Goal: Information Seeking & Learning: Learn about a topic

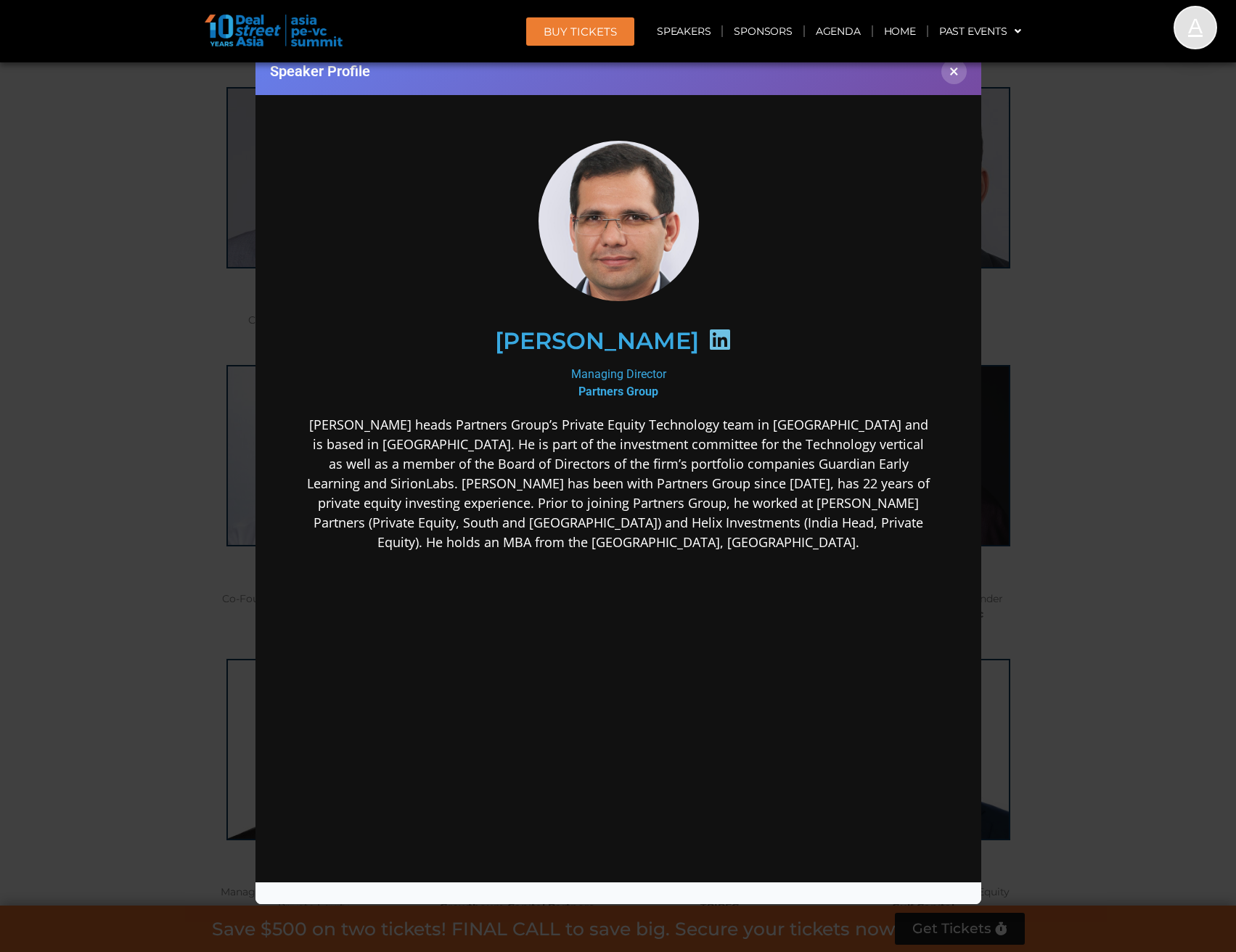
click at [194, 424] on div "Speaker Profile ×" at bounding box center [618, 476] width 1236 height 952
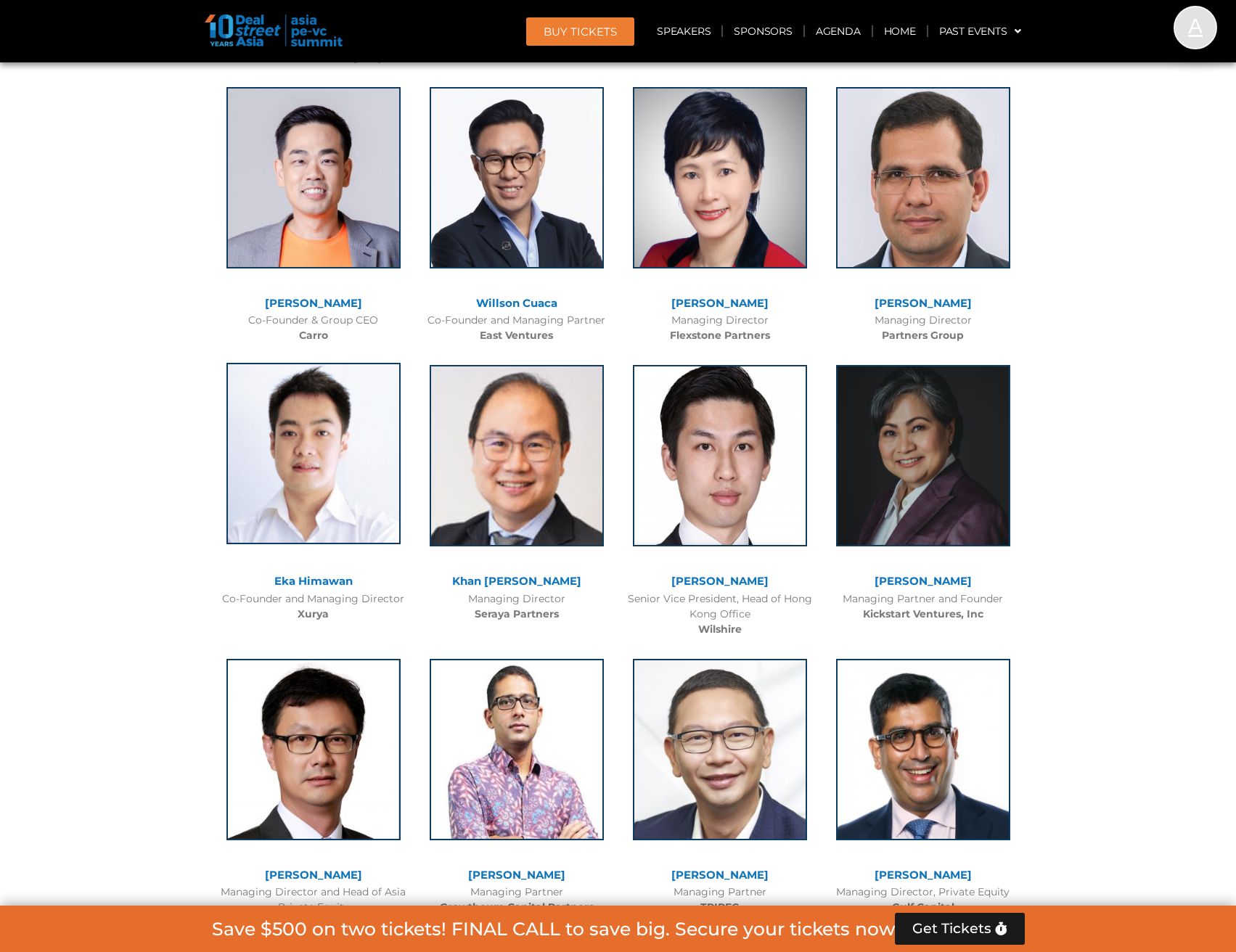
click at [326, 508] on img at bounding box center [314, 453] width 175 height 181
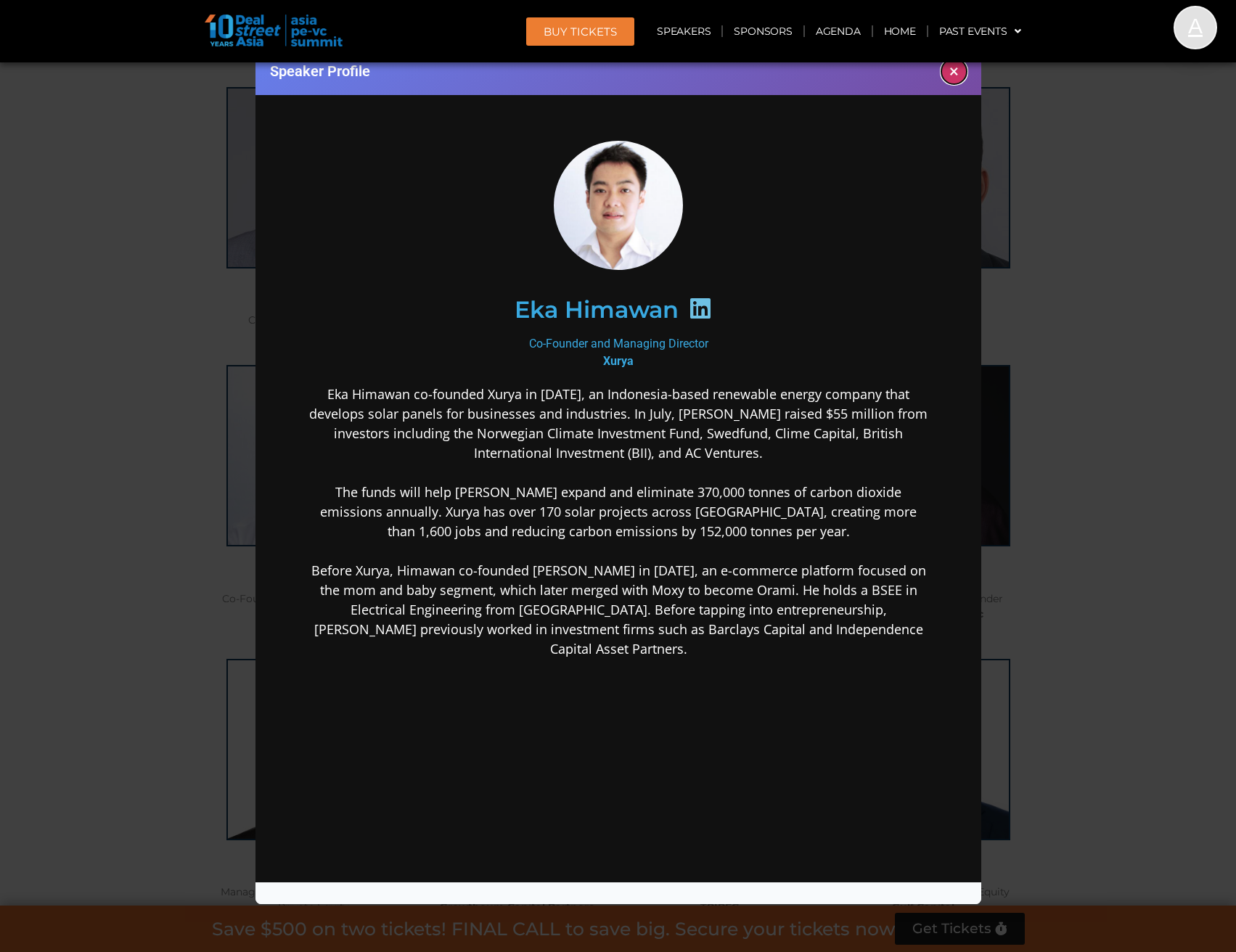
click at [952, 80] on button "×" at bounding box center [954, 71] width 25 height 25
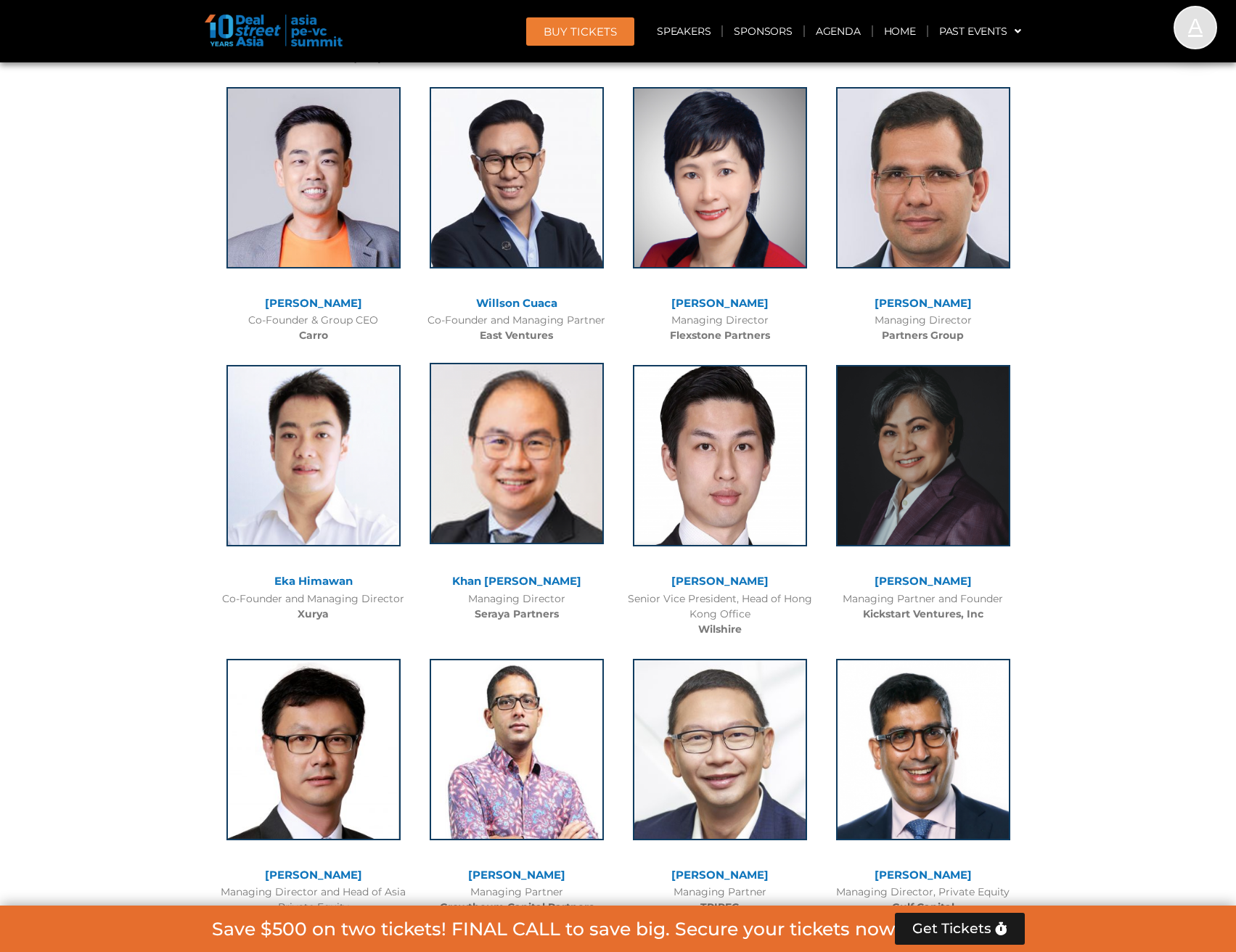
click at [474, 464] on img at bounding box center [517, 453] width 175 height 181
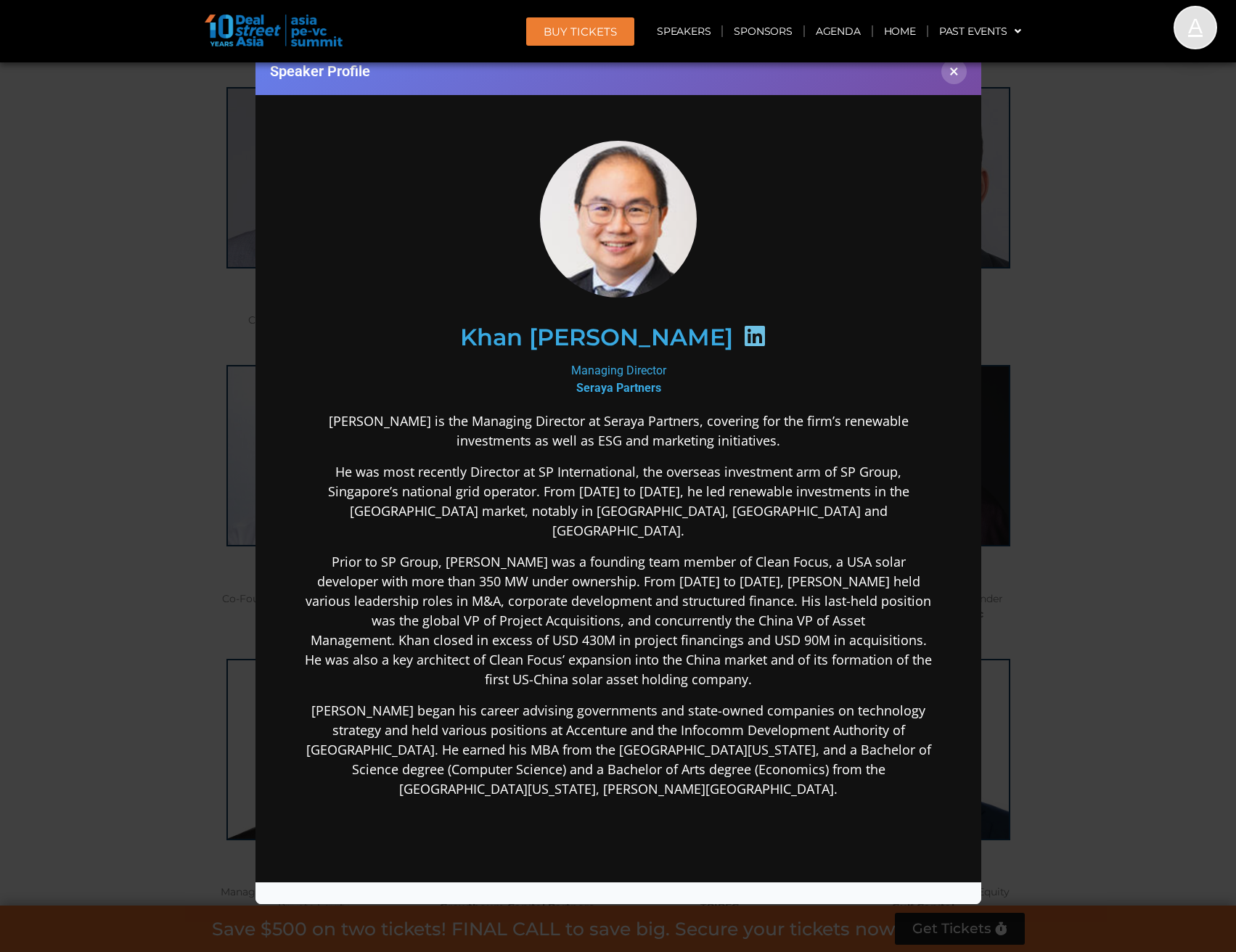
click at [742, 331] on icon at bounding box center [754, 335] width 23 height 23
click at [955, 75] on button "×" at bounding box center [954, 71] width 25 height 25
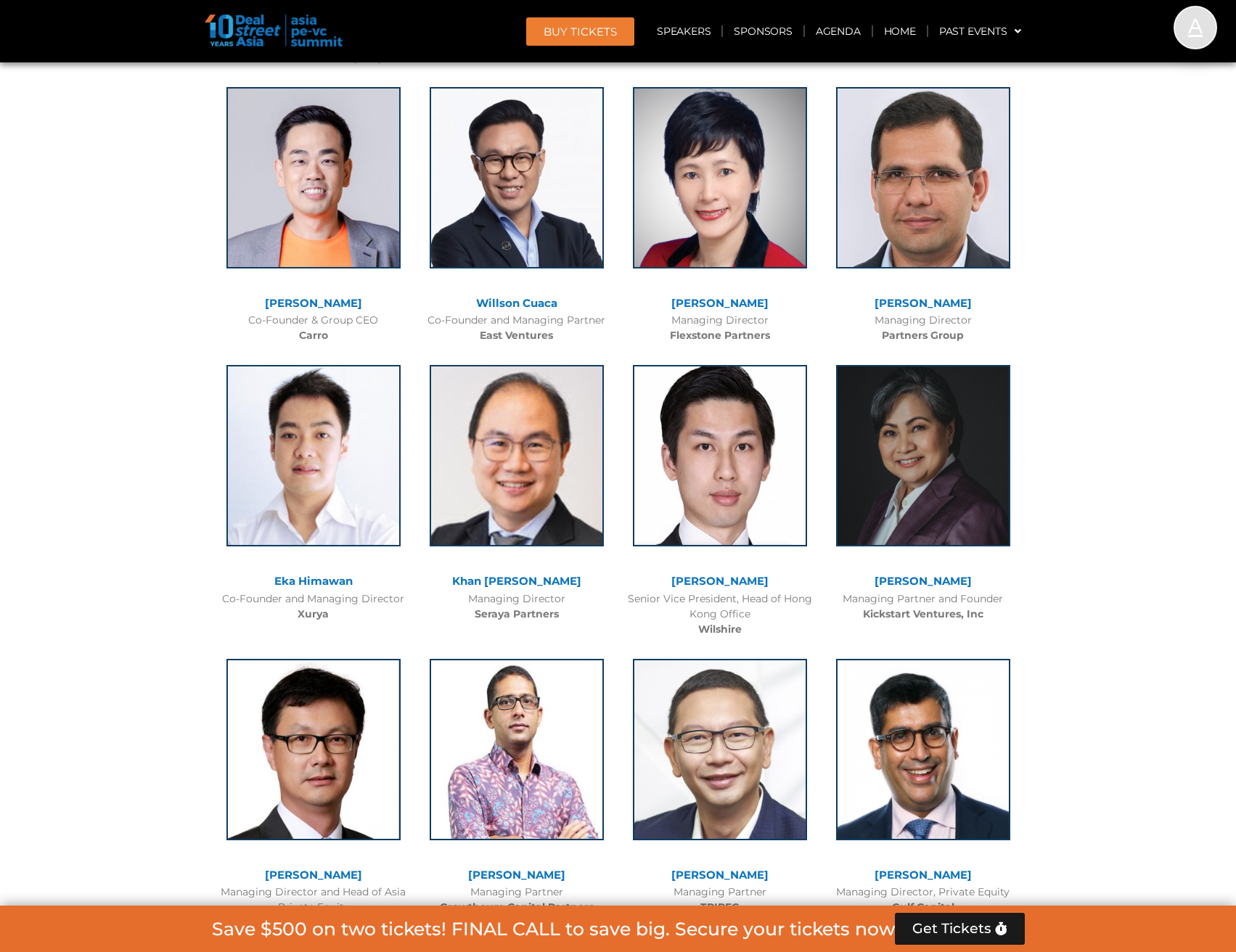
click at [722, 584] on link "[PERSON_NAME]" at bounding box center [720, 581] width 97 height 14
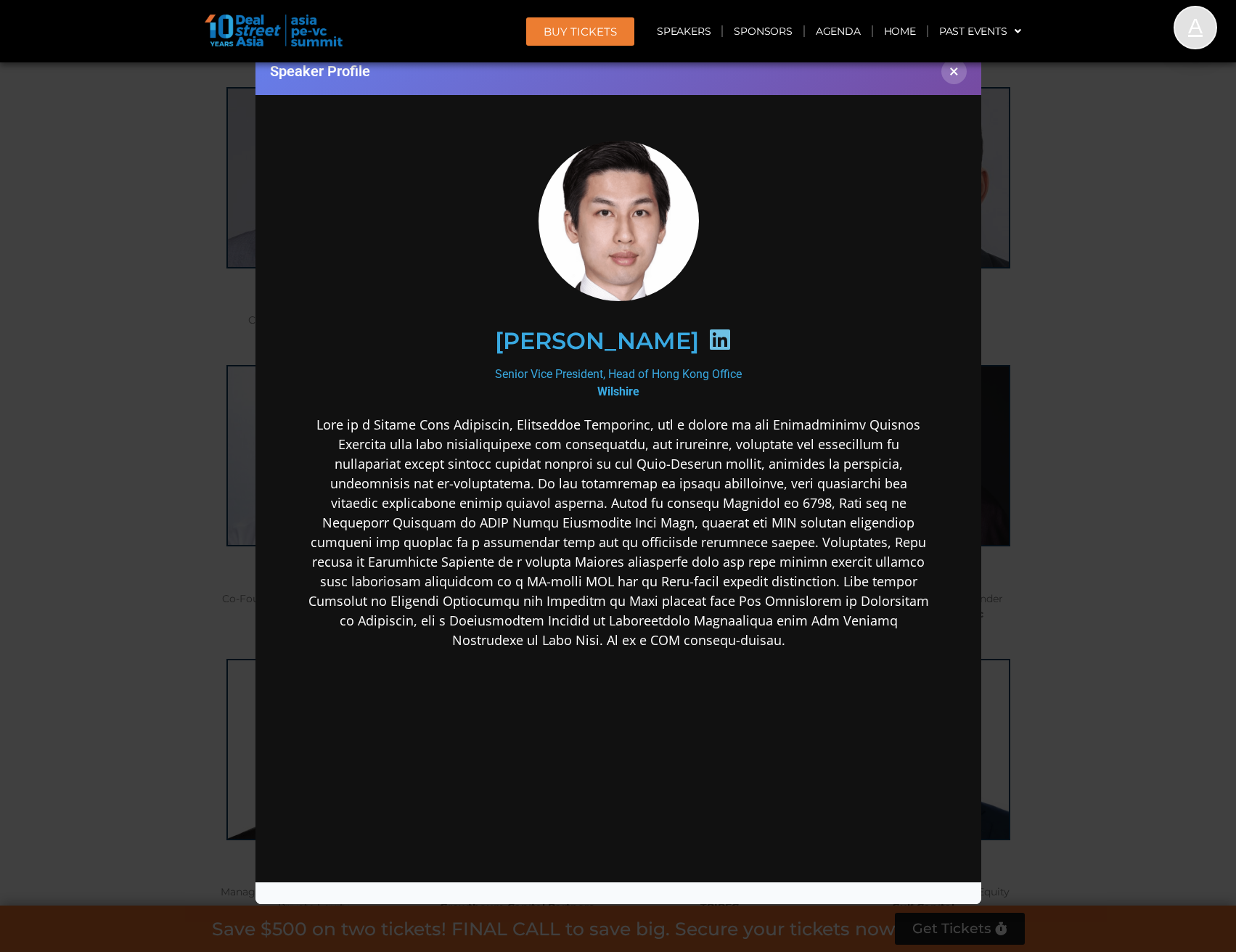
click at [708, 334] on icon at bounding box center [719, 339] width 23 height 23
click at [708, 331] on icon at bounding box center [719, 339] width 23 height 23
click at [956, 79] on button "×" at bounding box center [954, 71] width 25 height 25
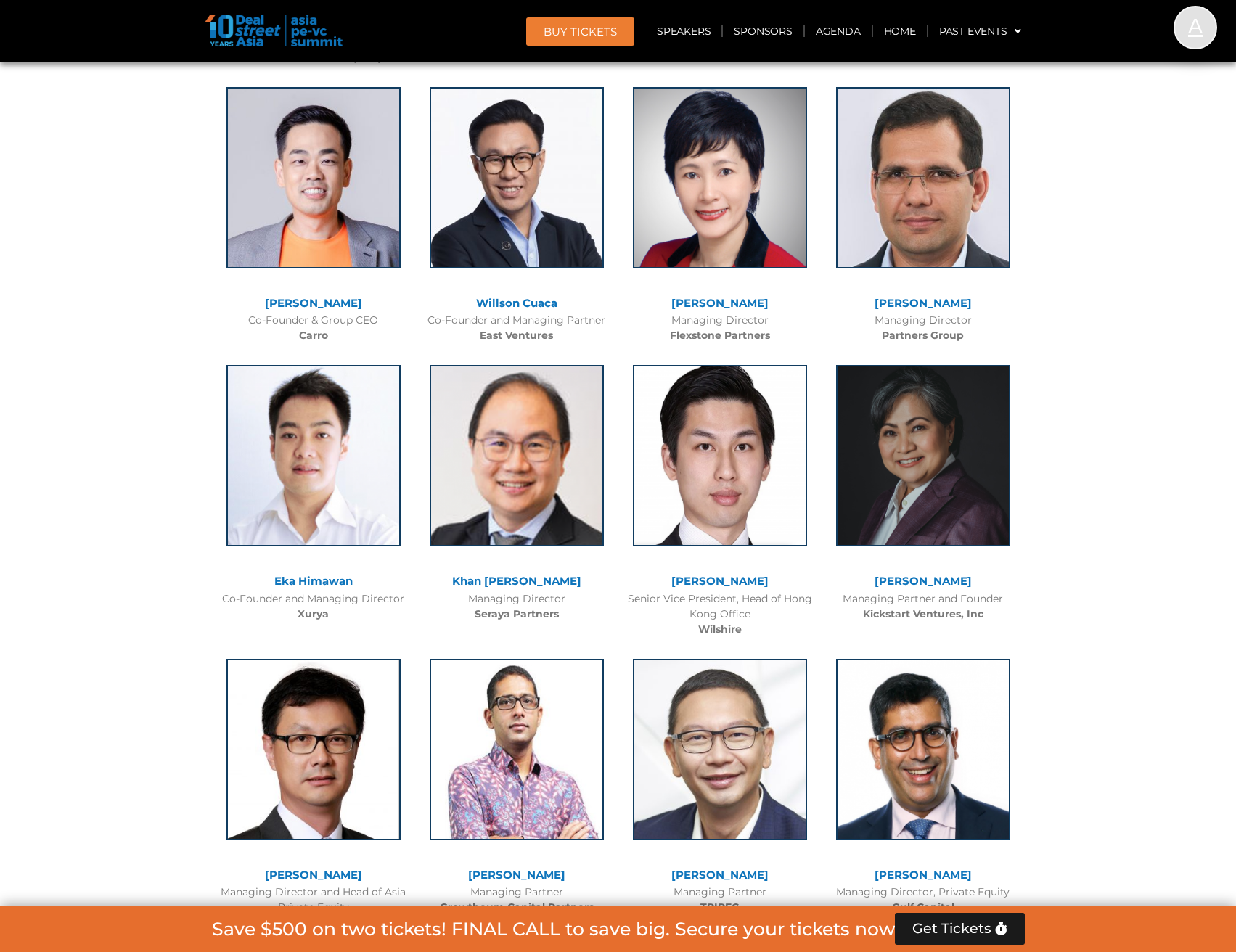
click at [951, 588] on link "[PERSON_NAME]" at bounding box center [923, 581] width 97 height 14
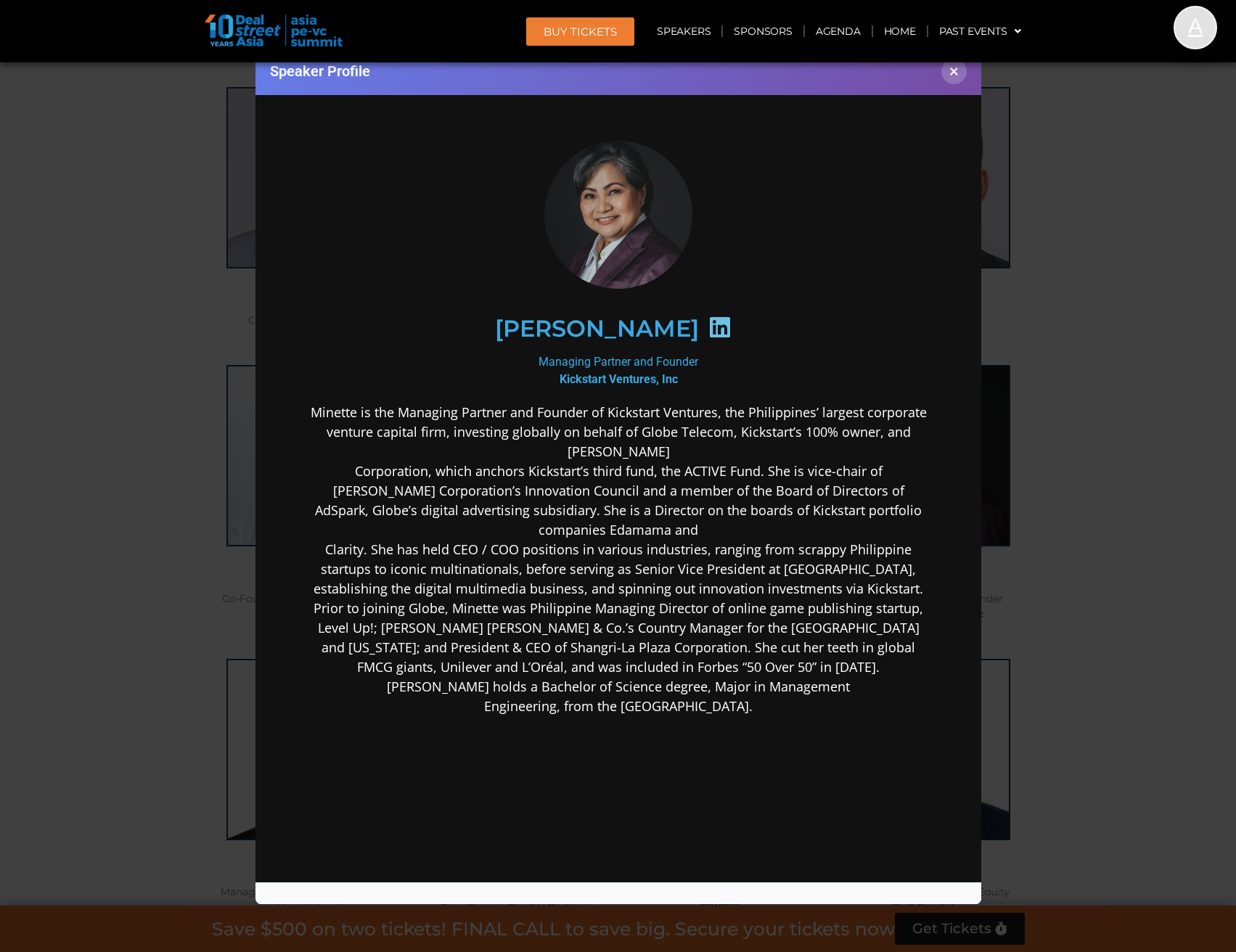
click at [731, 322] on icon at bounding box center [719, 327] width 23 height 23
click at [953, 70] on button "×" at bounding box center [954, 71] width 25 height 25
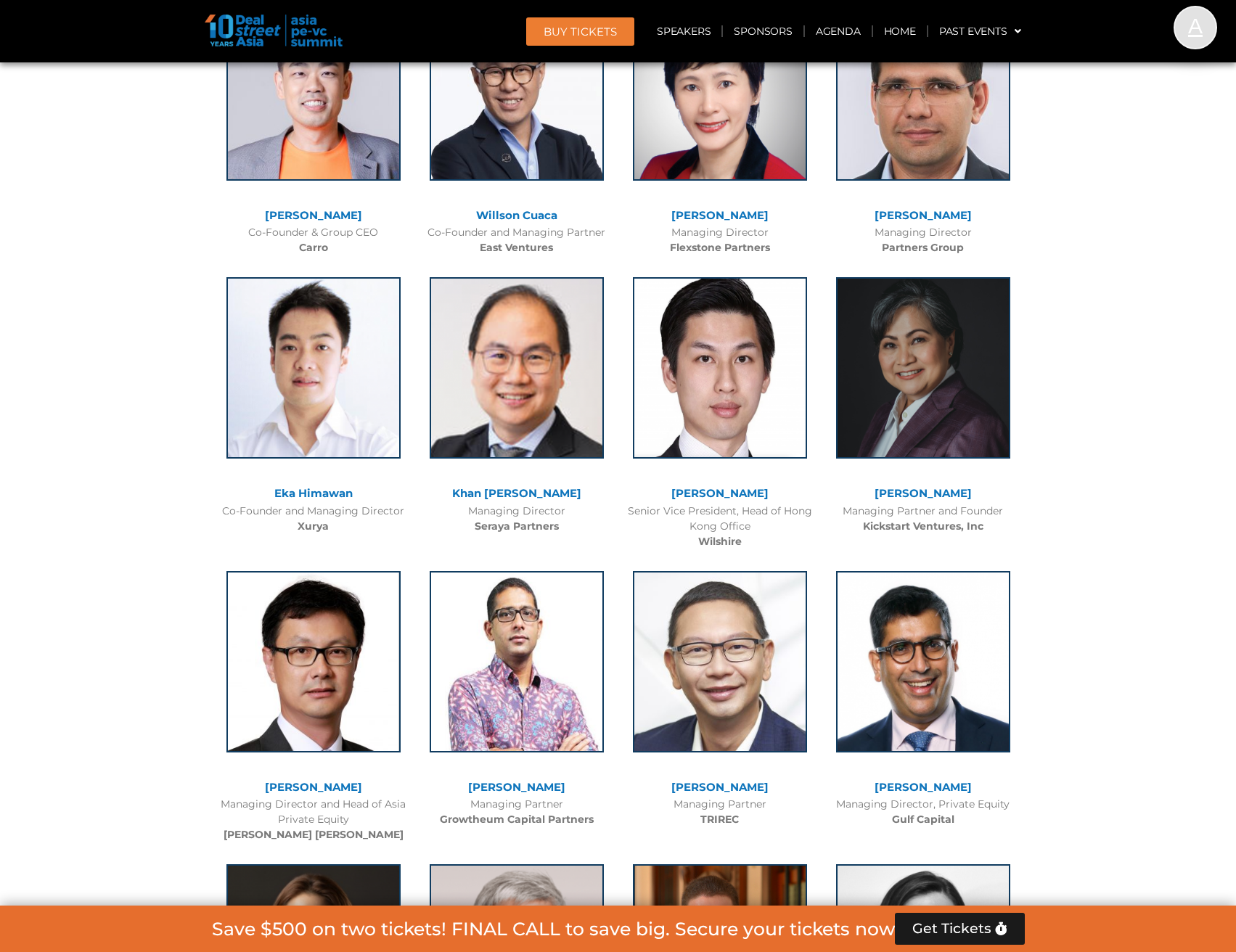
scroll to position [3556, 0]
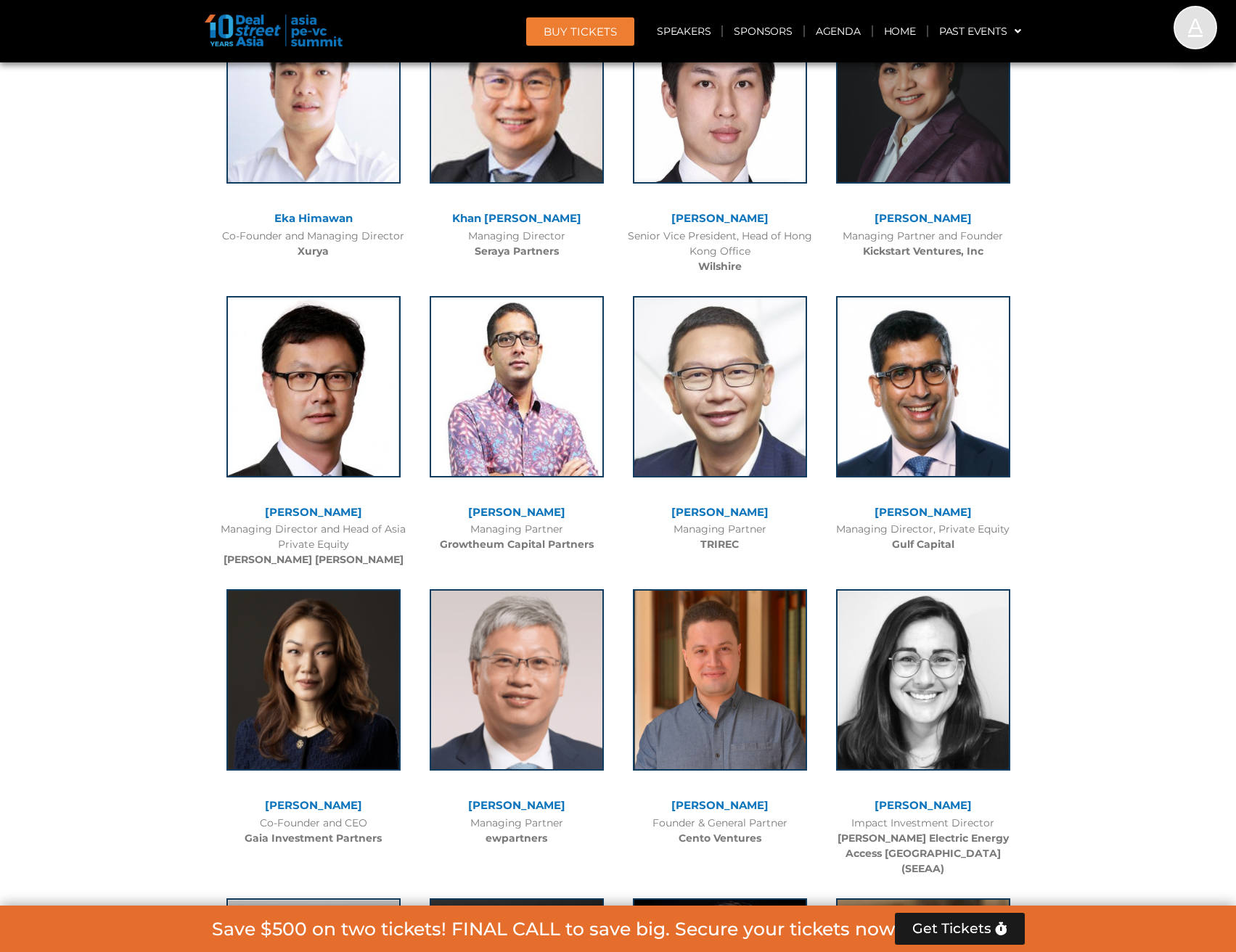
click at [309, 513] on link "[PERSON_NAME]" at bounding box center [314, 512] width 97 height 14
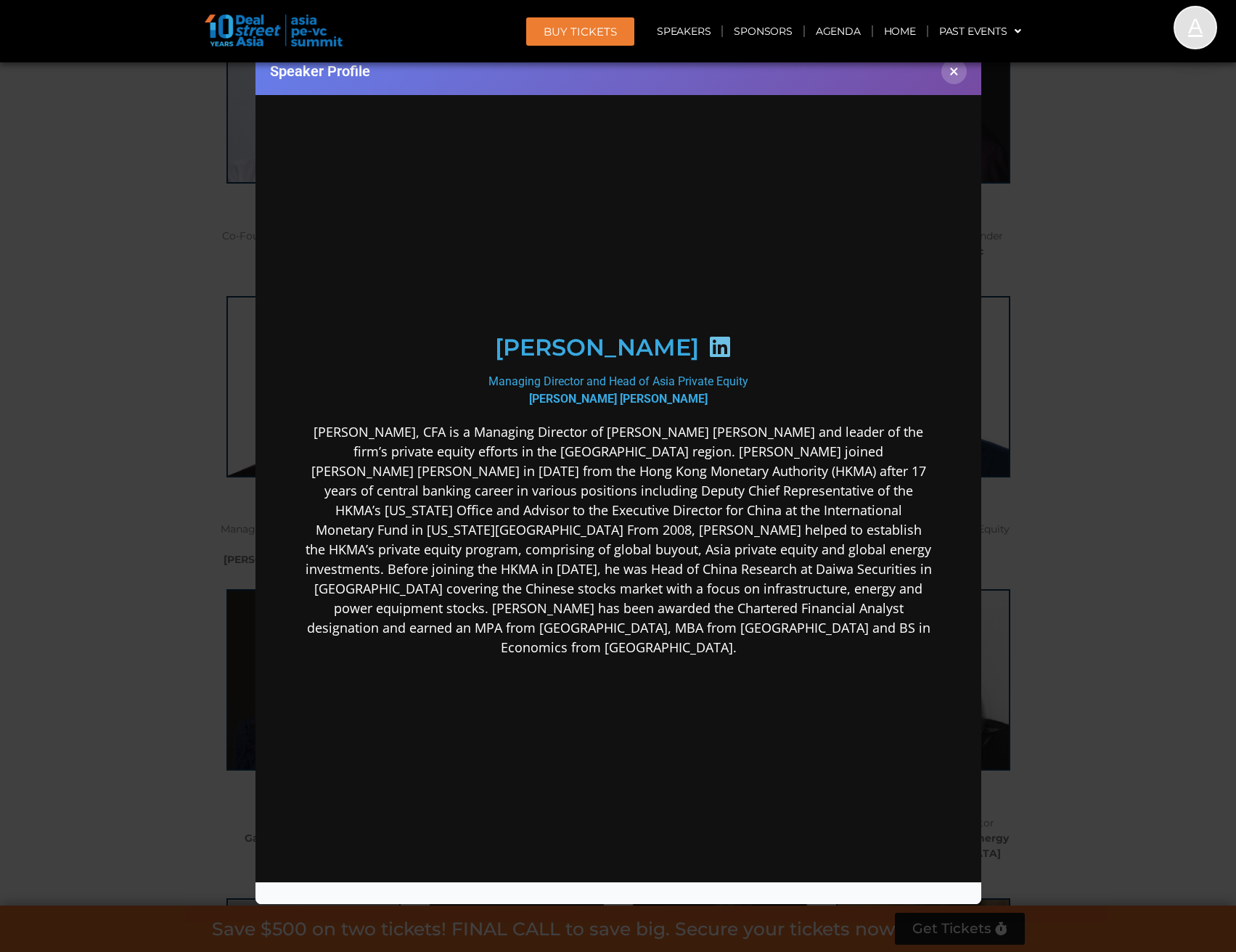
scroll to position [0, 0]
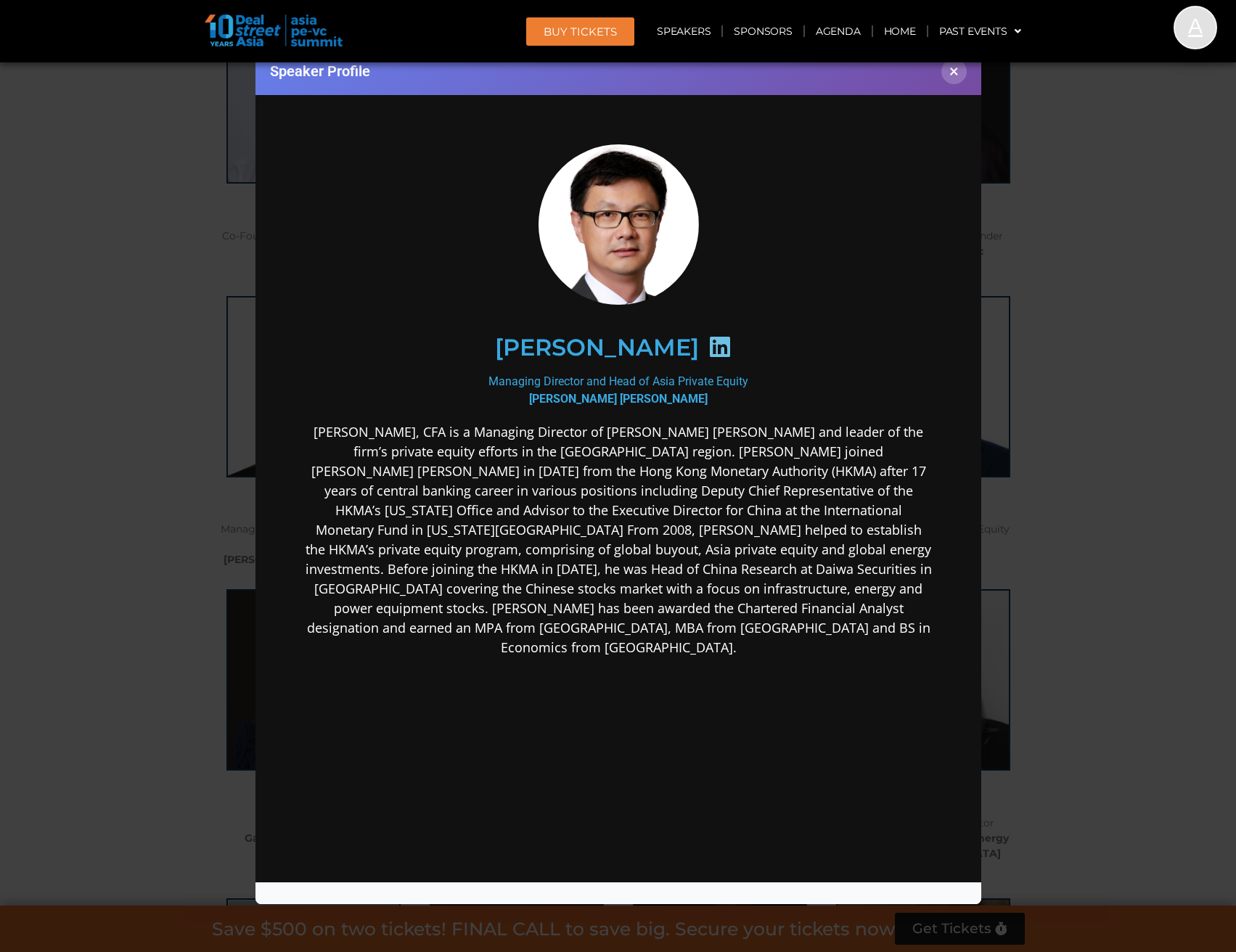
click at [708, 339] on icon at bounding box center [719, 346] width 23 height 23
click at [952, 76] on button "×" at bounding box center [954, 71] width 25 height 25
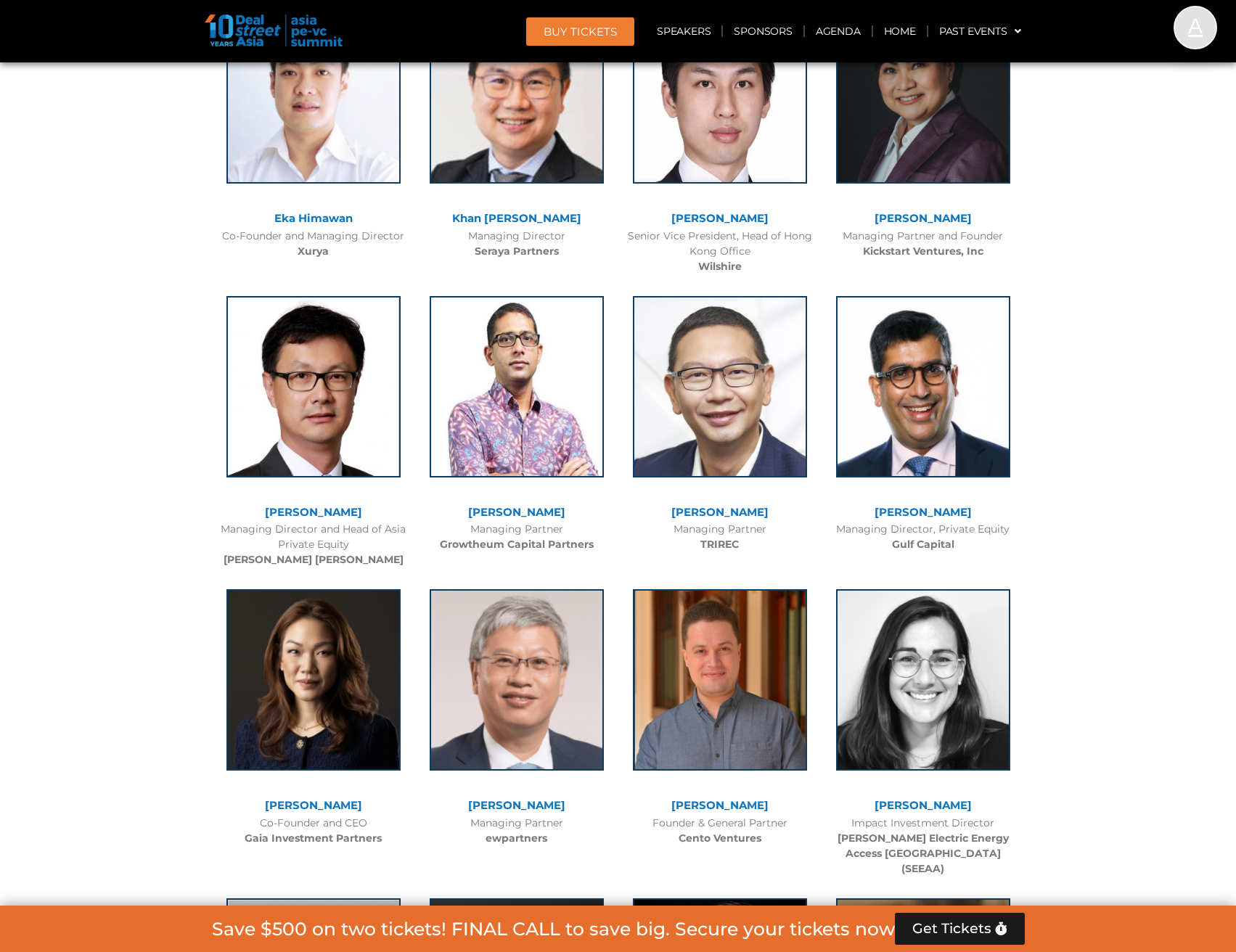
click at [530, 508] on link "[PERSON_NAME]" at bounding box center [517, 512] width 97 height 14
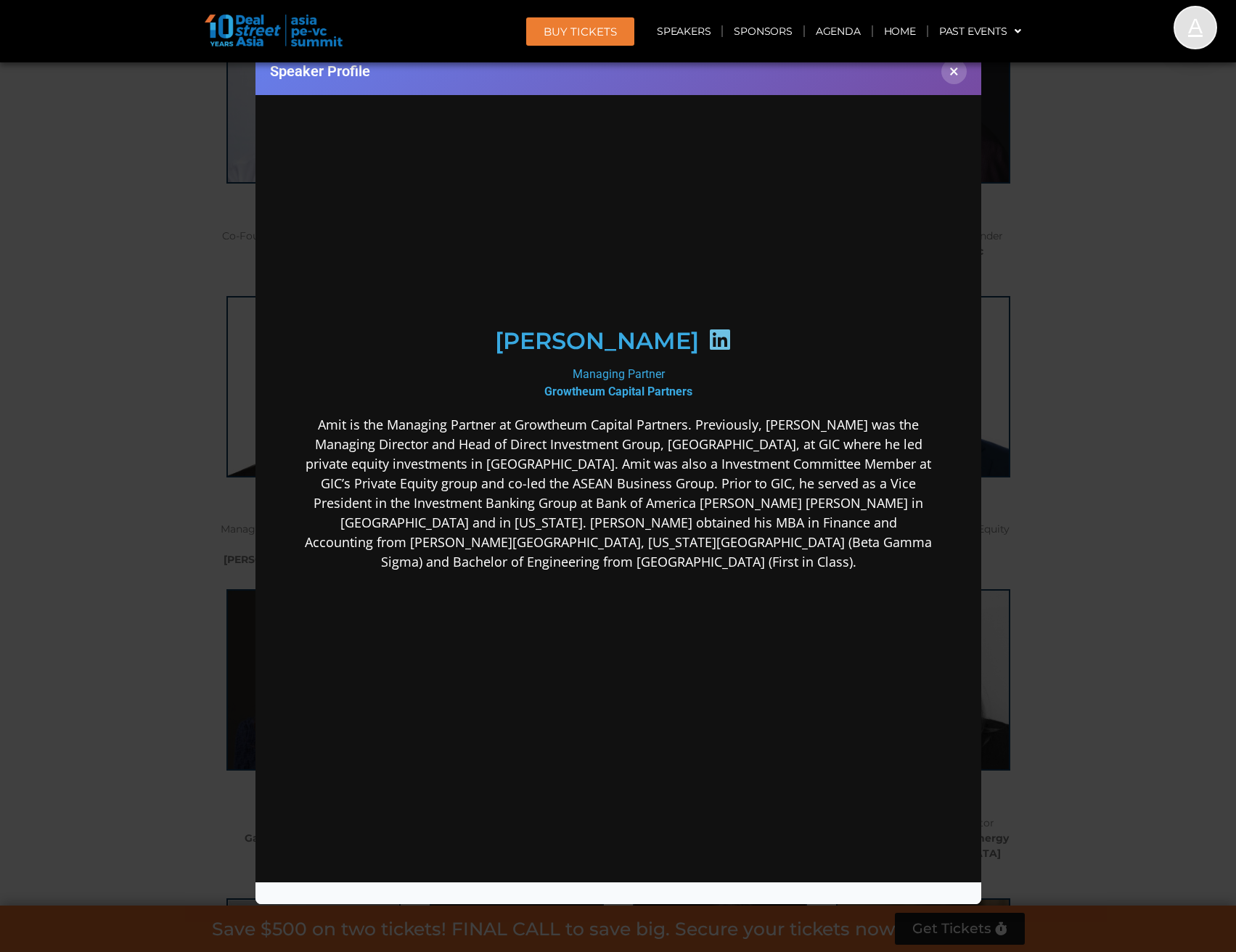
click at [708, 337] on icon at bounding box center [719, 339] width 23 height 23
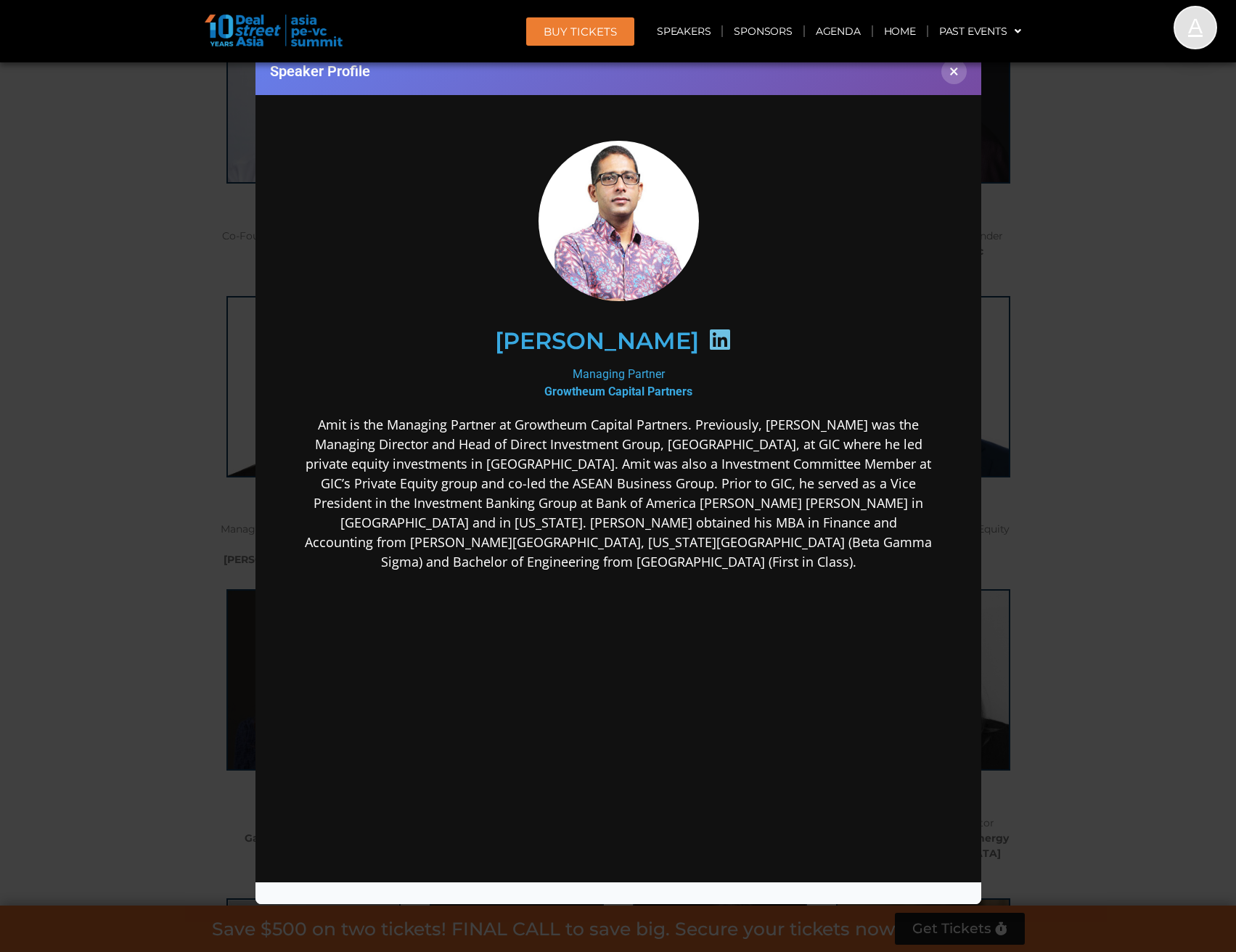
click at [708, 334] on icon at bounding box center [719, 339] width 23 height 23
drag, startPoint x: 949, startPoint y: 74, endPoint x: 976, endPoint y: 114, distance: 48.3
click at [949, 76] on button "×" at bounding box center [954, 71] width 25 height 25
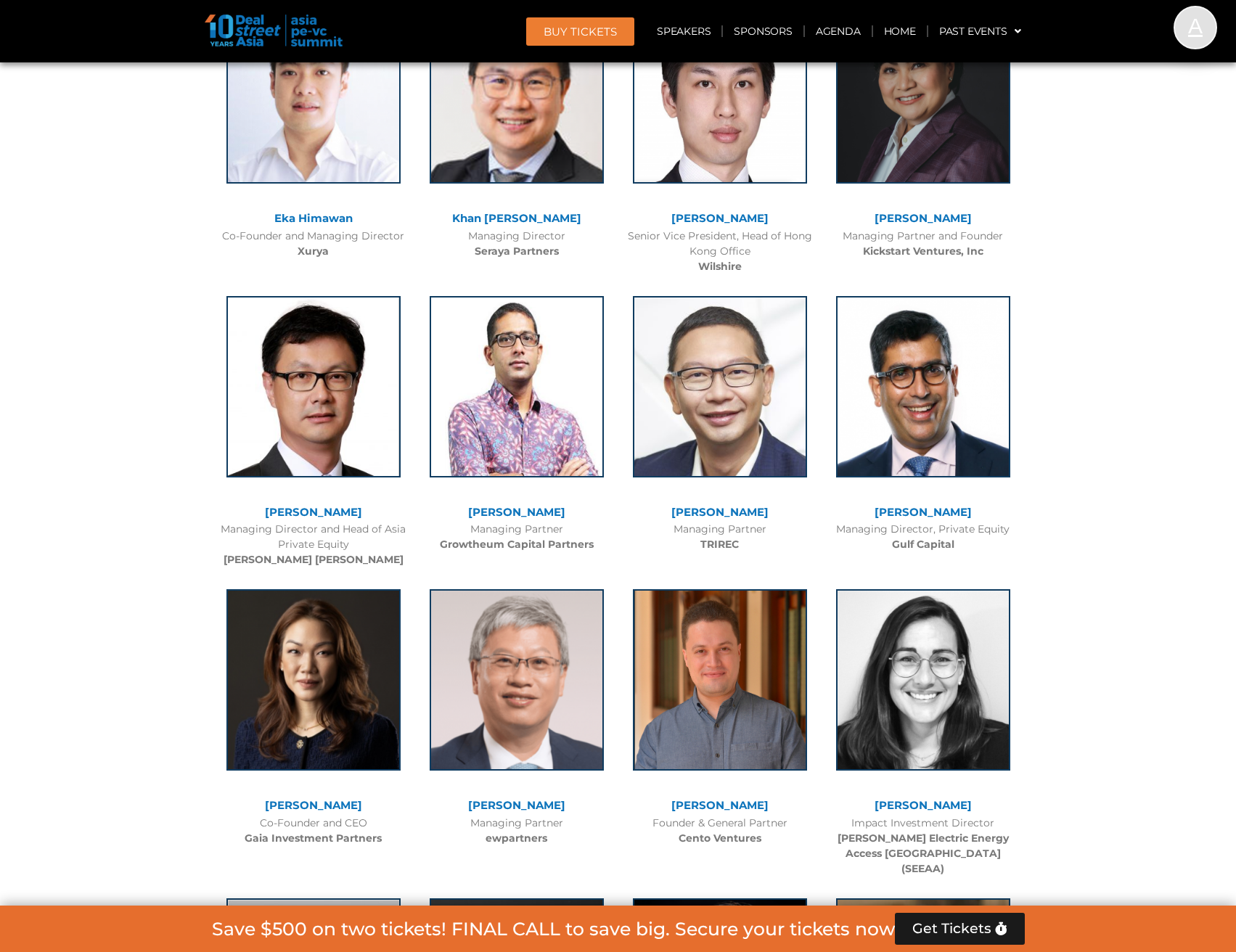
click at [722, 512] on link "[PERSON_NAME]" at bounding box center [720, 512] width 97 height 14
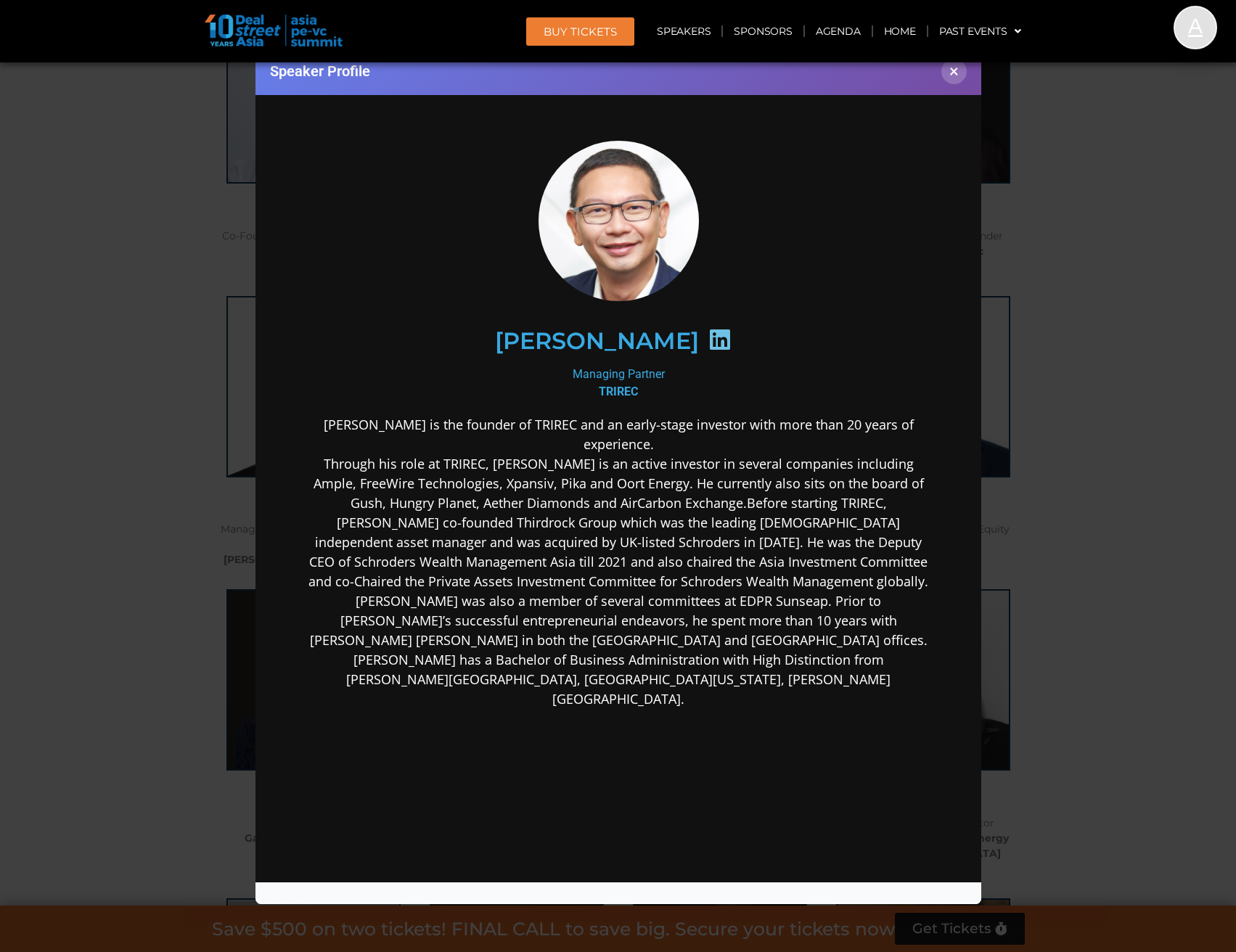
click at [708, 337] on icon at bounding box center [719, 339] width 23 height 23
click at [952, 72] on button "×" at bounding box center [954, 71] width 25 height 25
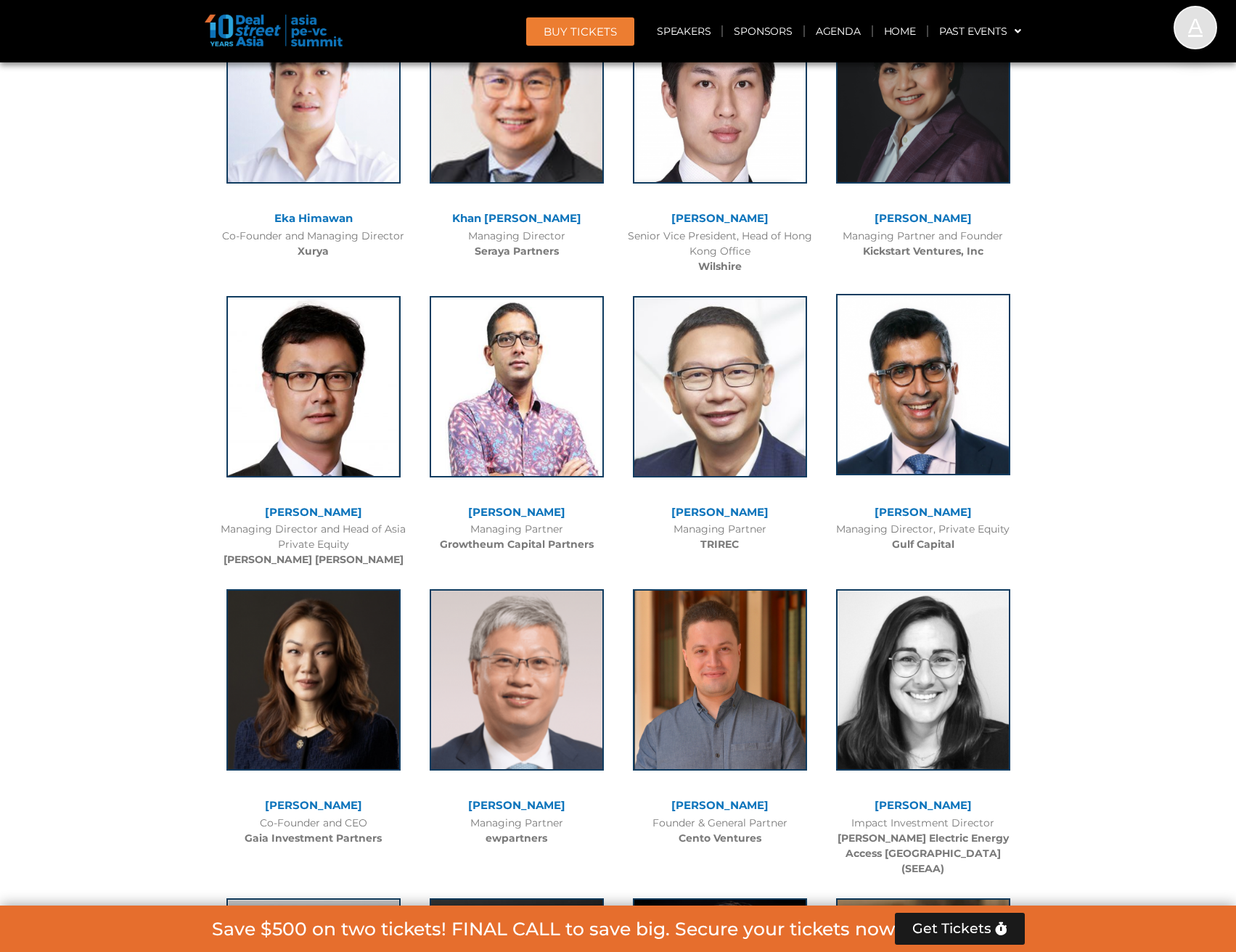
click at [937, 431] on img at bounding box center [924, 385] width 175 height 181
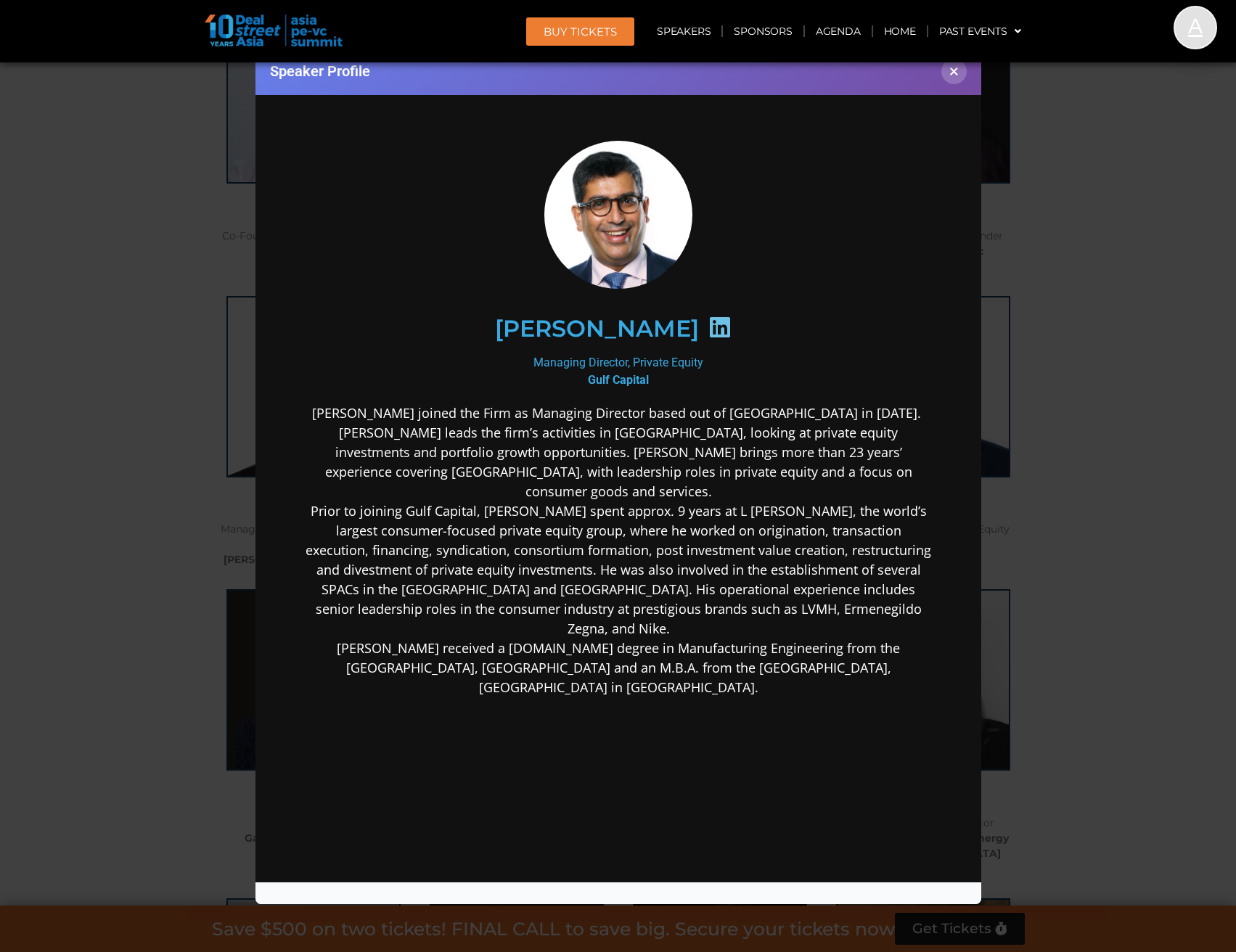
click at [724, 336] on icon at bounding box center [719, 327] width 23 height 23
click at [955, 73] on button "×" at bounding box center [954, 71] width 25 height 25
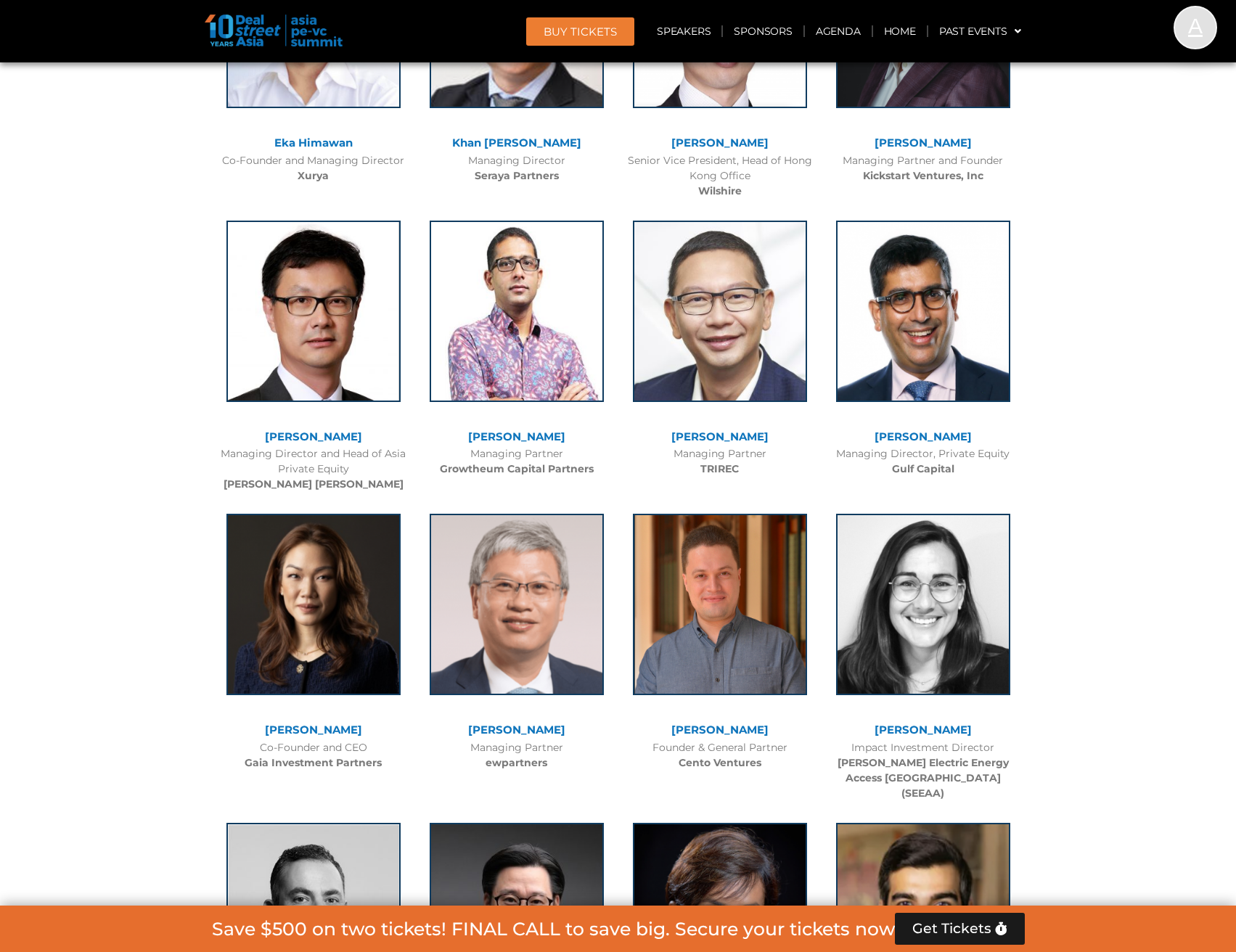
scroll to position [3701, 0]
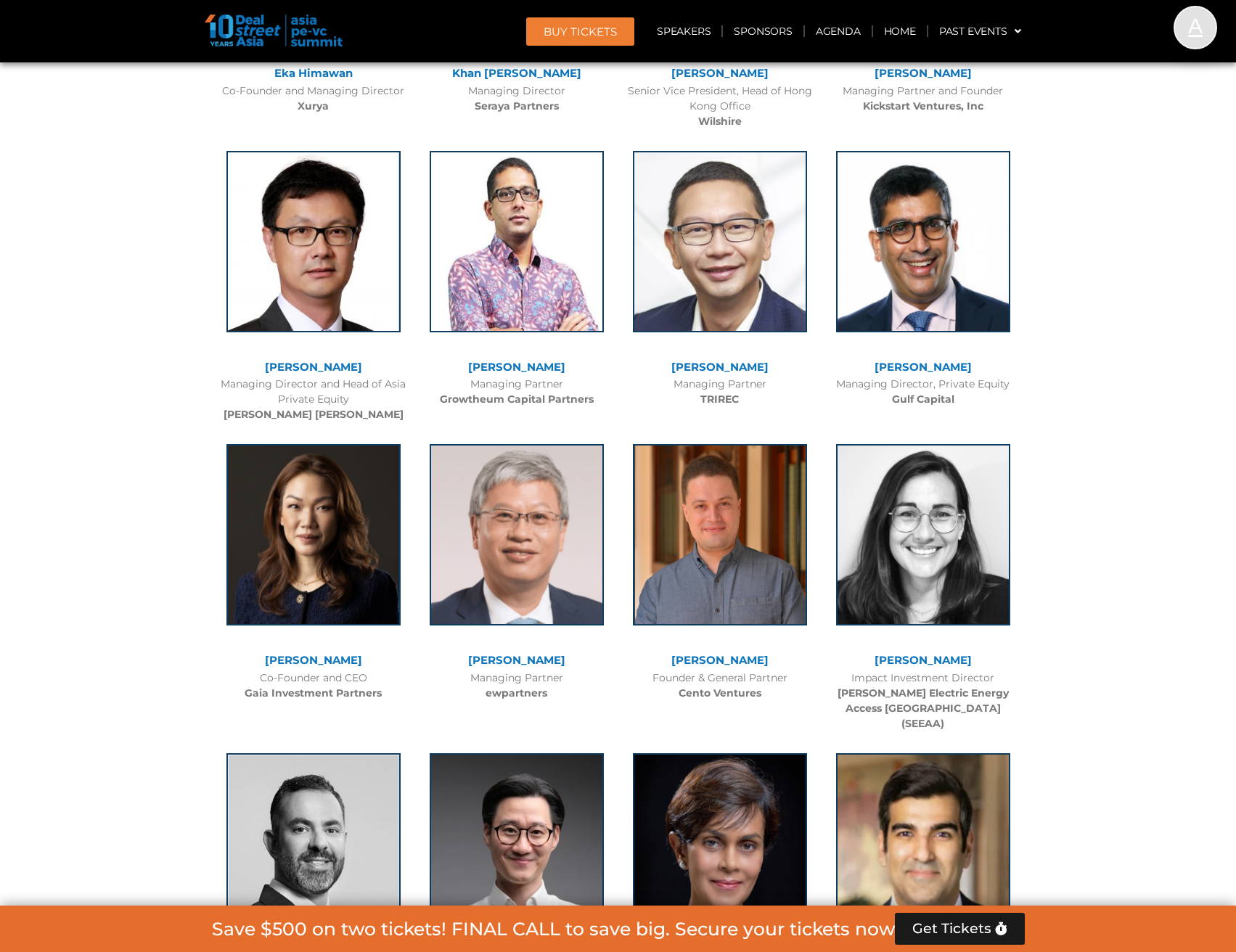
click at [321, 659] on link "[PERSON_NAME]" at bounding box center [314, 660] width 97 height 14
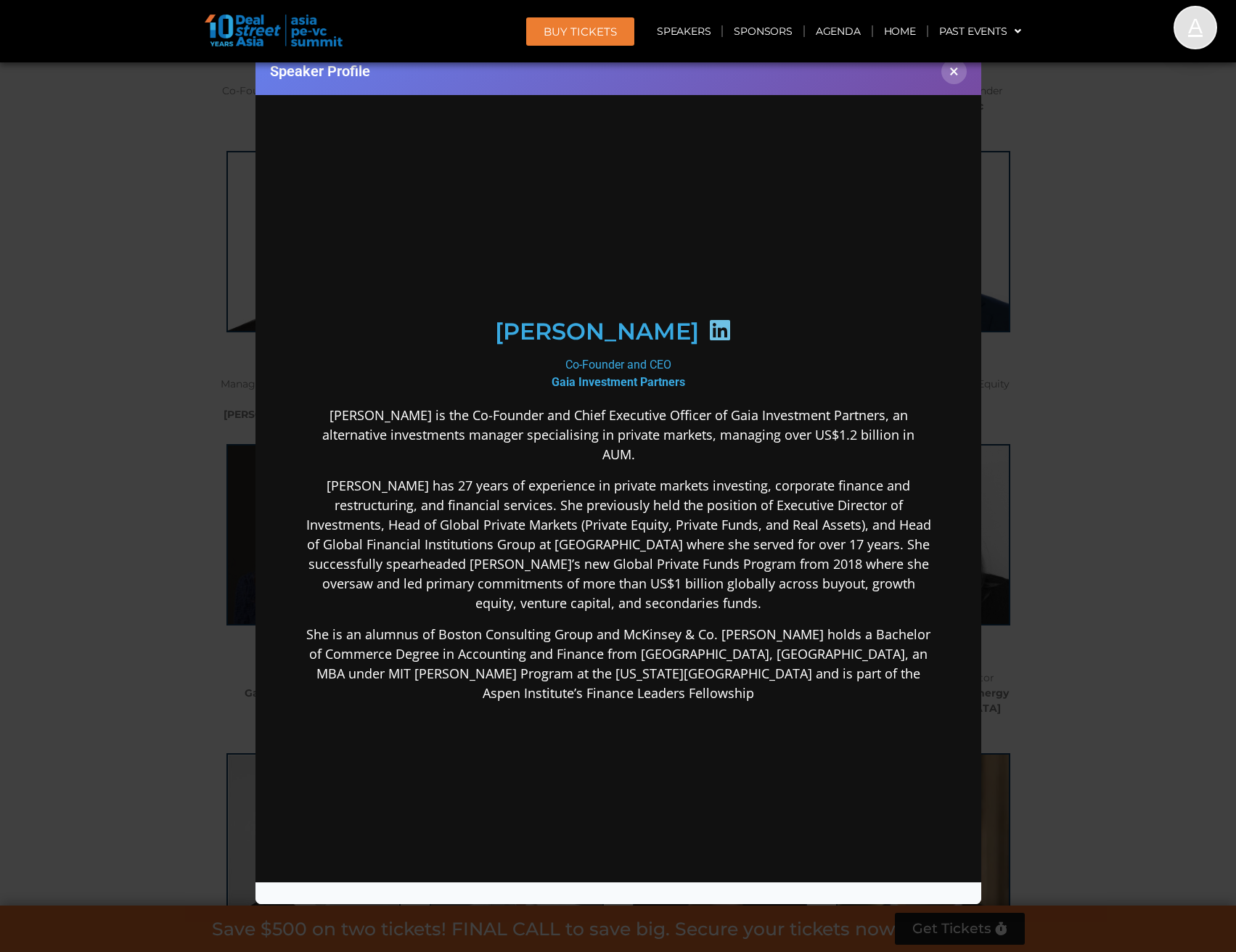
scroll to position [0, 0]
click at [708, 333] on icon at bounding box center [719, 330] width 23 height 23
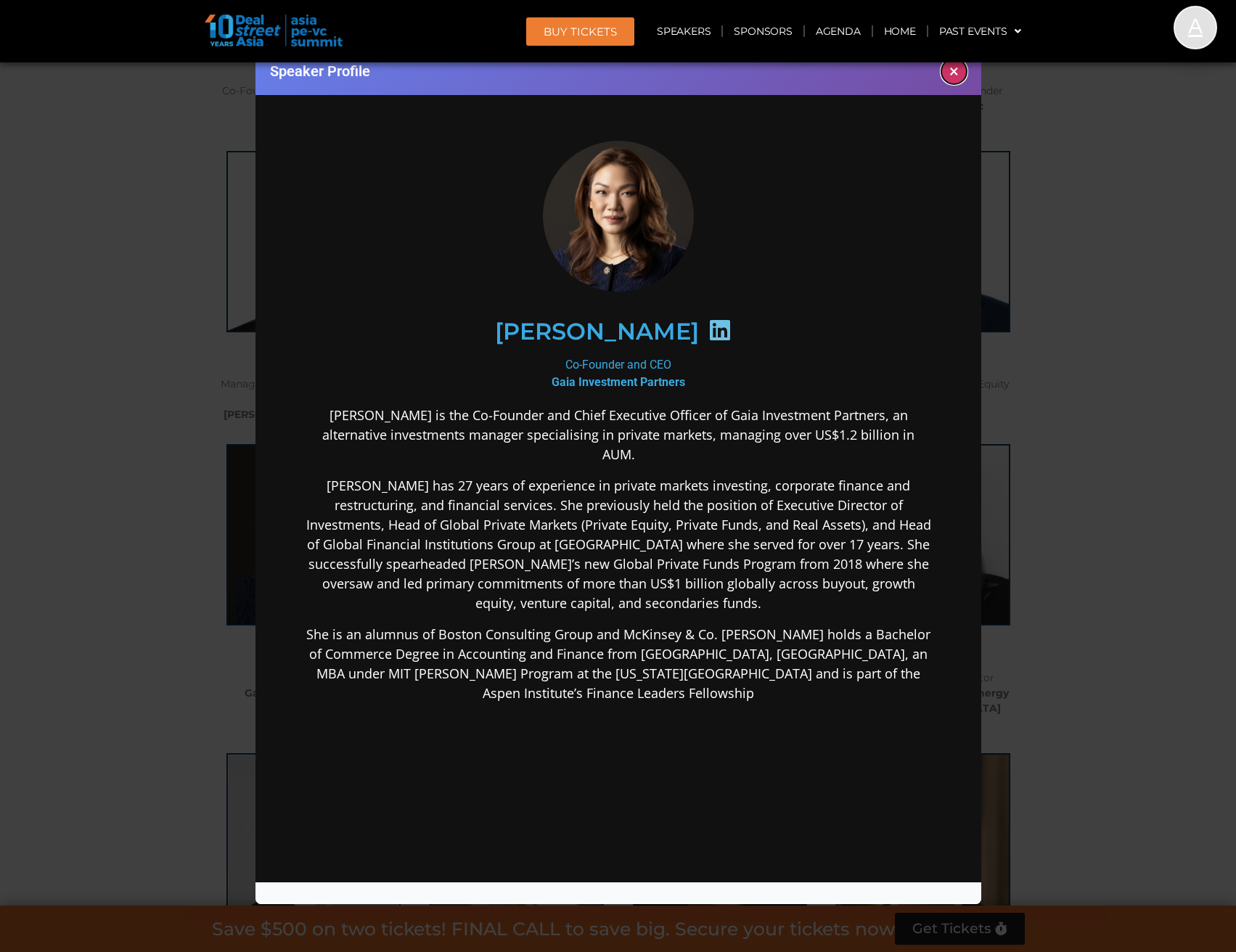
click at [955, 73] on button "×" at bounding box center [954, 71] width 25 height 25
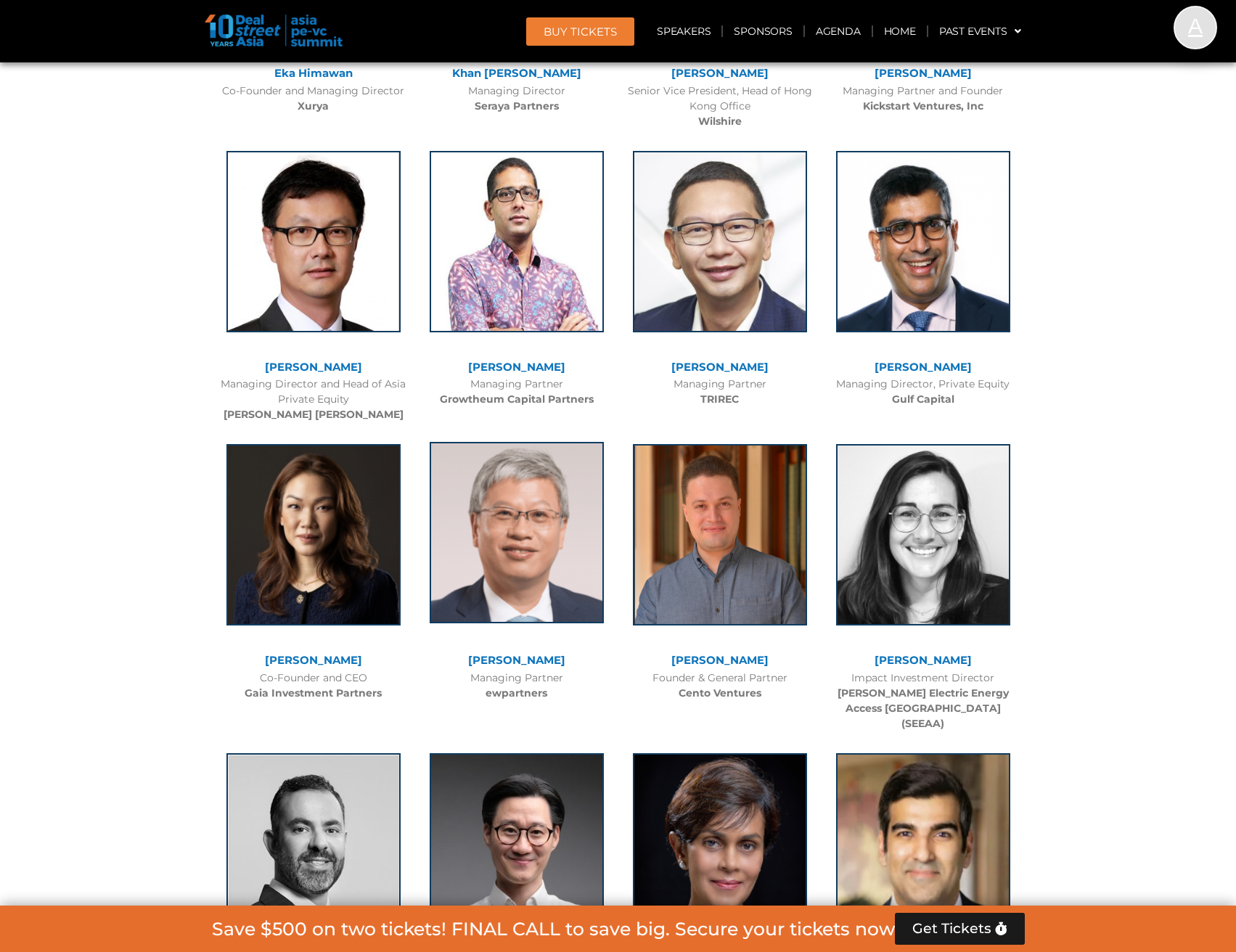
click at [514, 584] on img at bounding box center [517, 532] width 175 height 181
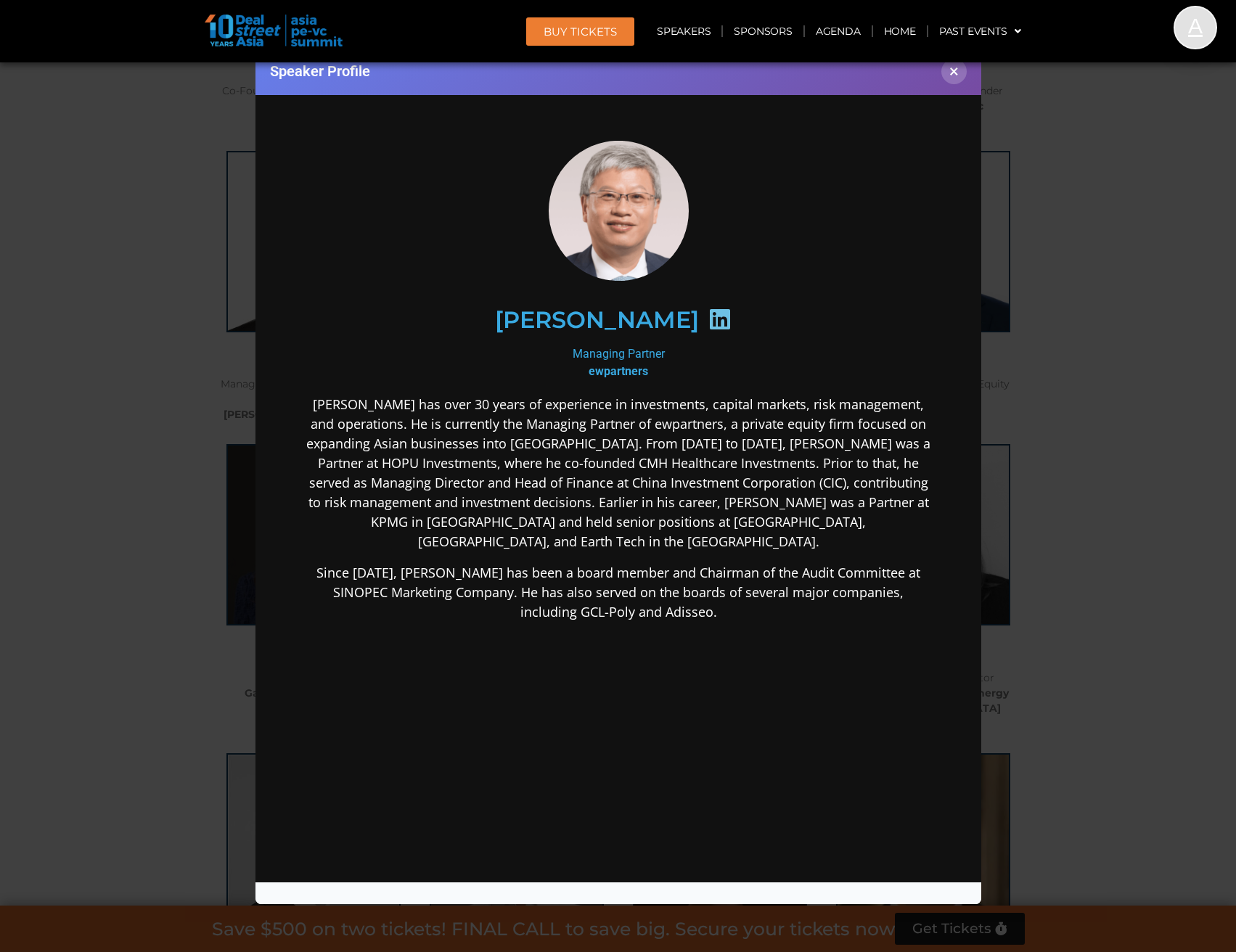
click at [708, 312] on icon at bounding box center [719, 319] width 23 height 23
click at [954, 75] on button "×" at bounding box center [954, 71] width 25 height 25
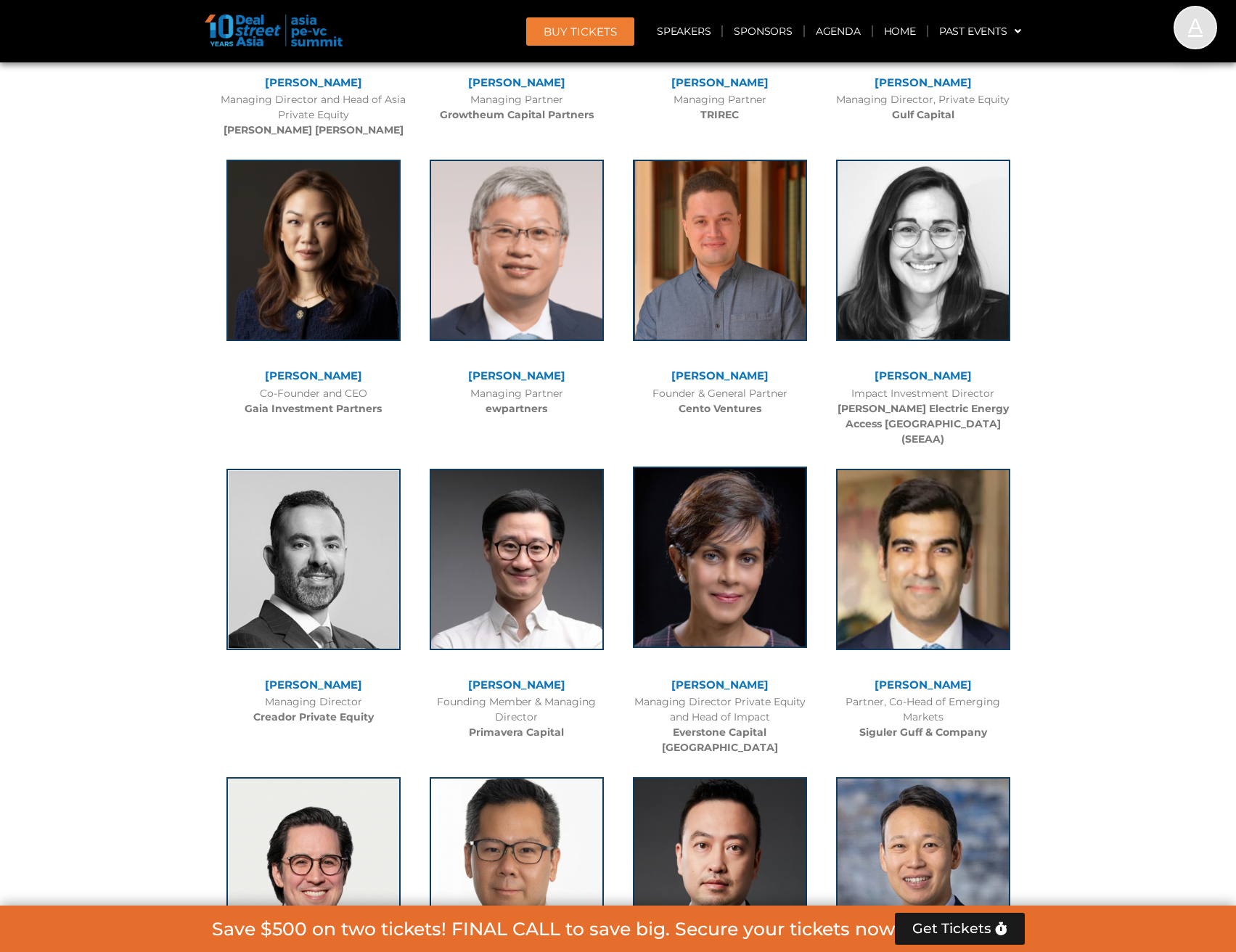
scroll to position [3991, 0]
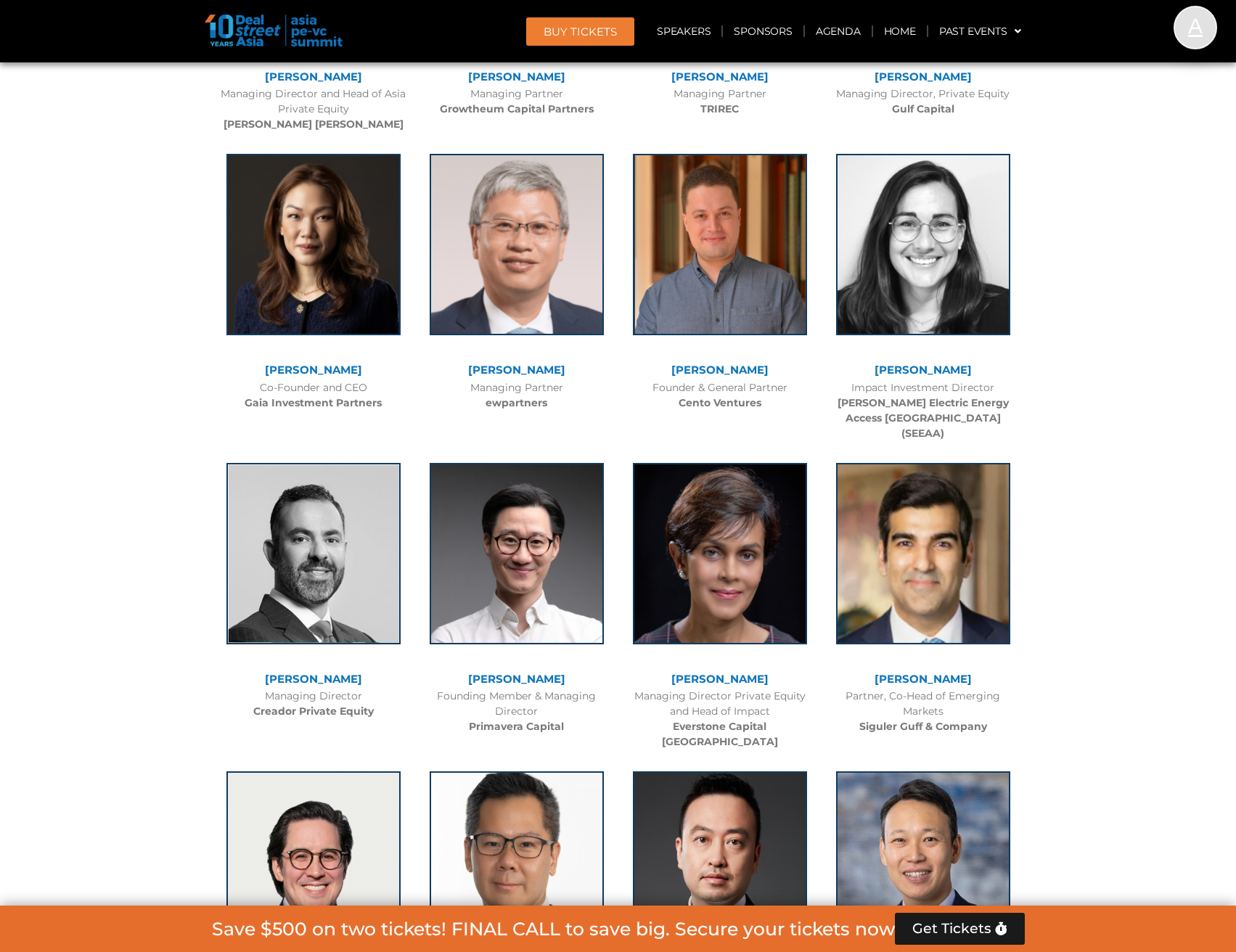
click at [720, 371] on link "[PERSON_NAME]" at bounding box center [720, 370] width 97 height 14
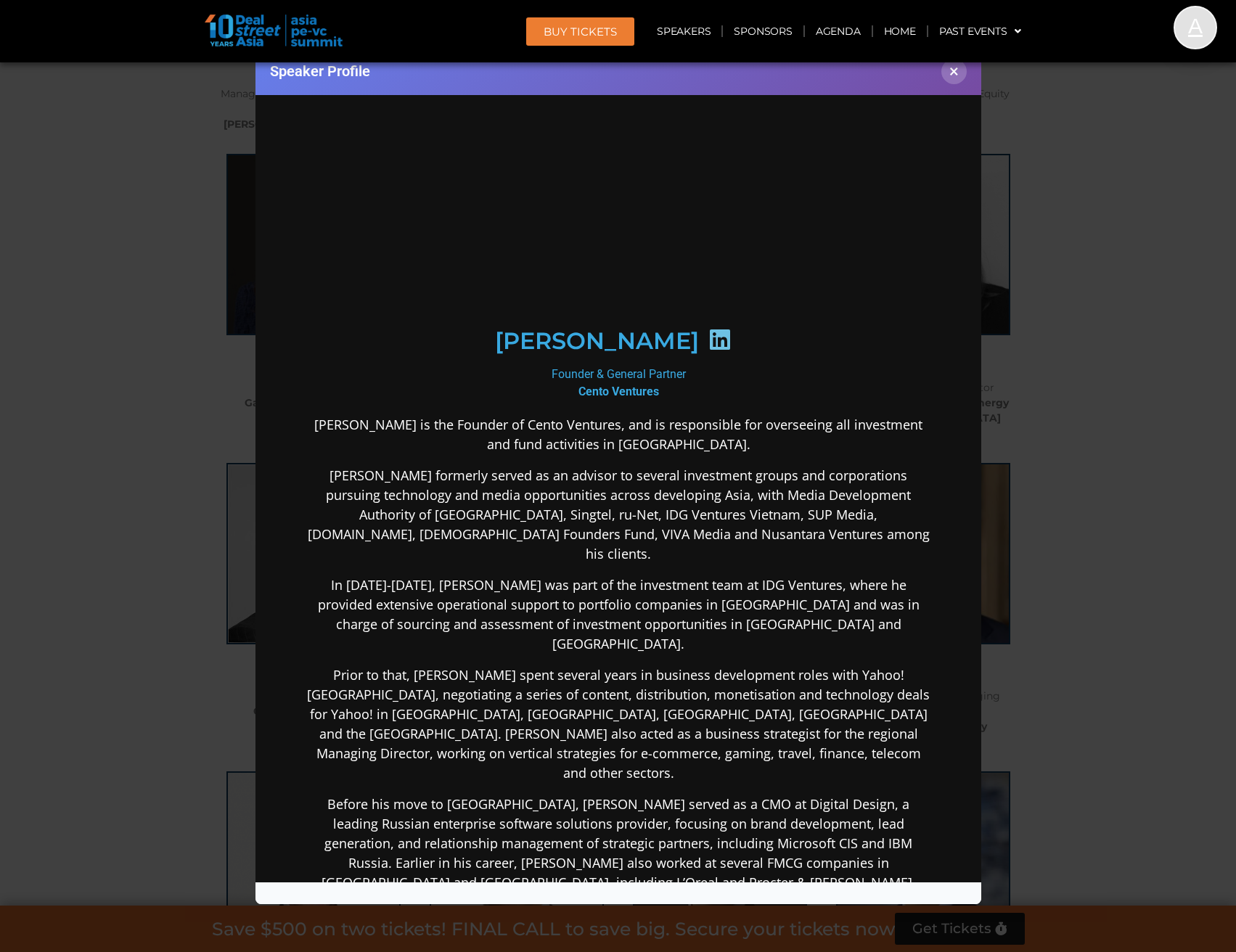
scroll to position [0, 0]
click at [954, 75] on button "×" at bounding box center [954, 71] width 25 height 25
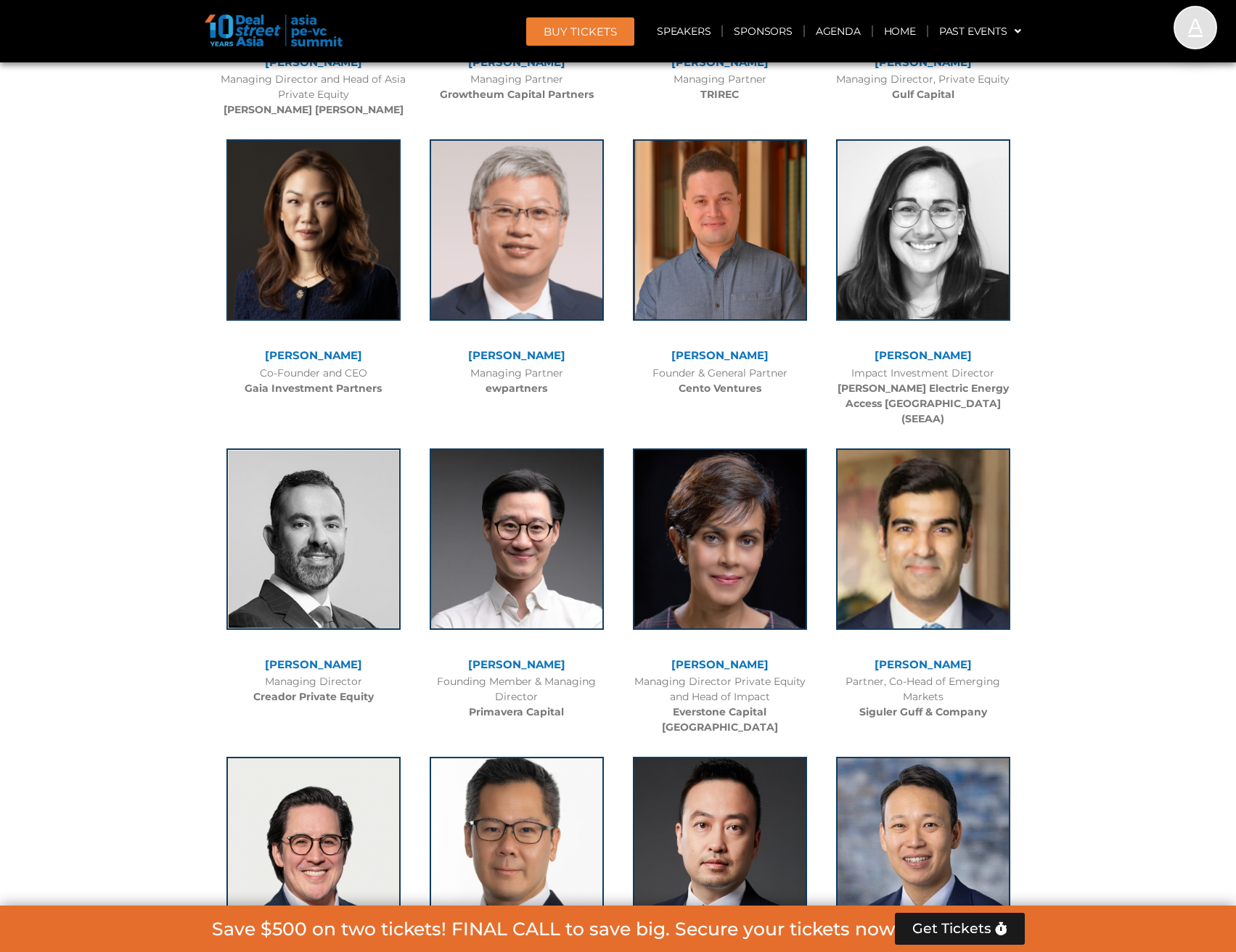
scroll to position [3991, 0]
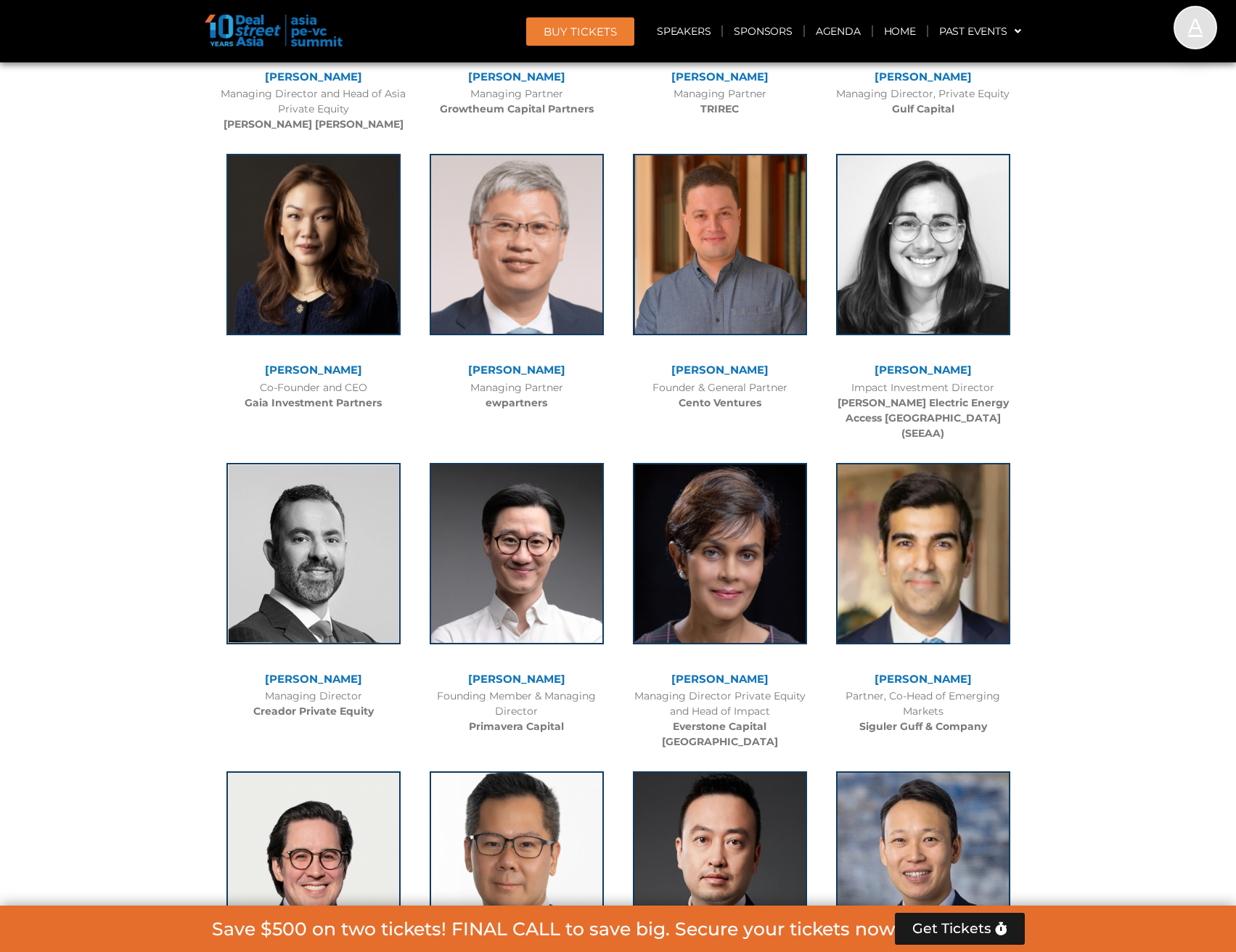
click at [727, 377] on link "[PERSON_NAME]" at bounding box center [720, 370] width 97 height 14
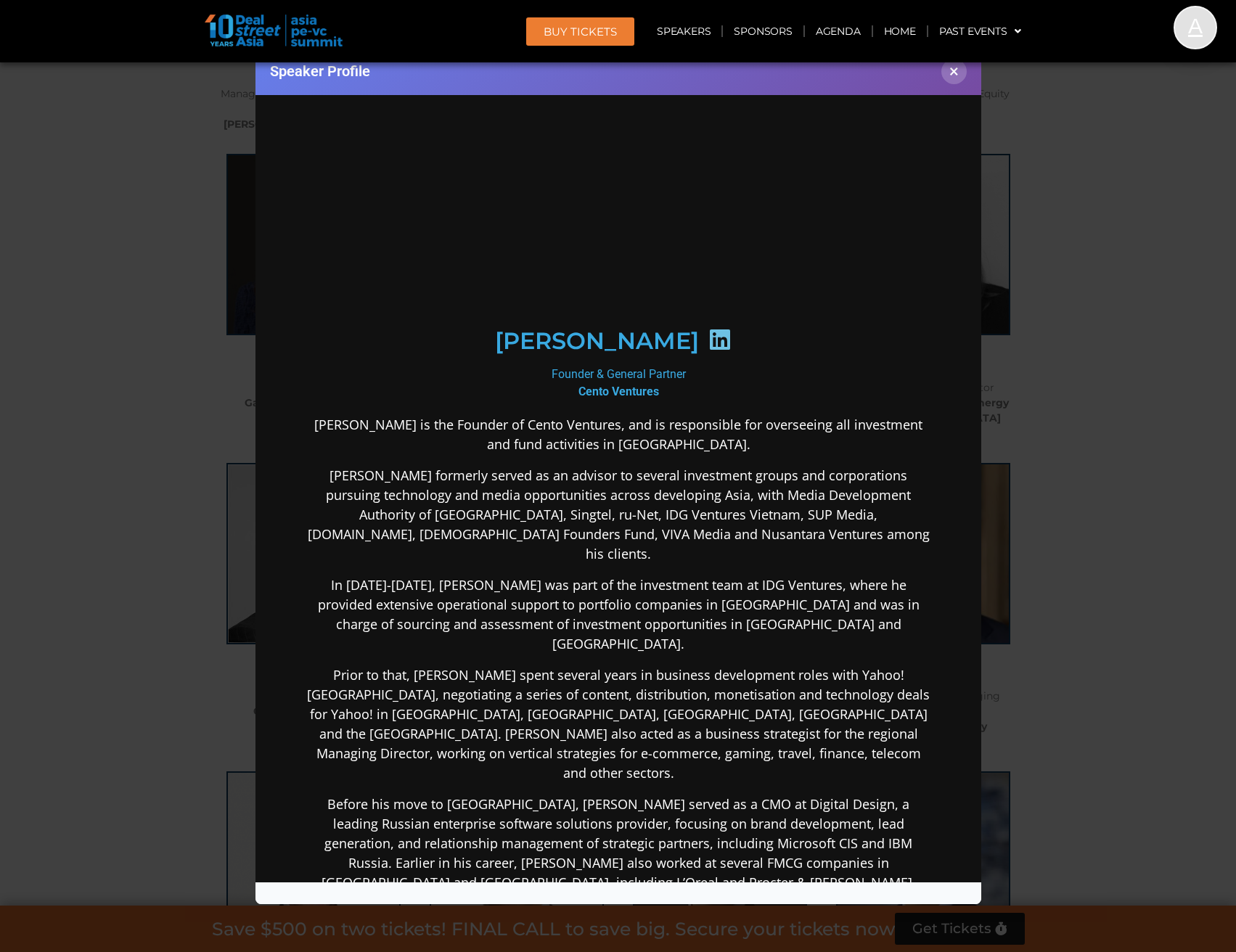
scroll to position [0, 0]
click at [708, 334] on icon at bounding box center [719, 339] width 23 height 23
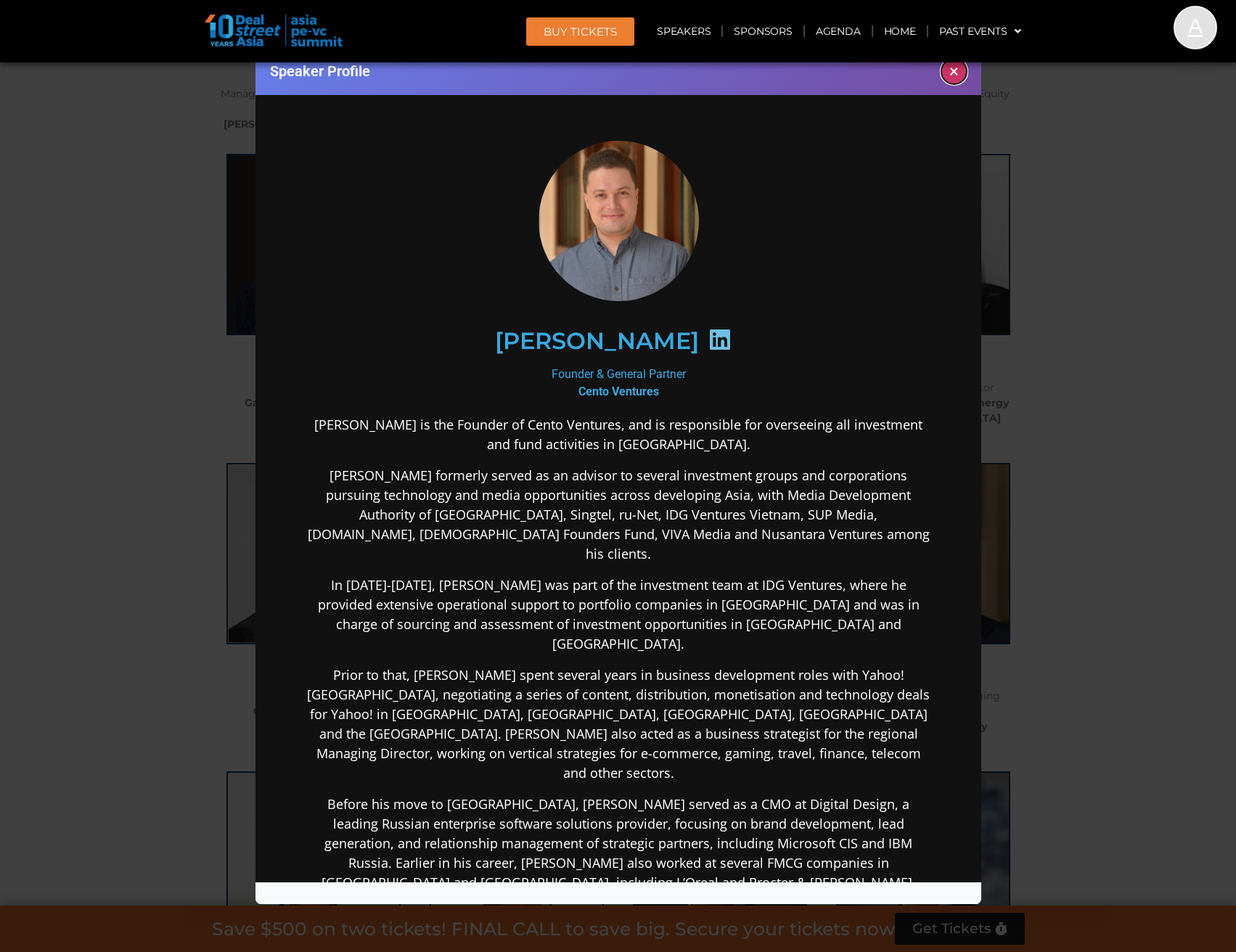
click at [957, 75] on button "×" at bounding box center [954, 71] width 25 height 25
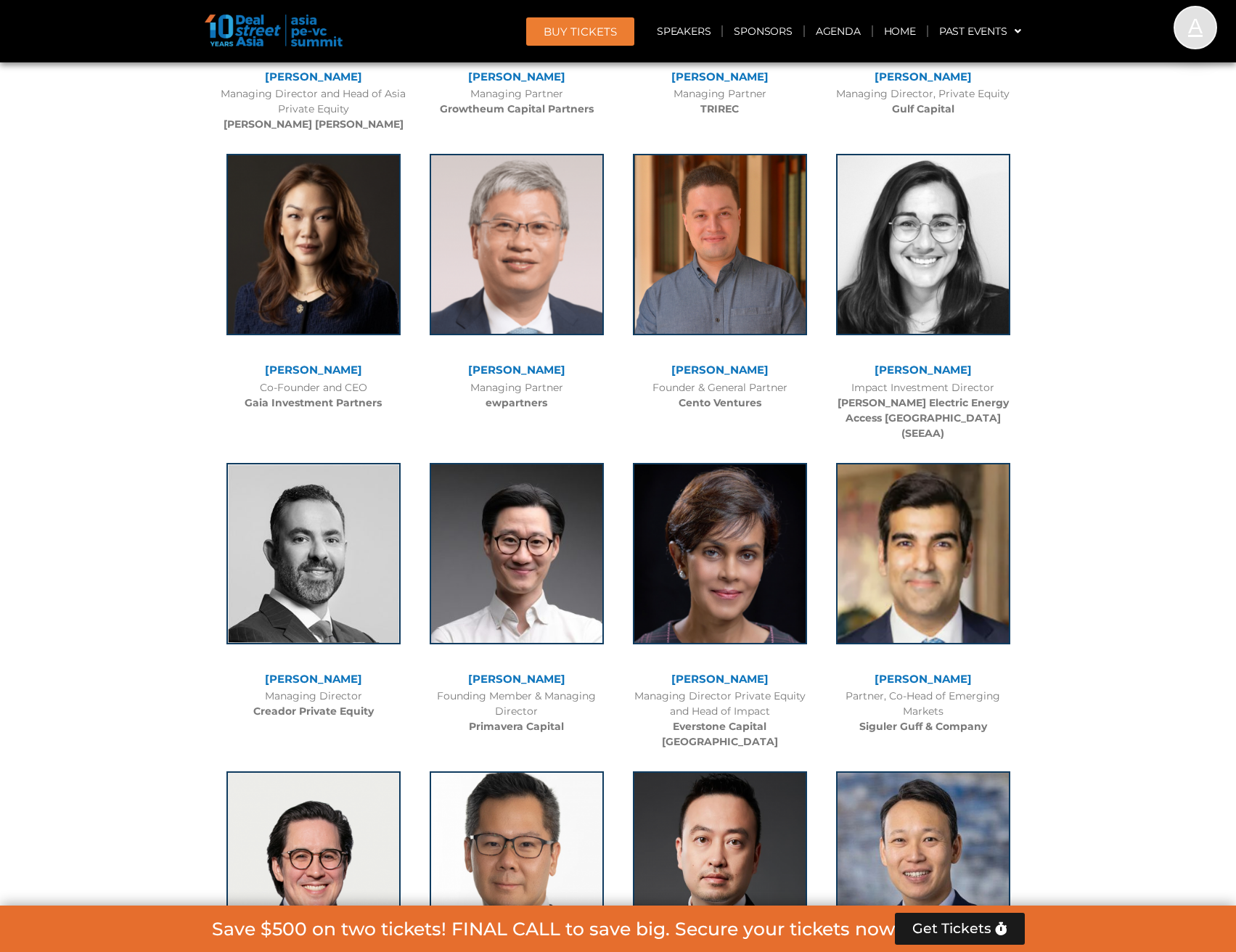
click at [942, 368] on link "[PERSON_NAME]" at bounding box center [923, 370] width 97 height 14
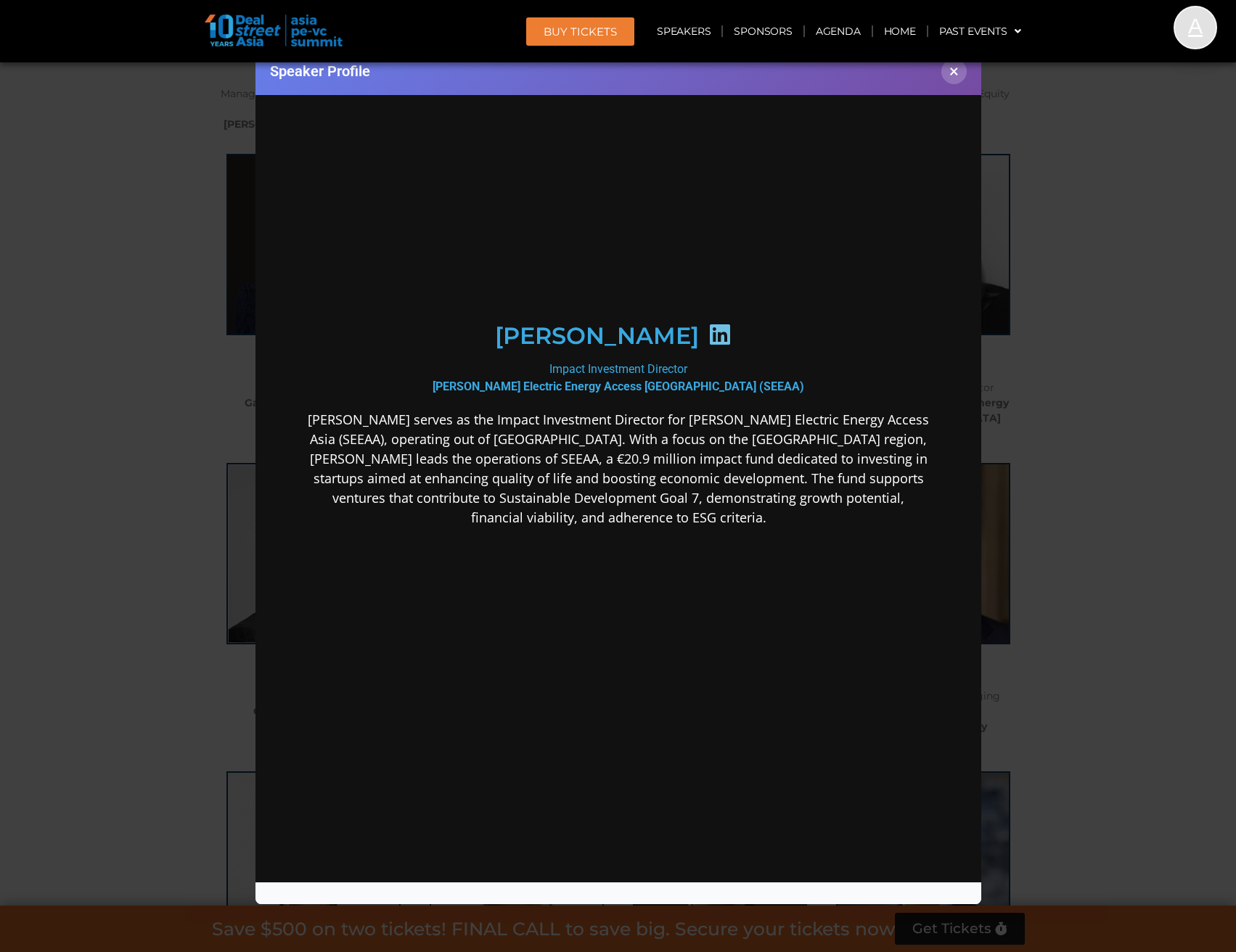
click at [715, 340] on icon at bounding box center [719, 334] width 23 height 23
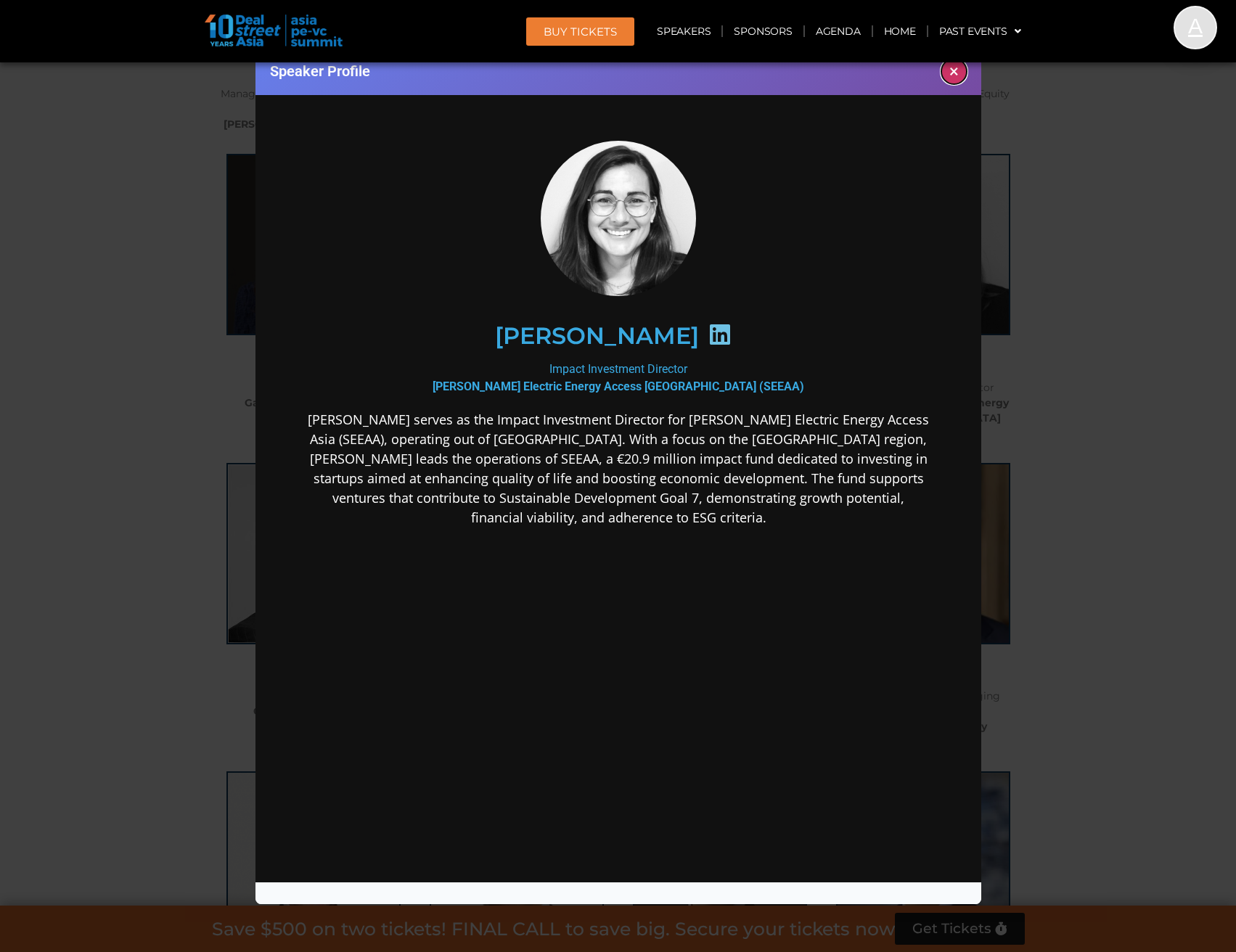
drag, startPoint x: 948, startPoint y: 76, endPoint x: 681, endPoint y: 69, distance: 267.1
click at [948, 77] on button "×" at bounding box center [954, 71] width 25 height 25
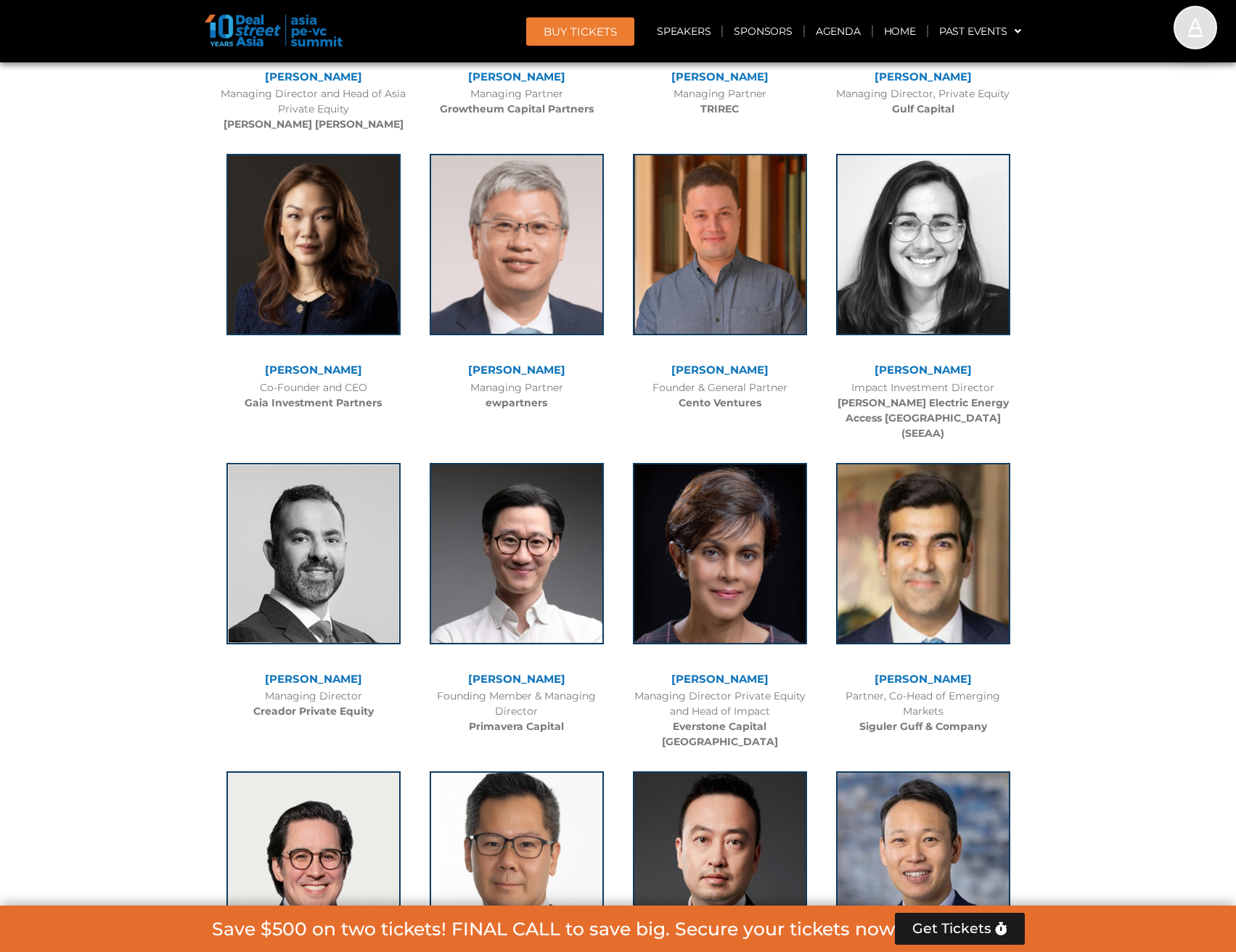
click at [305, 672] on link "[PERSON_NAME]​" at bounding box center [314, 679] width 97 height 14
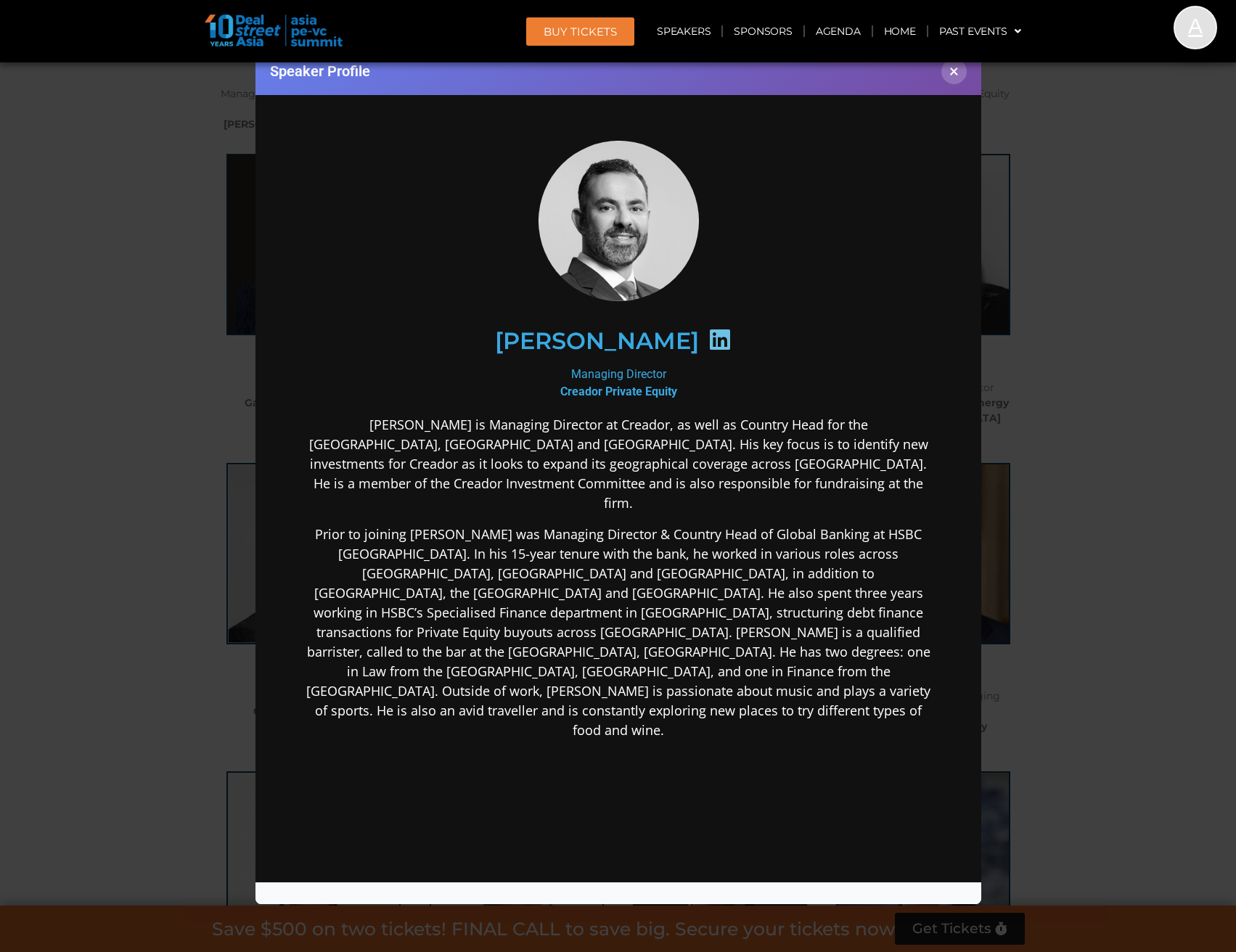
click at [714, 337] on icon at bounding box center [719, 339] width 23 height 23
click at [946, 70] on button "×" at bounding box center [954, 71] width 25 height 25
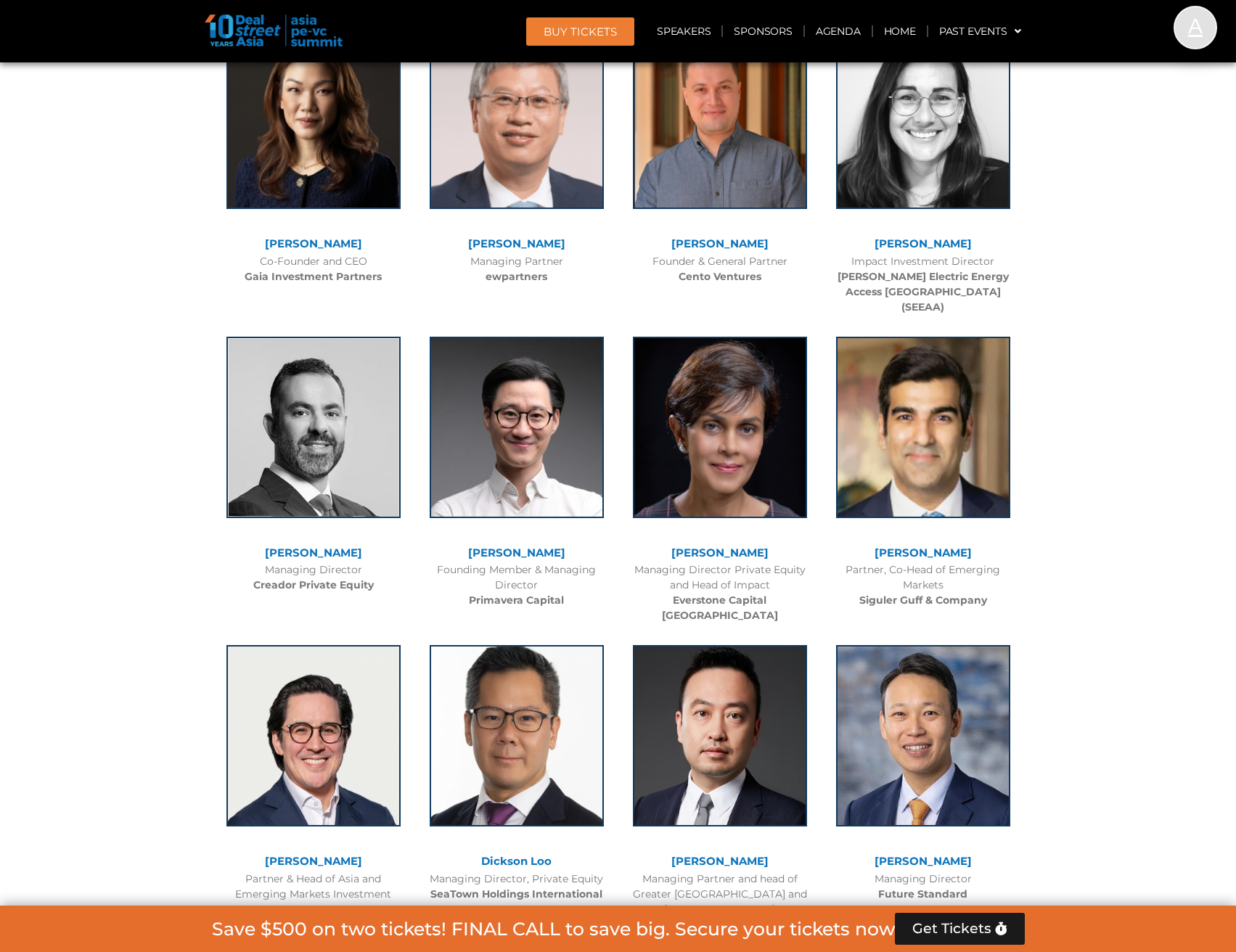
scroll to position [4136, 0]
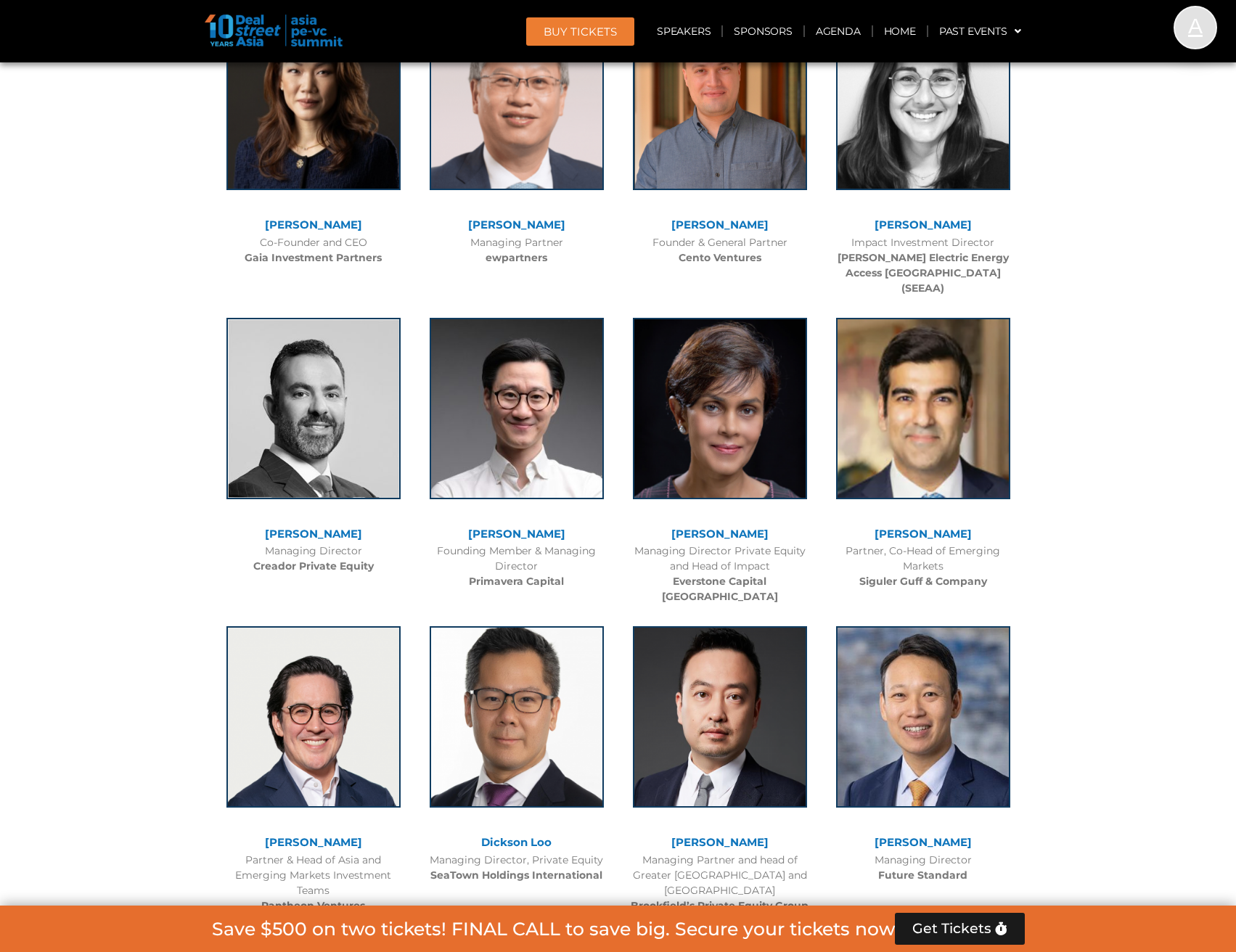
click at [521, 527] on link "[PERSON_NAME]" at bounding box center [517, 534] width 97 height 14
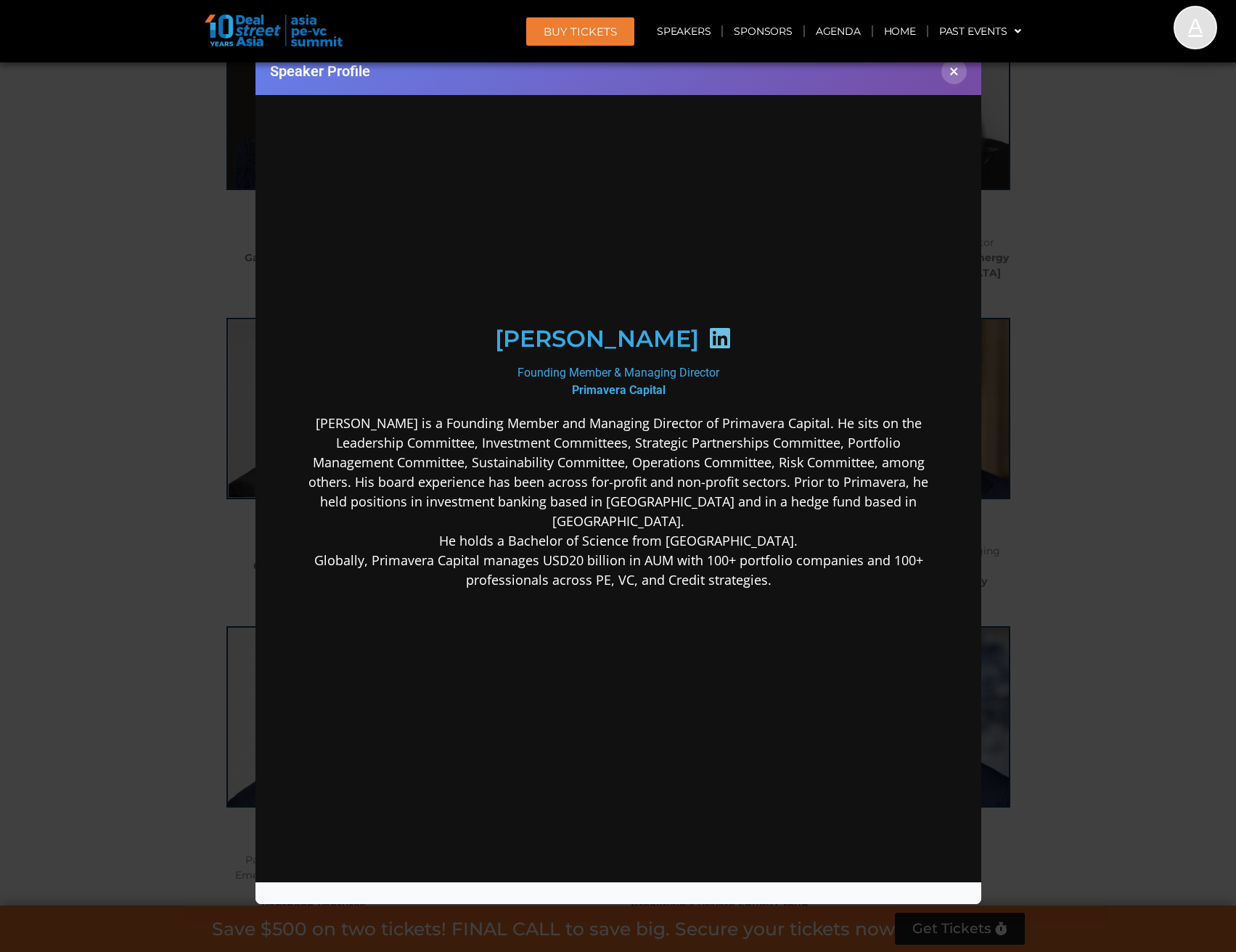
scroll to position [0, 0]
click at [708, 340] on icon at bounding box center [719, 337] width 23 height 23
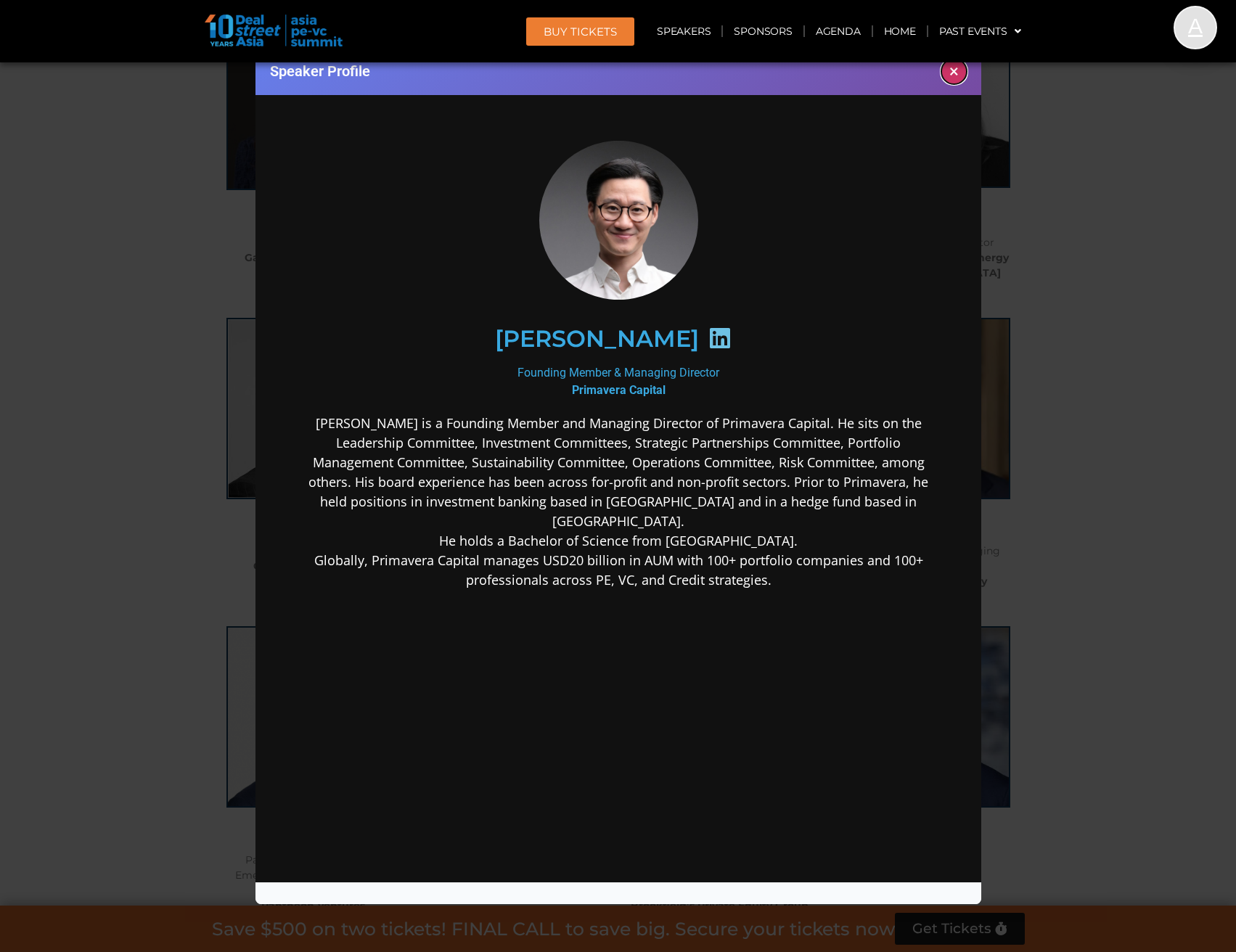
click at [945, 77] on button "×" at bounding box center [954, 71] width 25 height 25
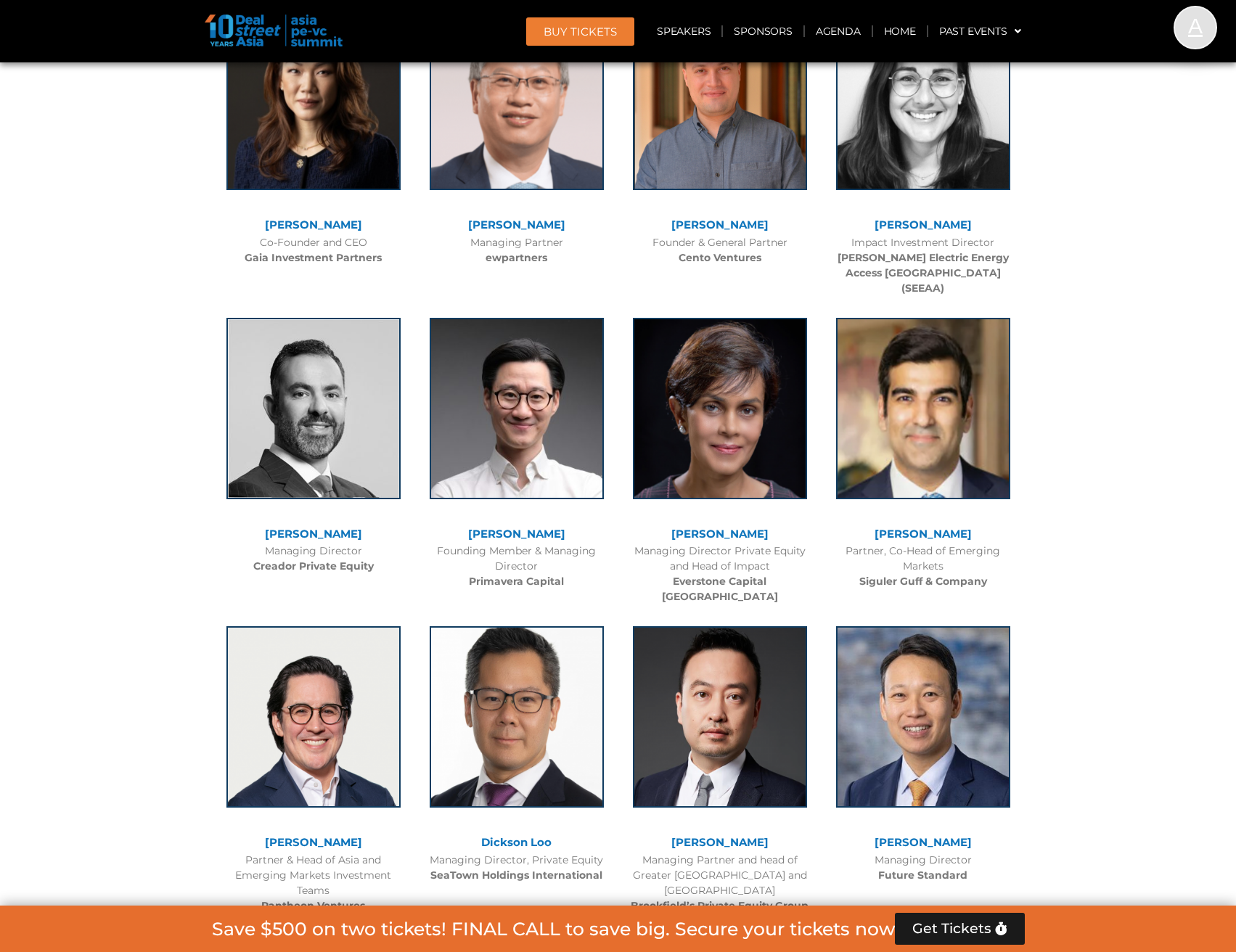
click at [719, 527] on link "[PERSON_NAME]" at bounding box center [720, 534] width 97 height 14
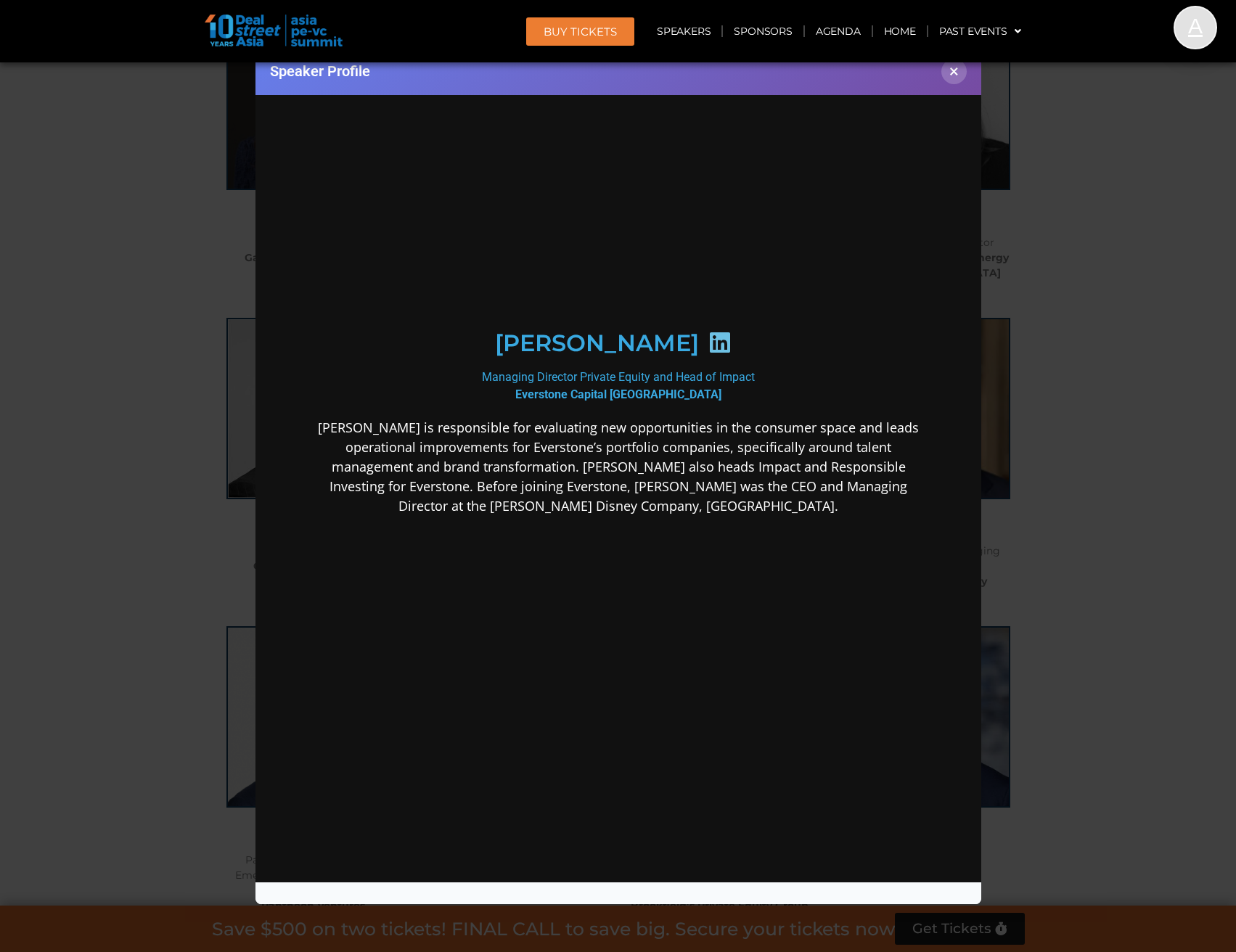
click at [708, 340] on icon at bounding box center [719, 342] width 23 height 23
click at [170, 151] on div "Speaker Profile ×" at bounding box center [618, 476] width 1236 height 952
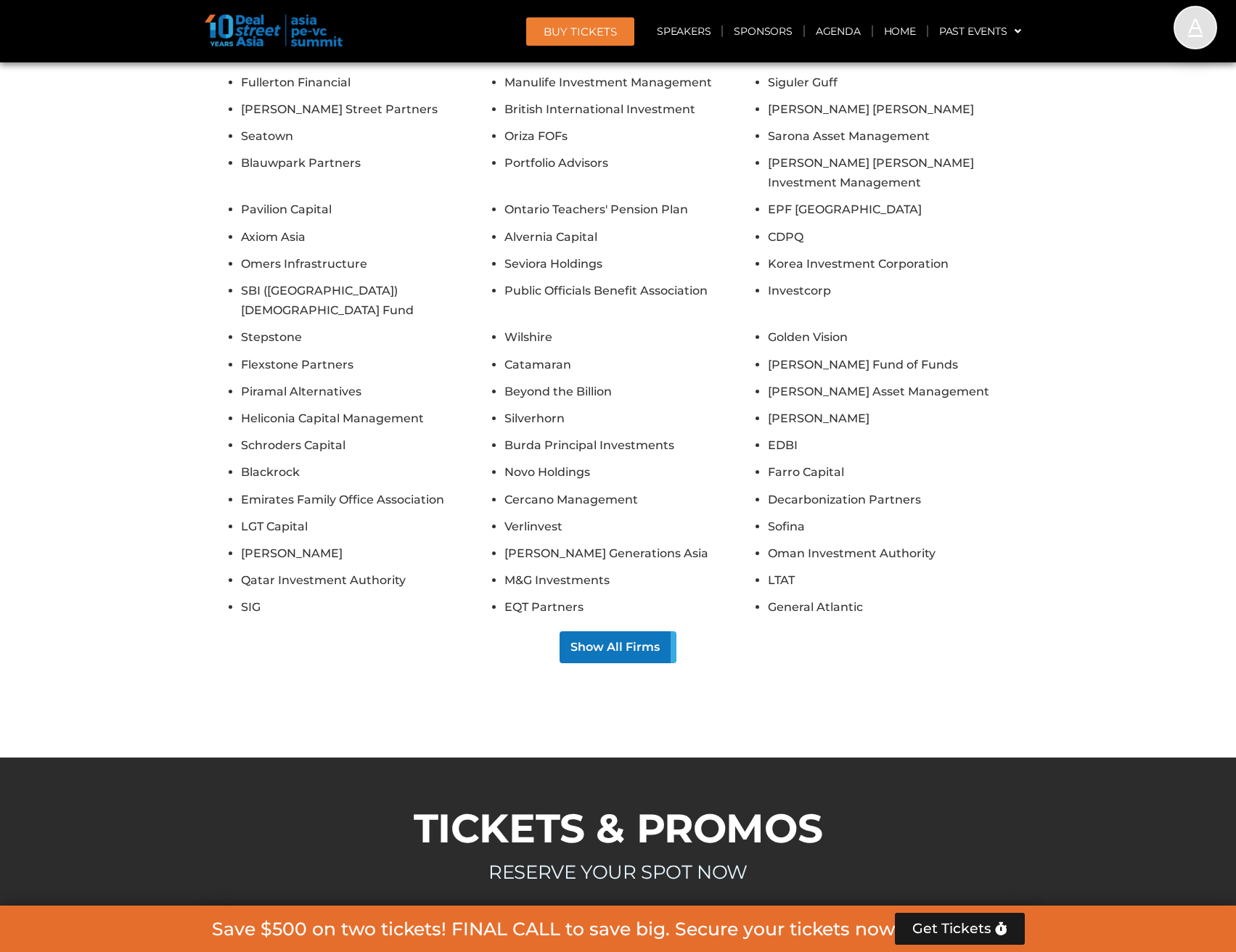
scroll to position [12843, 0]
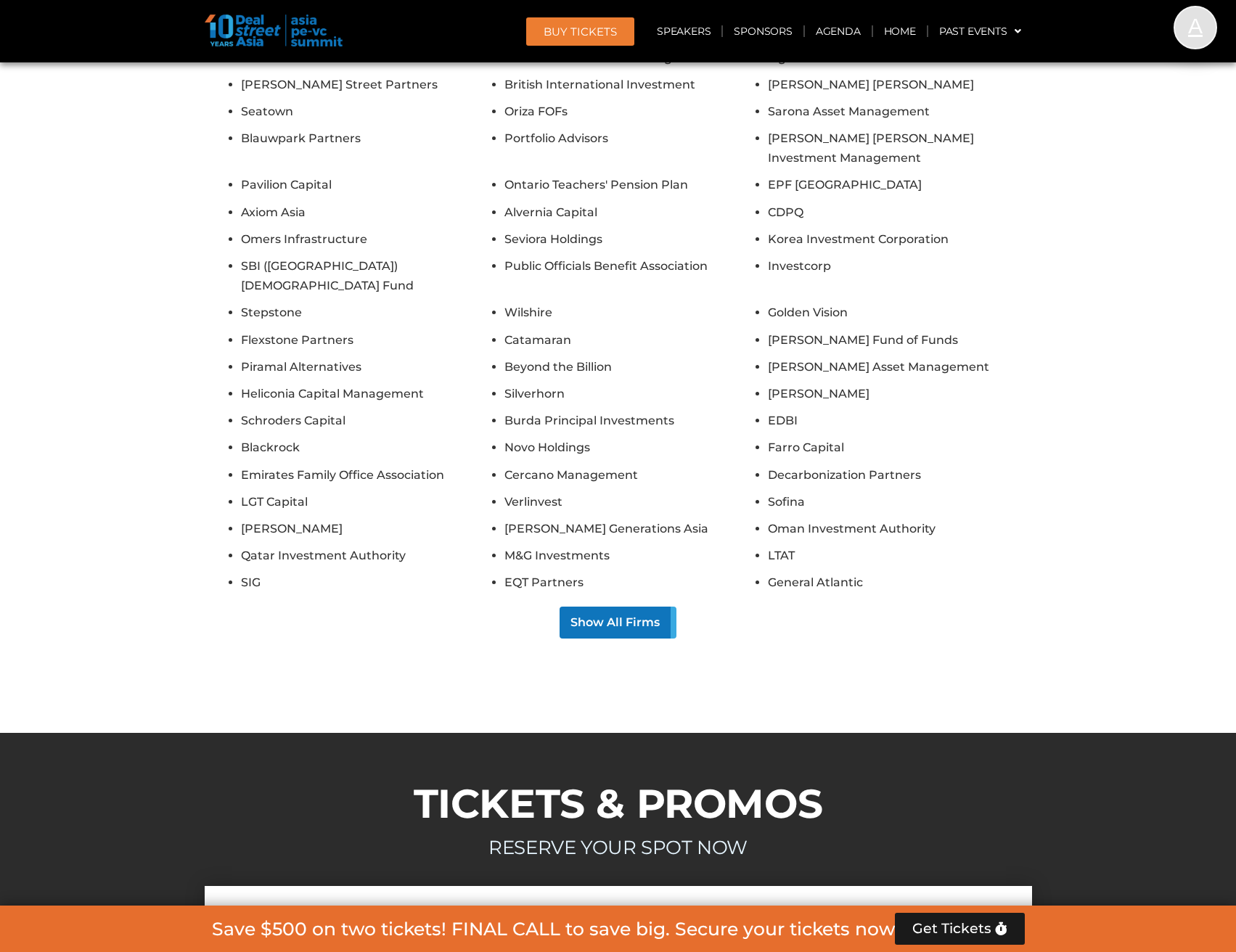
drag, startPoint x: 629, startPoint y: 380, endPoint x: 348, endPoint y: 201, distance: 333.2
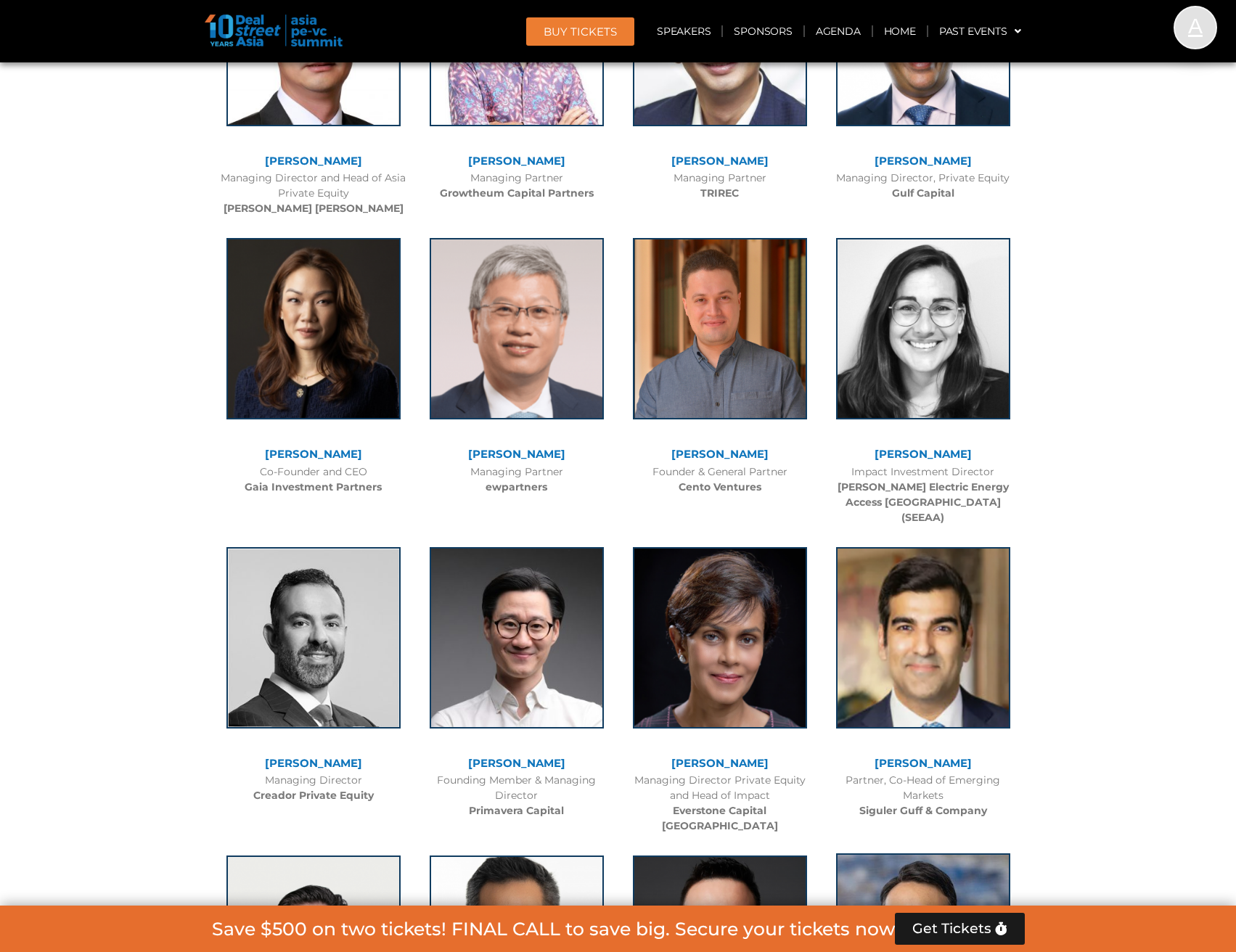
scroll to position [4279, 0]
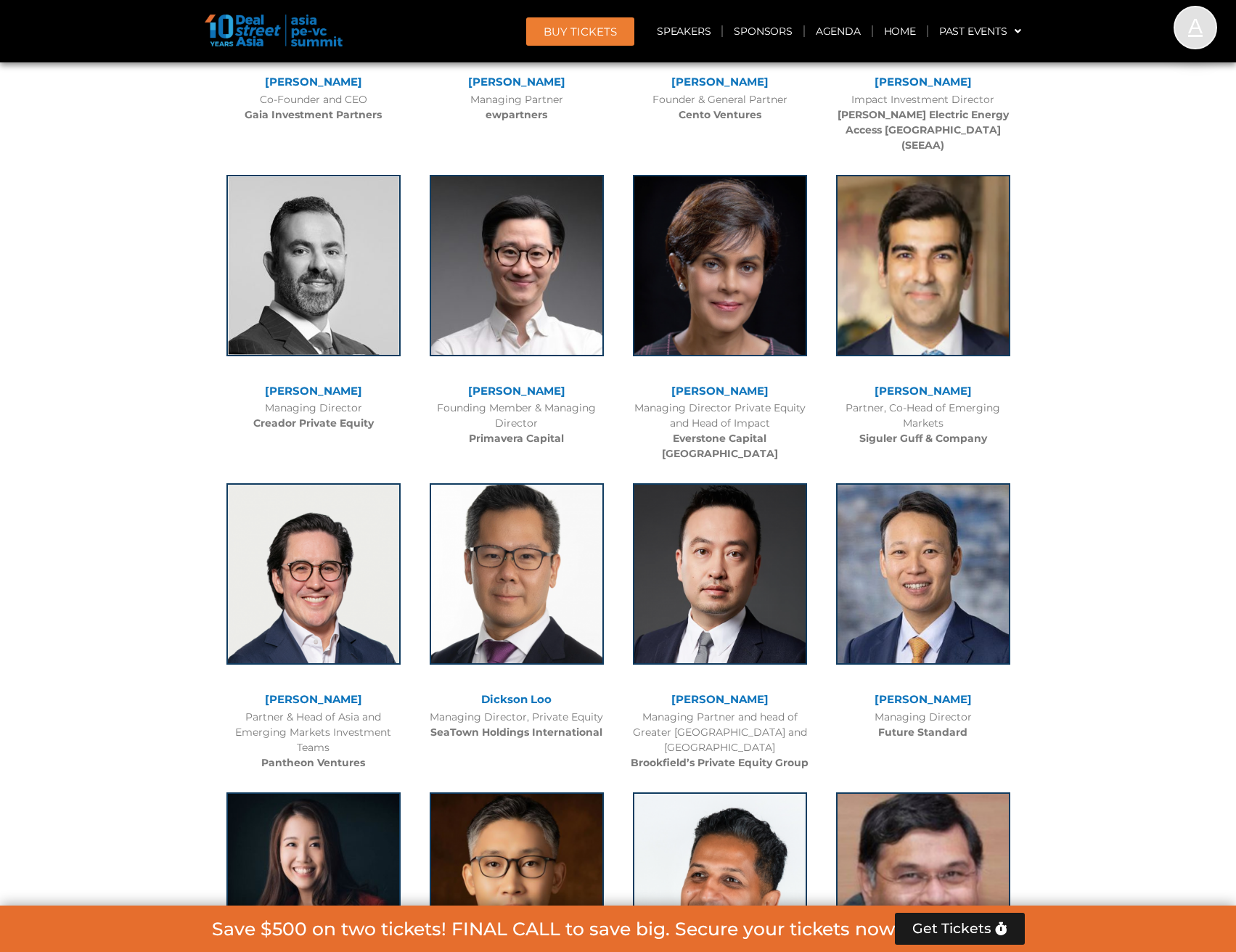
click at [941, 384] on link "[PERSON_NAME]" at bounding box center [923, 391] width 97 height 14
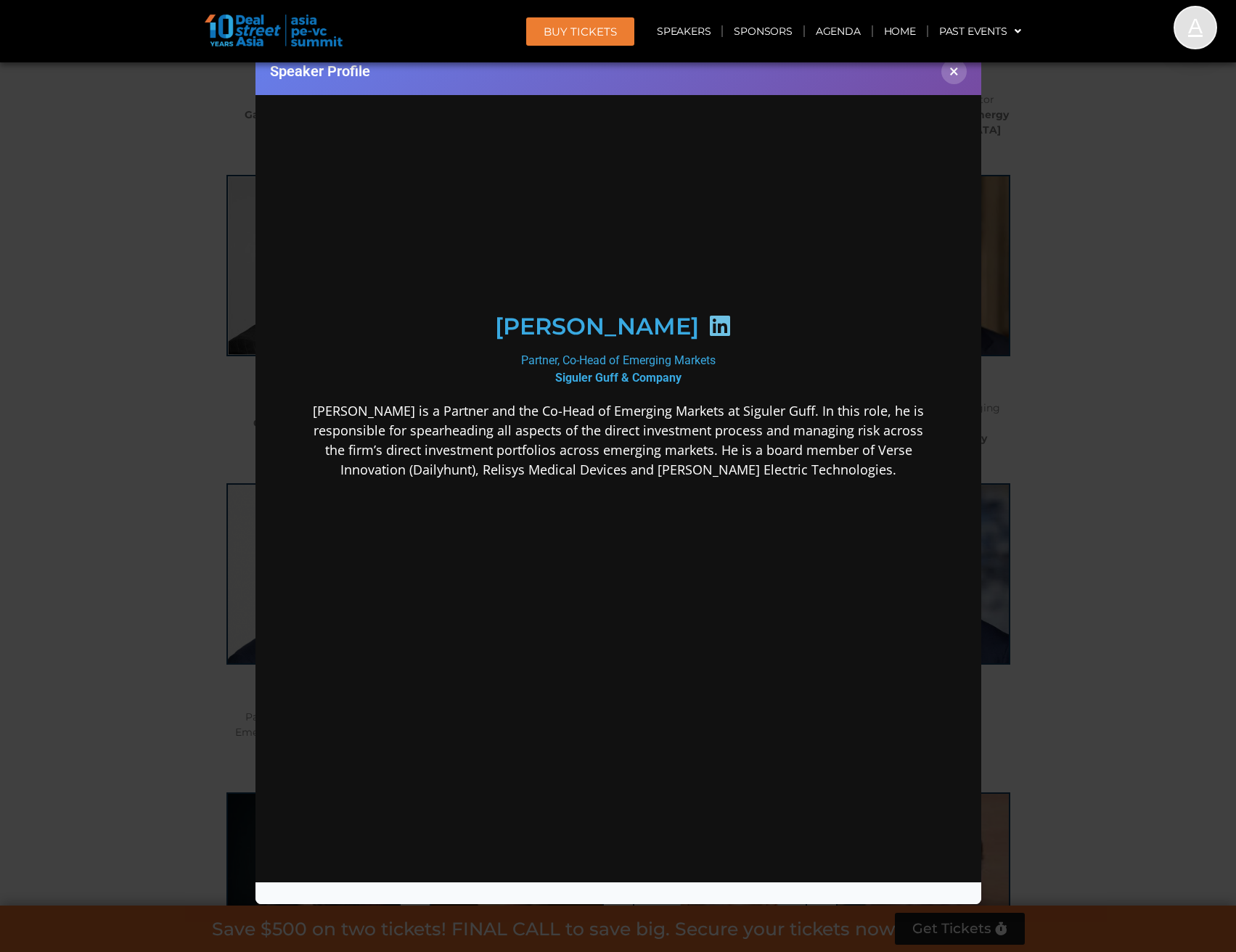
scroll to position [0, 0]
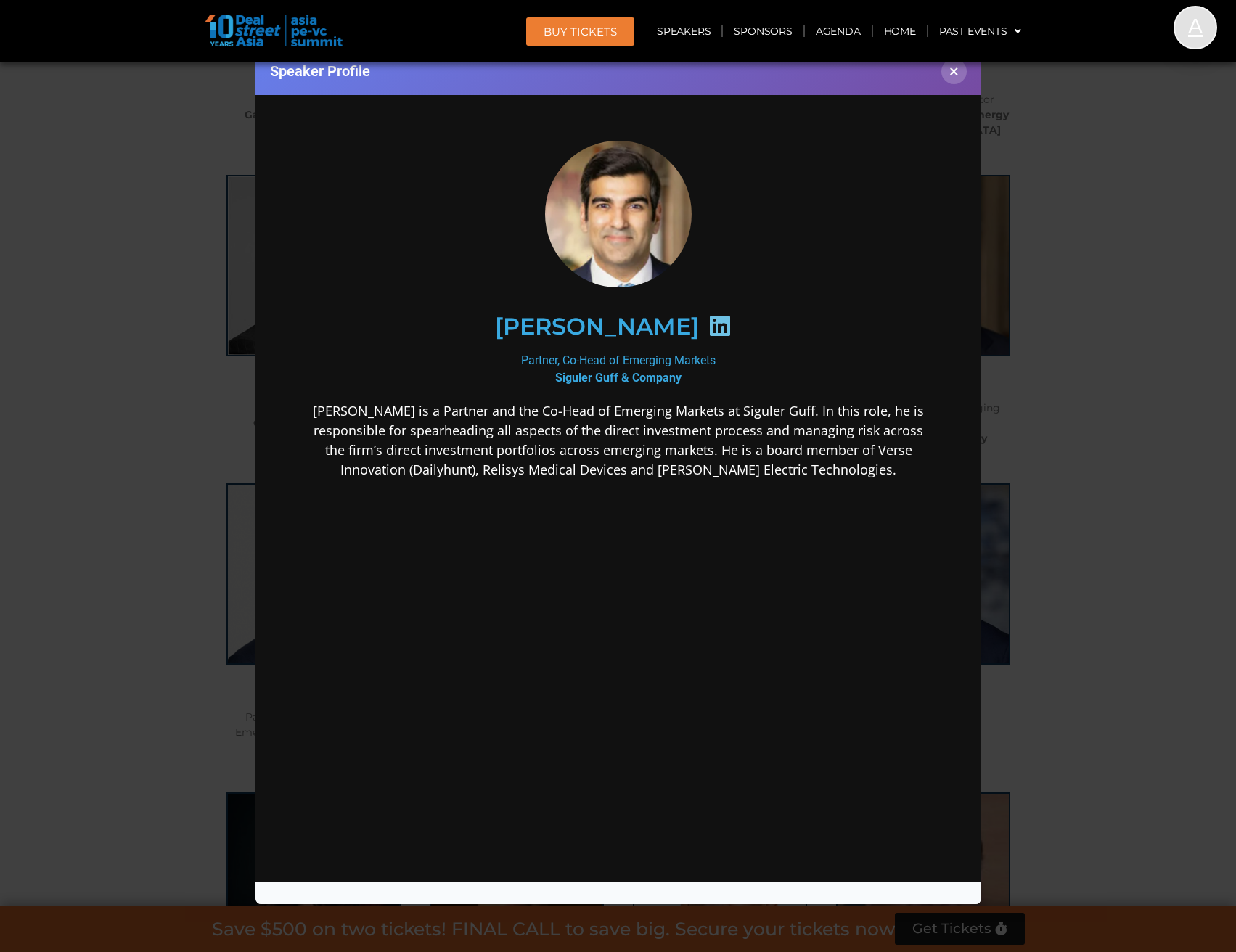
click at [731, 326] on icon at bounding box center [719, 325] width 23 height 23
drag, startPoint x: 954, startPoint y: 76, endPoint x: 926, endPoint y: 104, distance: 39.6
click at [952, 78] on button "×" at bounding box center [954, 71] width 25 height 25
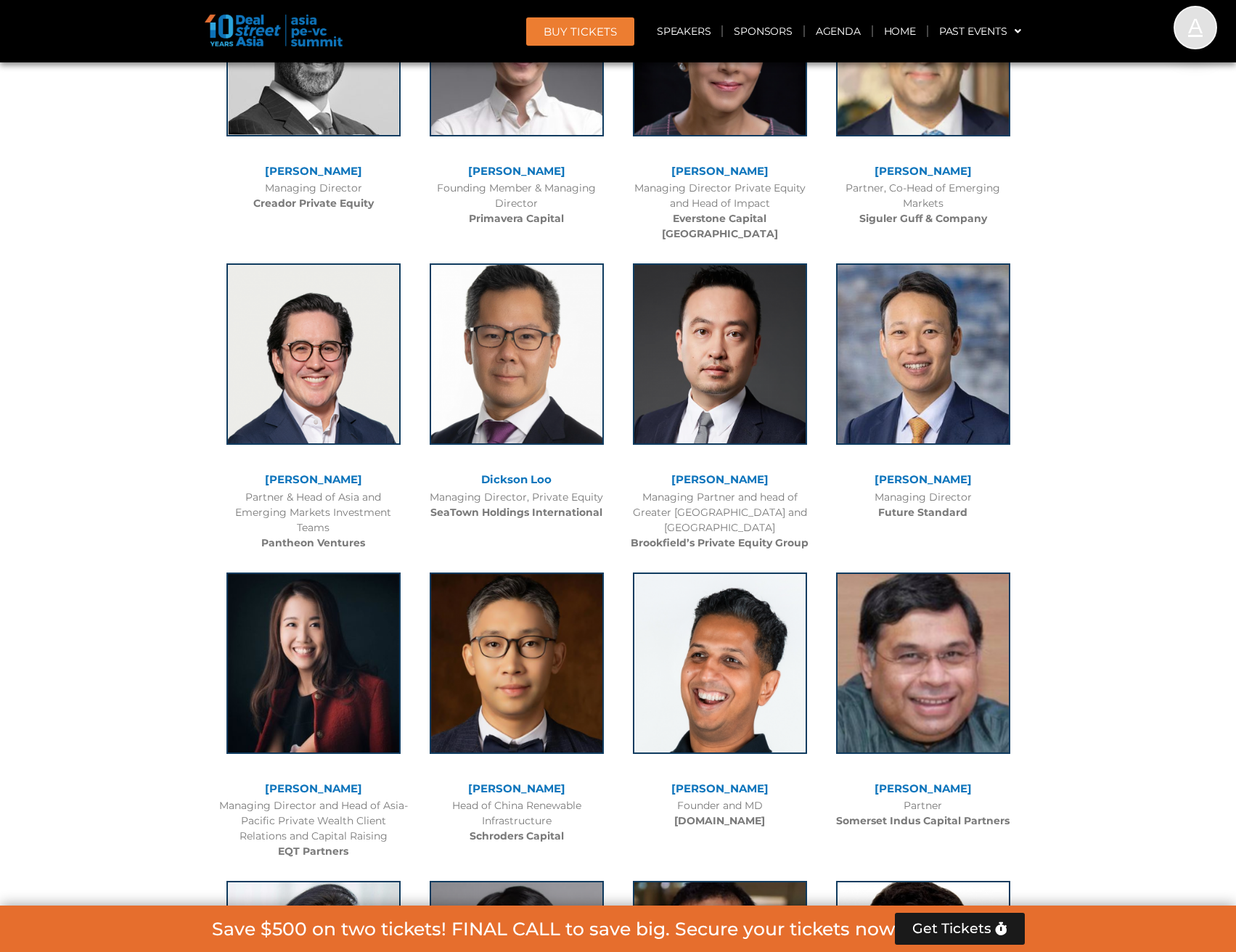
scroll to position [4642, 0]
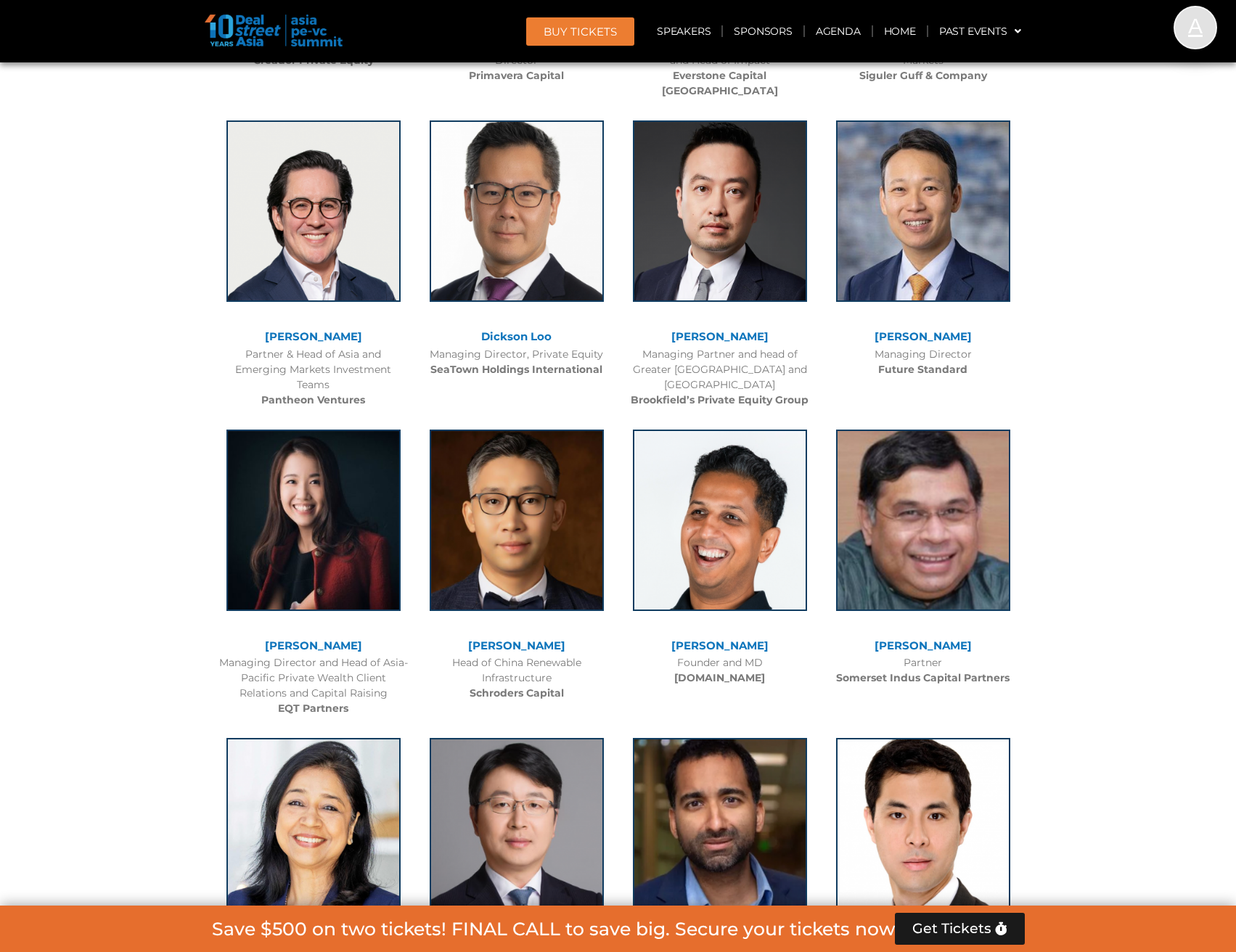
click at [331, 330] on link "[PERSON_NAME]" at bounding box center [314, 337] width 97 height 14
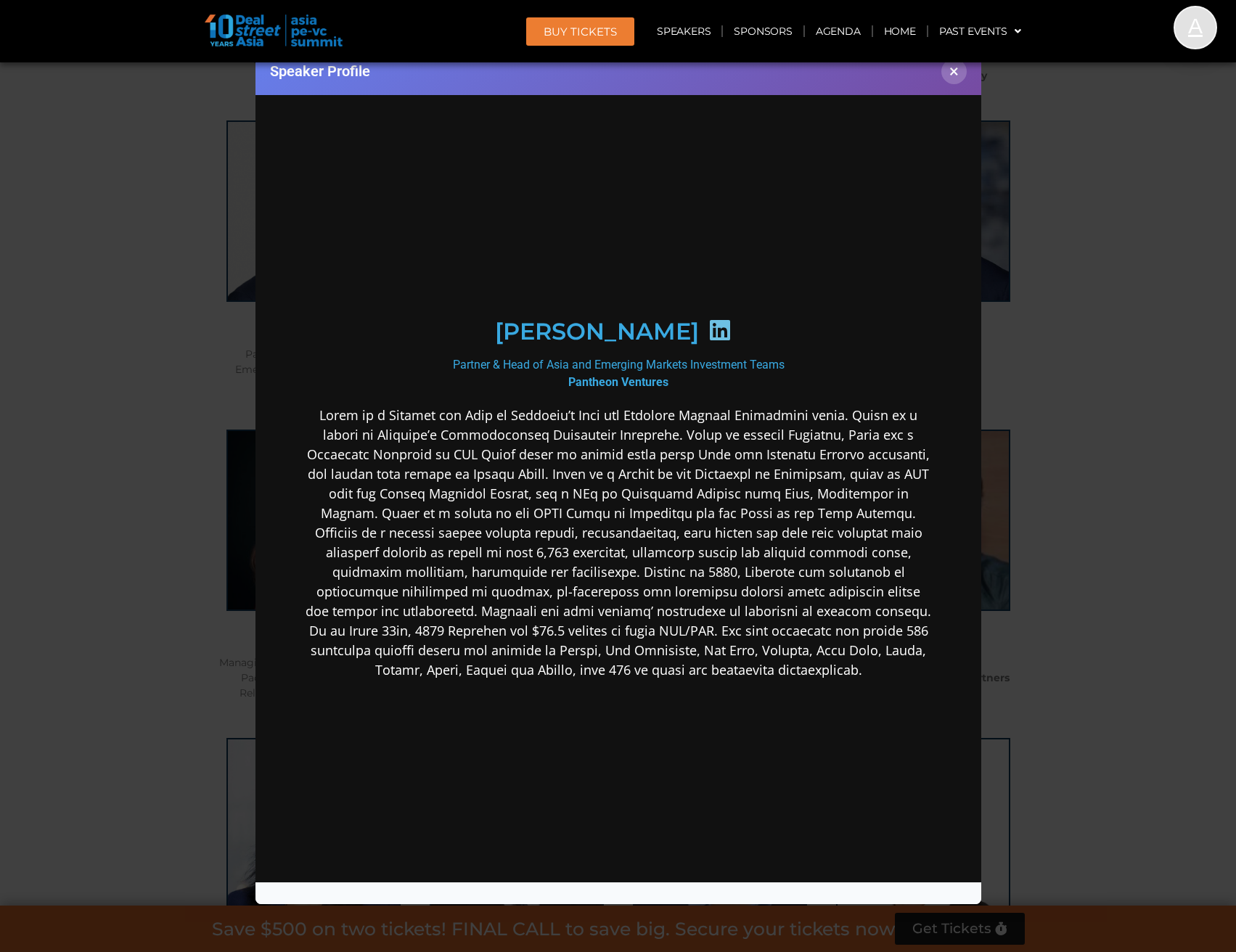
scroll to position [0, 0]
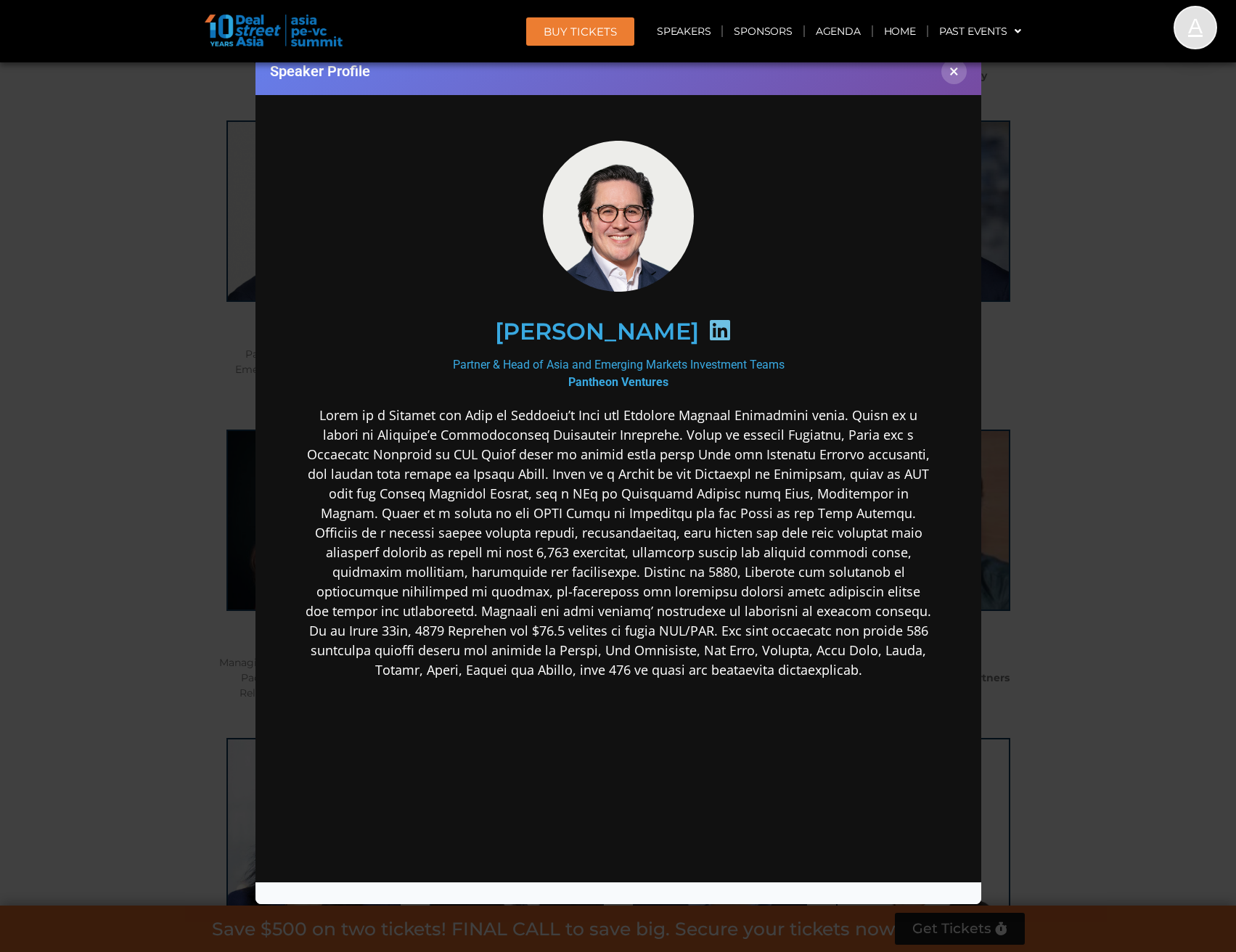
click at [708, 329] on icon at bounding box center [719, 330] width 23 height 23
click at [959, 77] on button "×" at bounding box center [954, 71] width 25 height 25
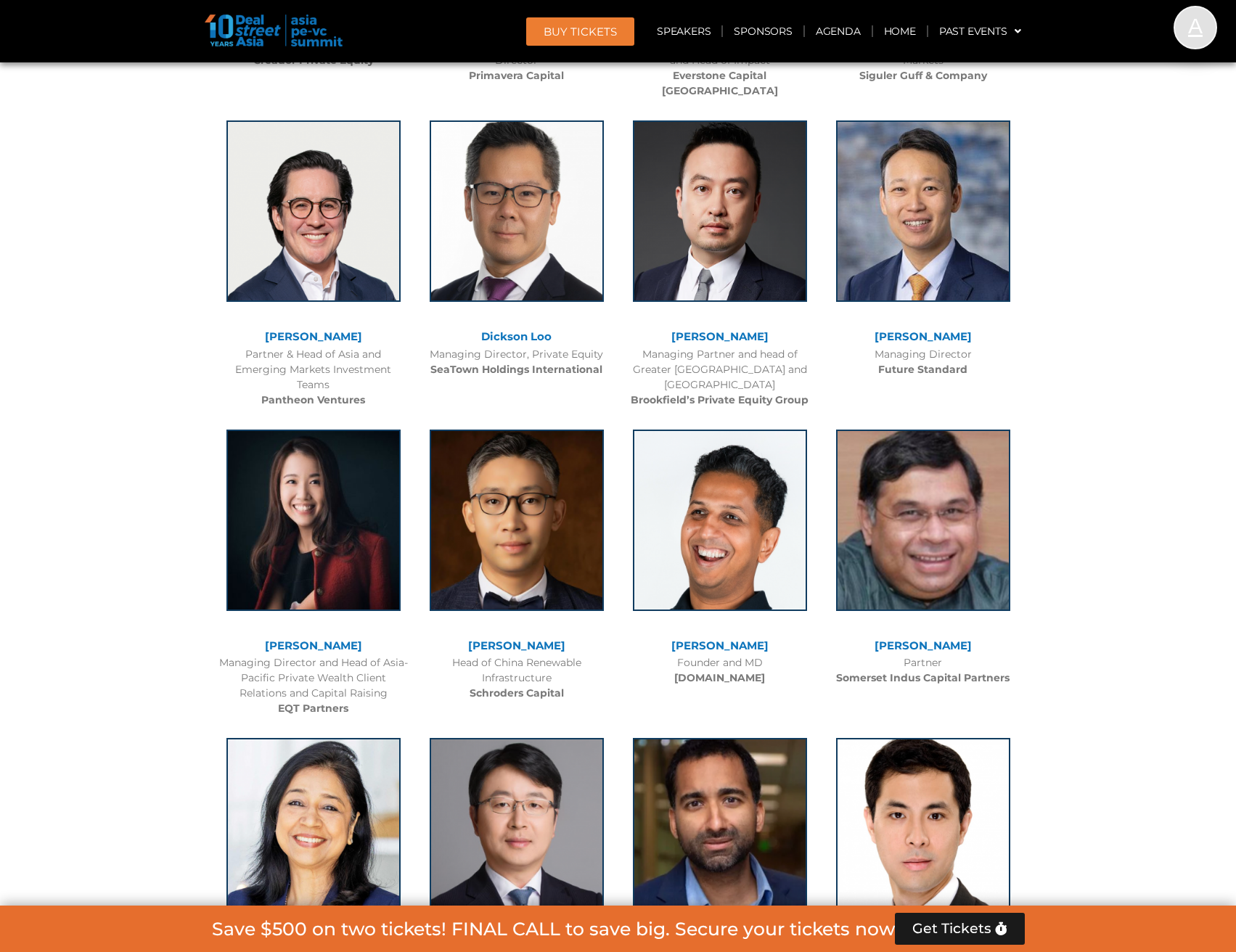
click at [509, 330] on link "Dickson Loo" at bounding box center [516, 337] width 70 height 14
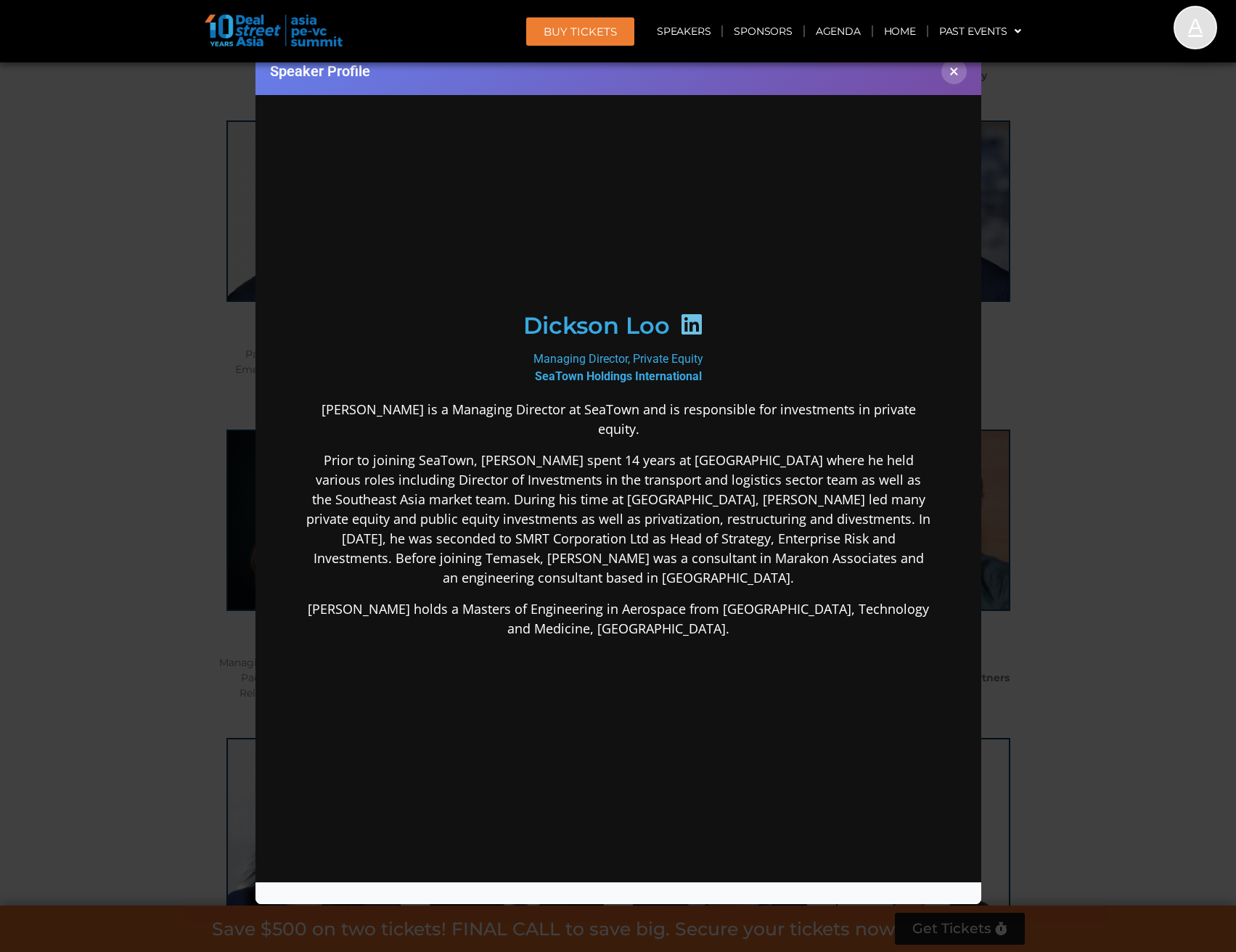
click at [681, 335] on icon at bounding box center [691, 324] width 23 height 23
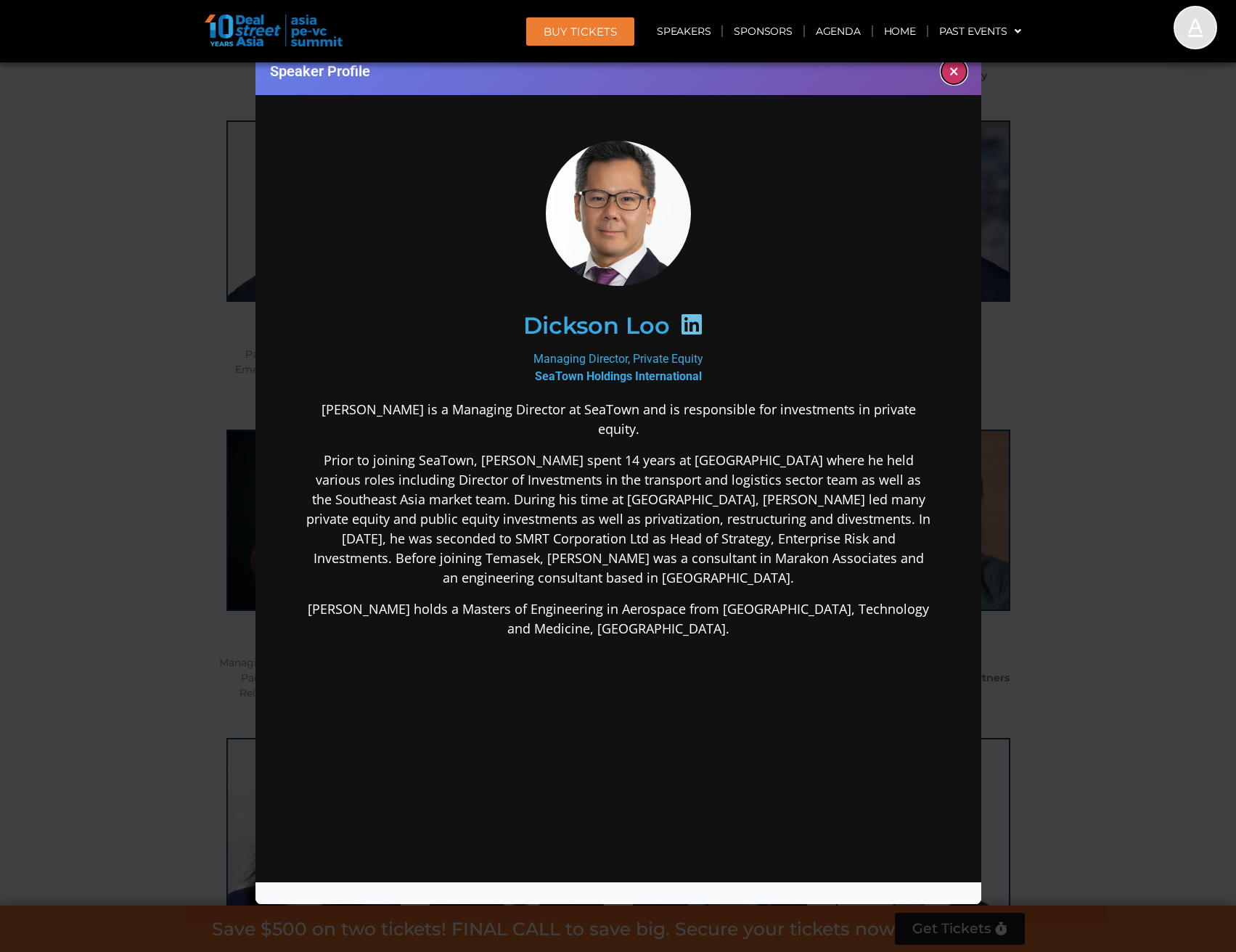
drag, startPoint x: 962, startPoint y: 75, endPoint x: 1018, endPoint y: 127, distance: 76.4
click at [963, 75] on button "×" at bounding box center [954, 71] width 25 height 25
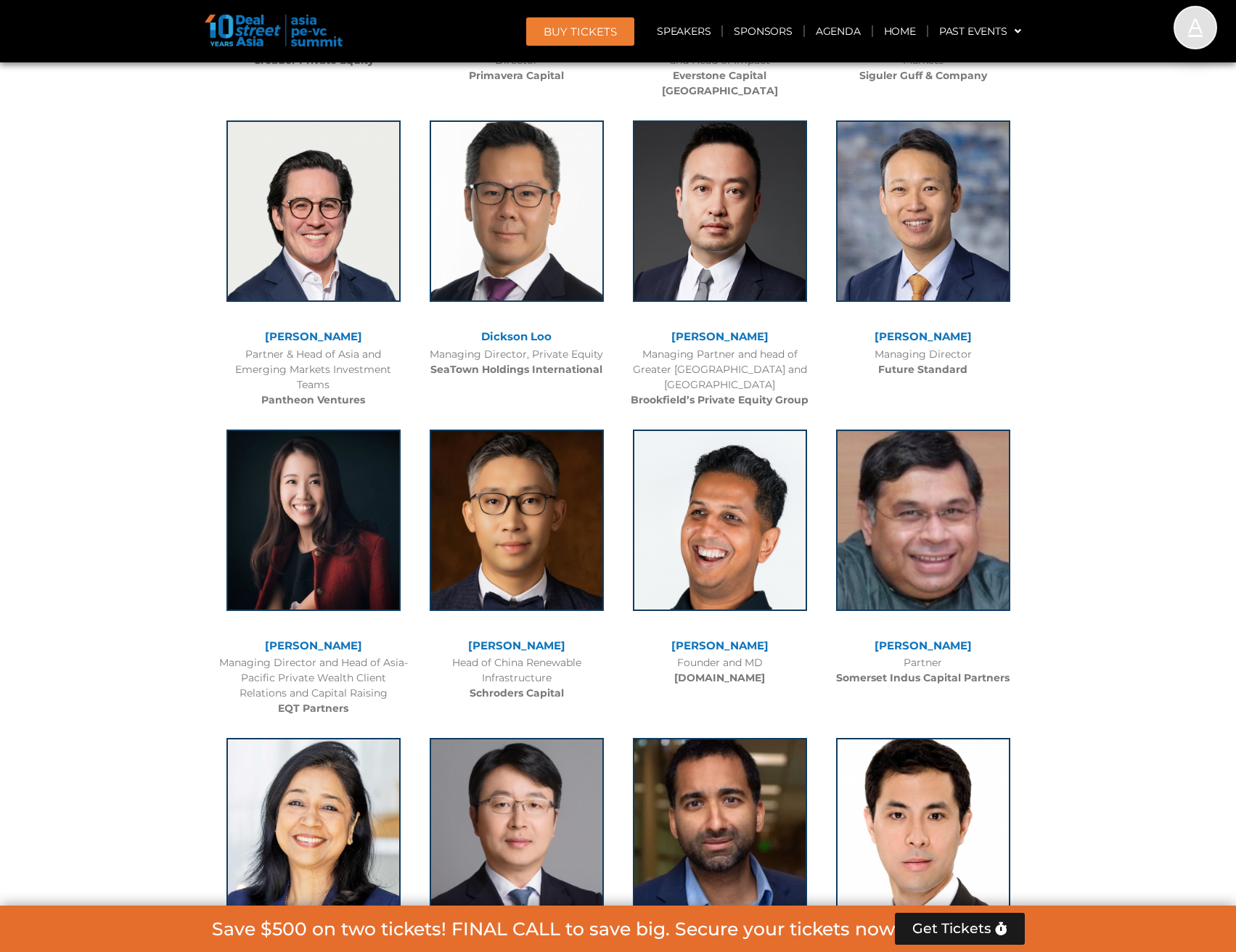
drag, startPoint x: 733, startPoint y: 306, endPoint x: 1031, endPoint y: 310, distance: 298.0
click at [734, 330] on link "[PERSON_NAME]" at bounding box center [720, 337] width 97 height 14
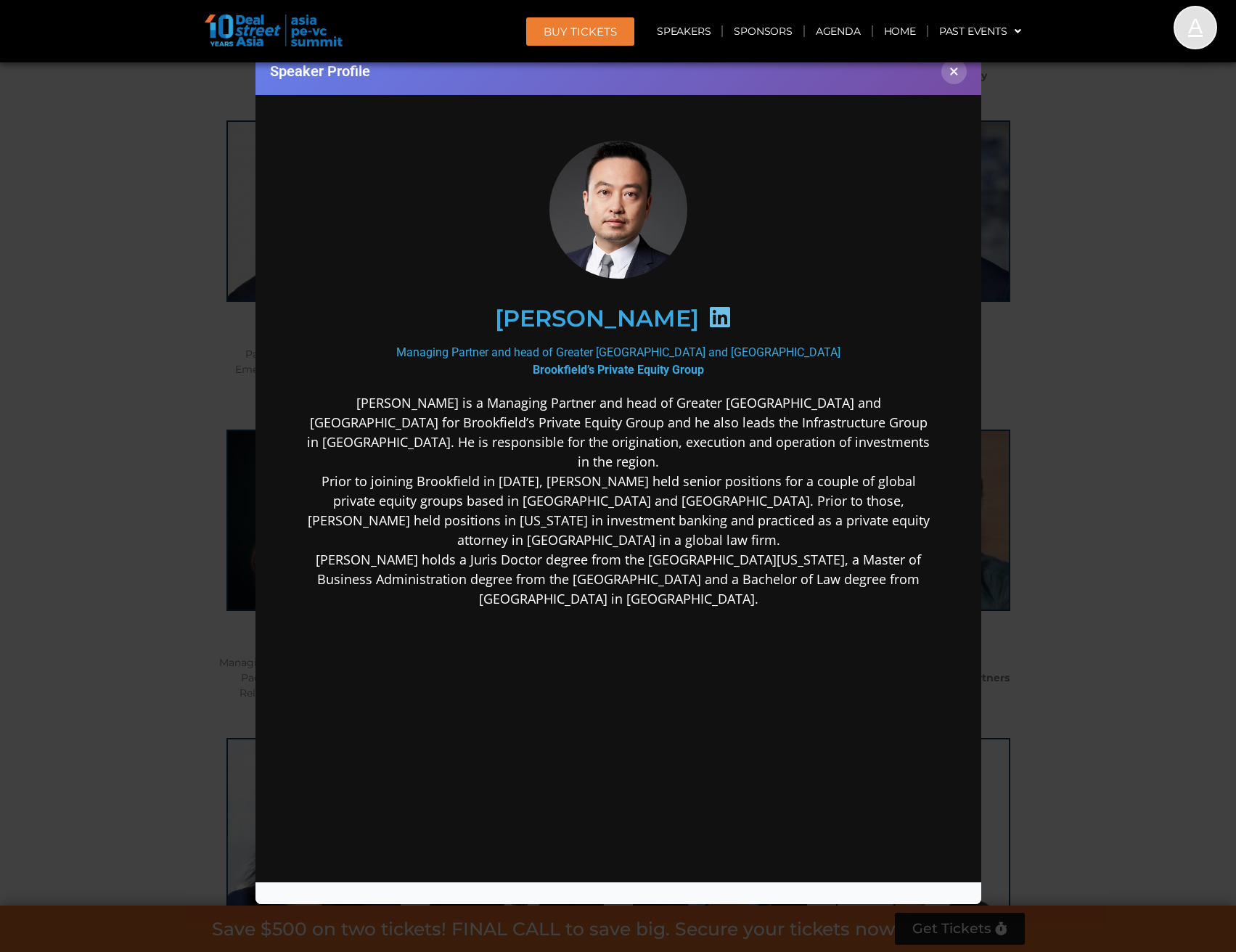
click at [708, 321] on icon at bounding box center [719, 317] width 23 height 23
drag, startPoint x: 951, startPoint y: 73, endPoint x: 831, endPoint y: 76, distance: 120.0
click at [948, 73] on button "×" at bounding box center [954, 71] width 25 height 25
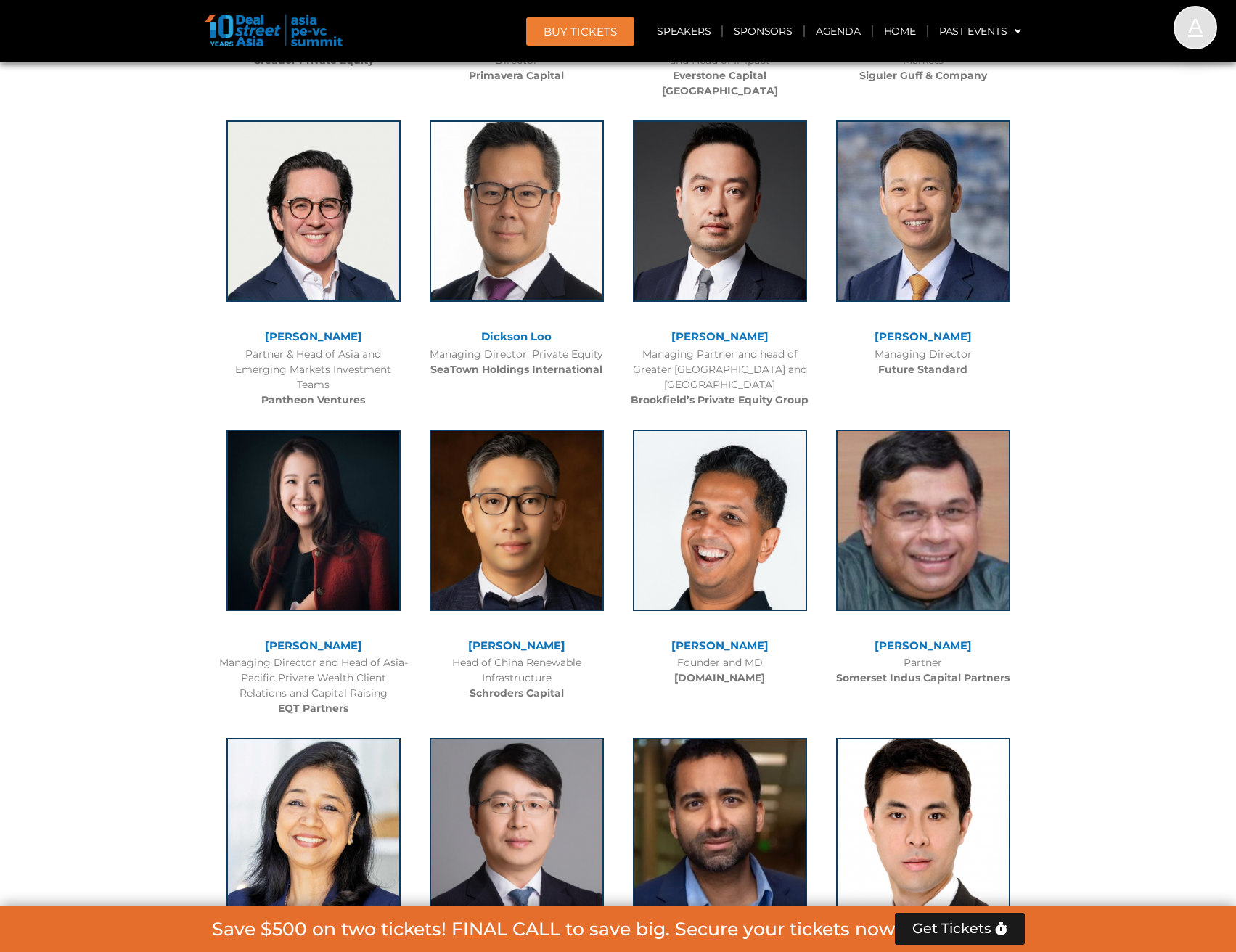
click at [950, 330] on link "[PERSON_NAME]" at bounding box center [923, 337] width 97 height 14
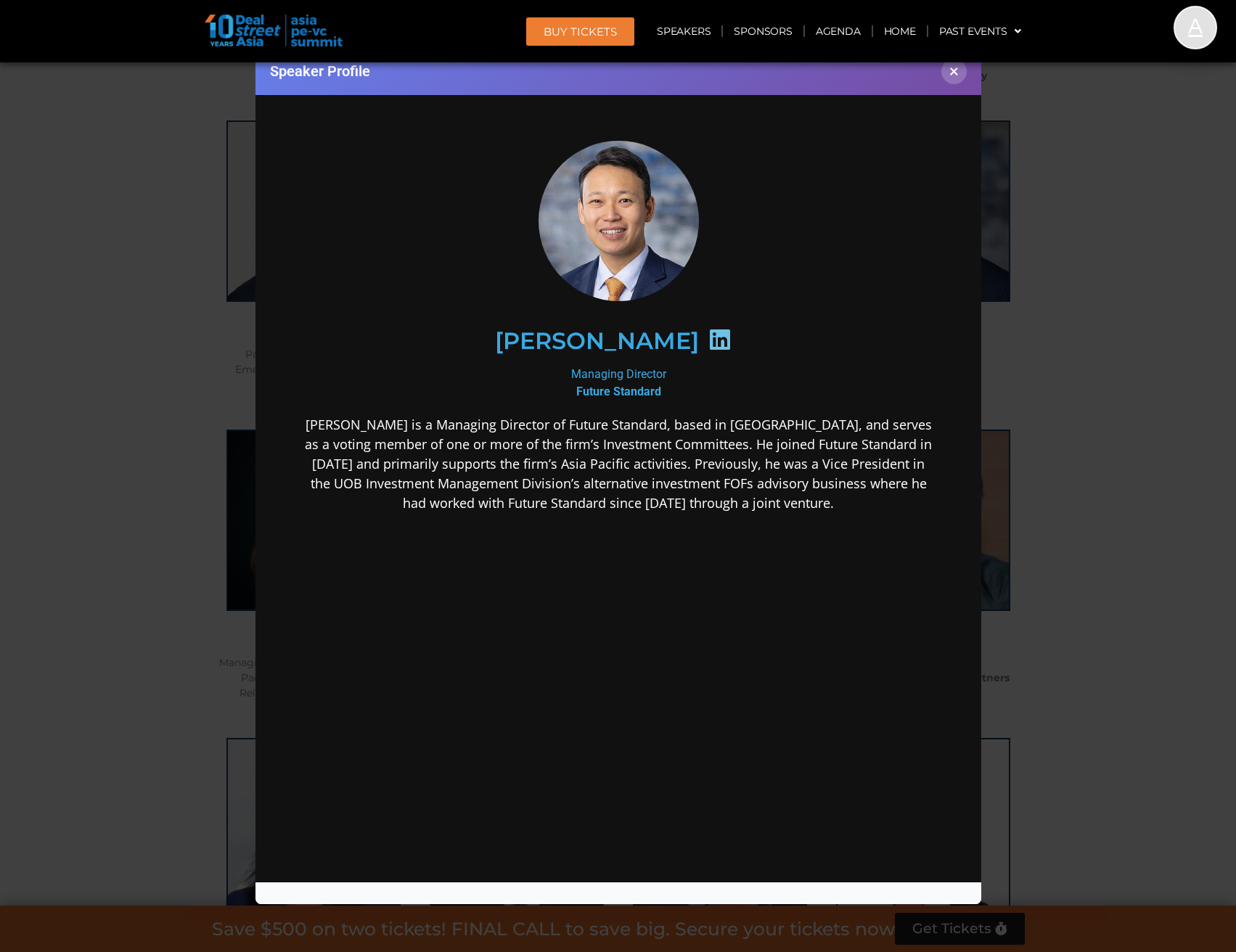
click at [708, 333] on icon at bounding box center [719, 339] width 23 height 23
click at [962, 78] on button "×" at bounding box center [954, 71] width 25 height 25
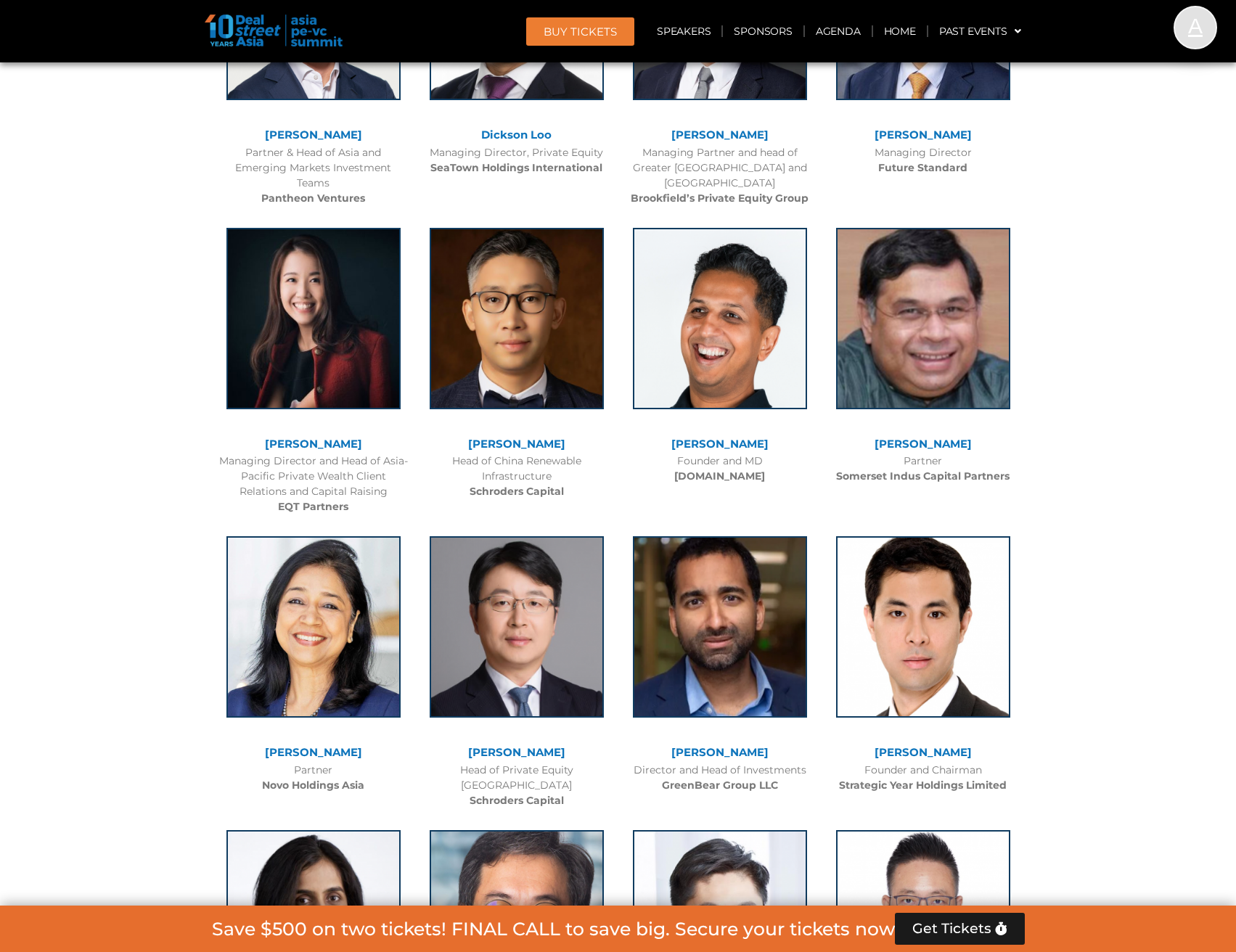
scroll to position [4932, 0]
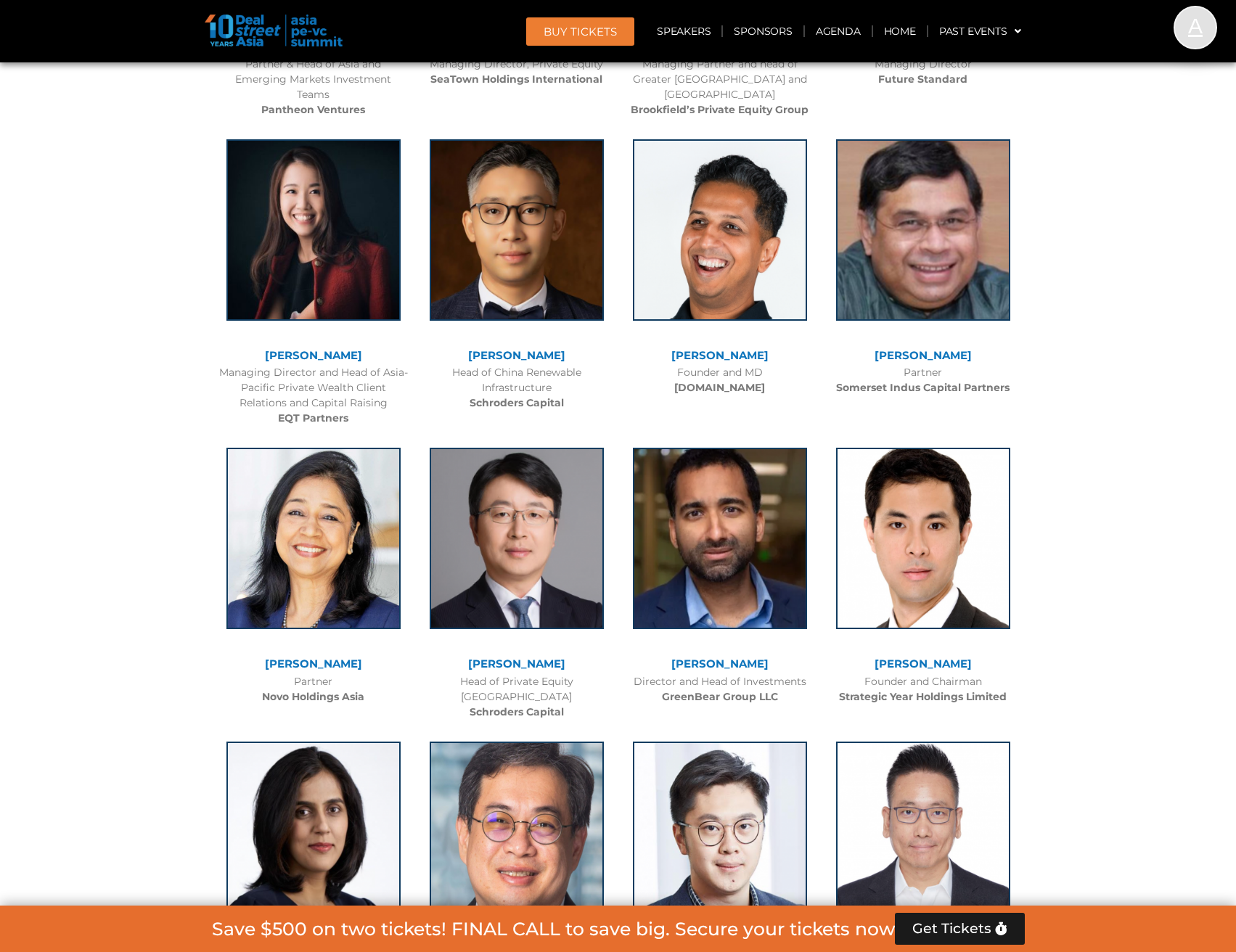
click at [321, 348] on link "[PERSON_NAME]" at bounding box center [314, 355] width 97 height 14
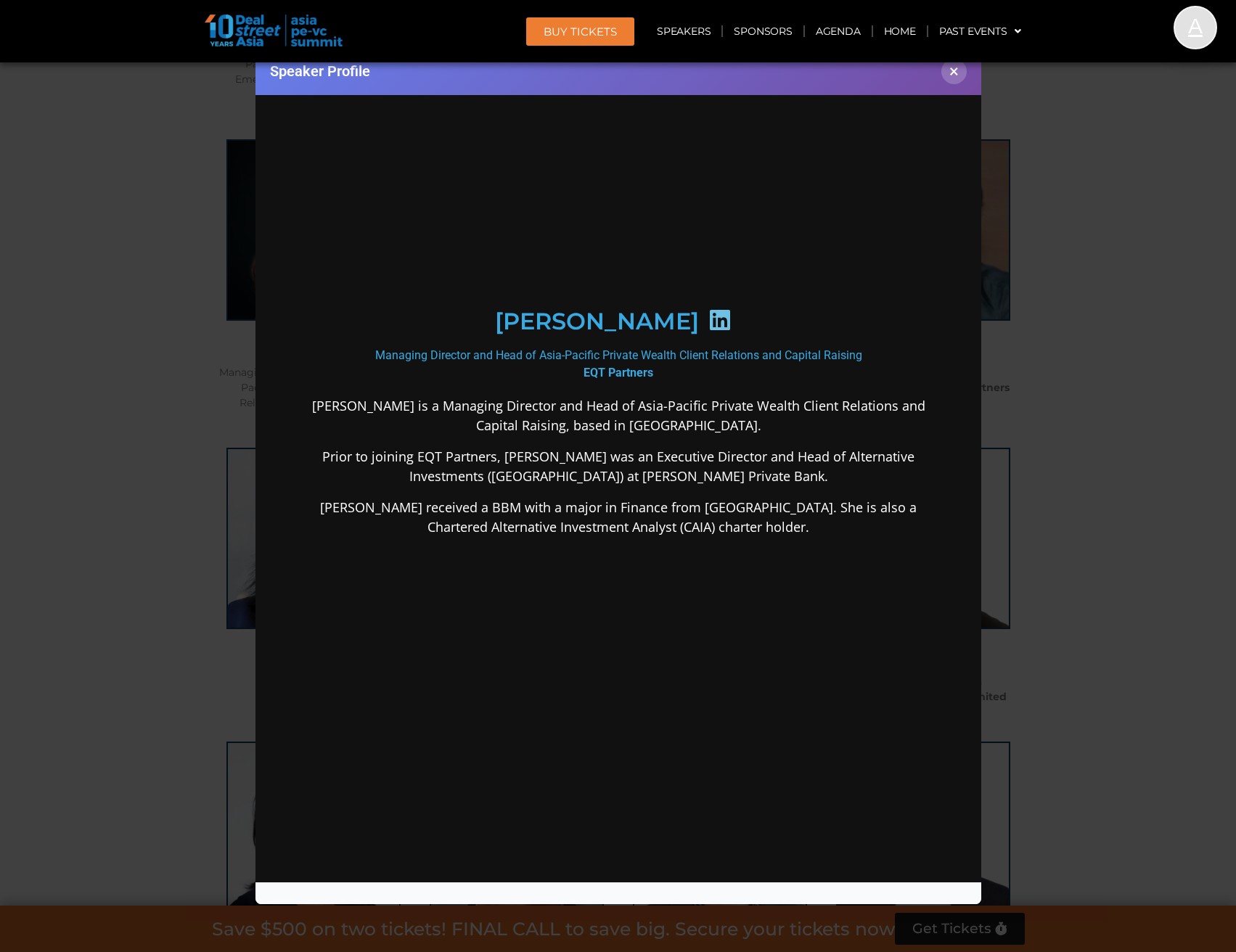
scroll to position [0, 0]
click at [708, 331] on icon at bounding box center [719, 319] width 23 height 23
drag, startPoint x: 953, startPoint y: 78, endPoint x: 929, endPoint y: 103, distance: 34.7
click at [952, 78] on button "×" at bounding box center [954, 71] width 25 height 25
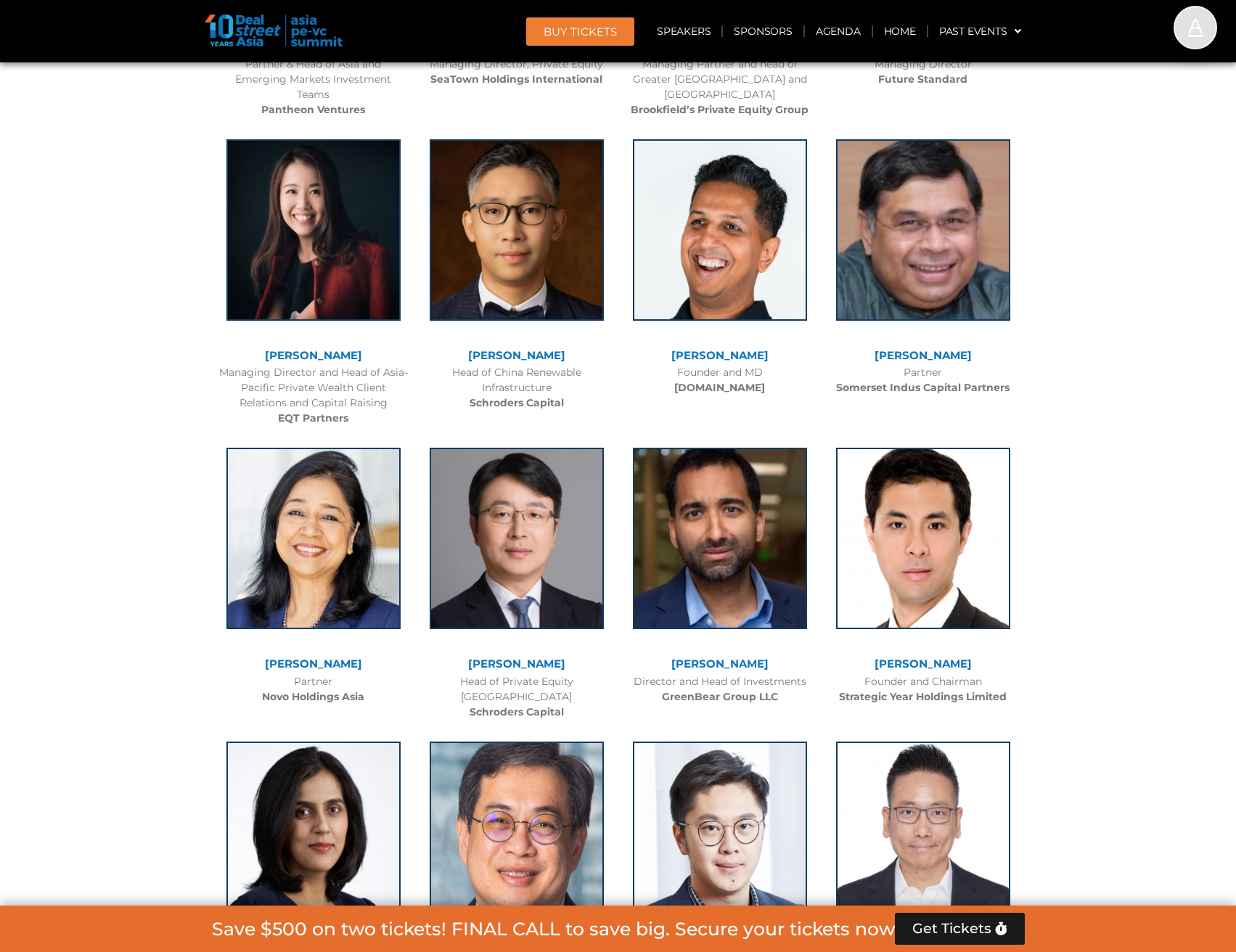
click at [532, 348] on link "[PERSON_NAME]" at bounding box center [517, 355] width 97 height 14
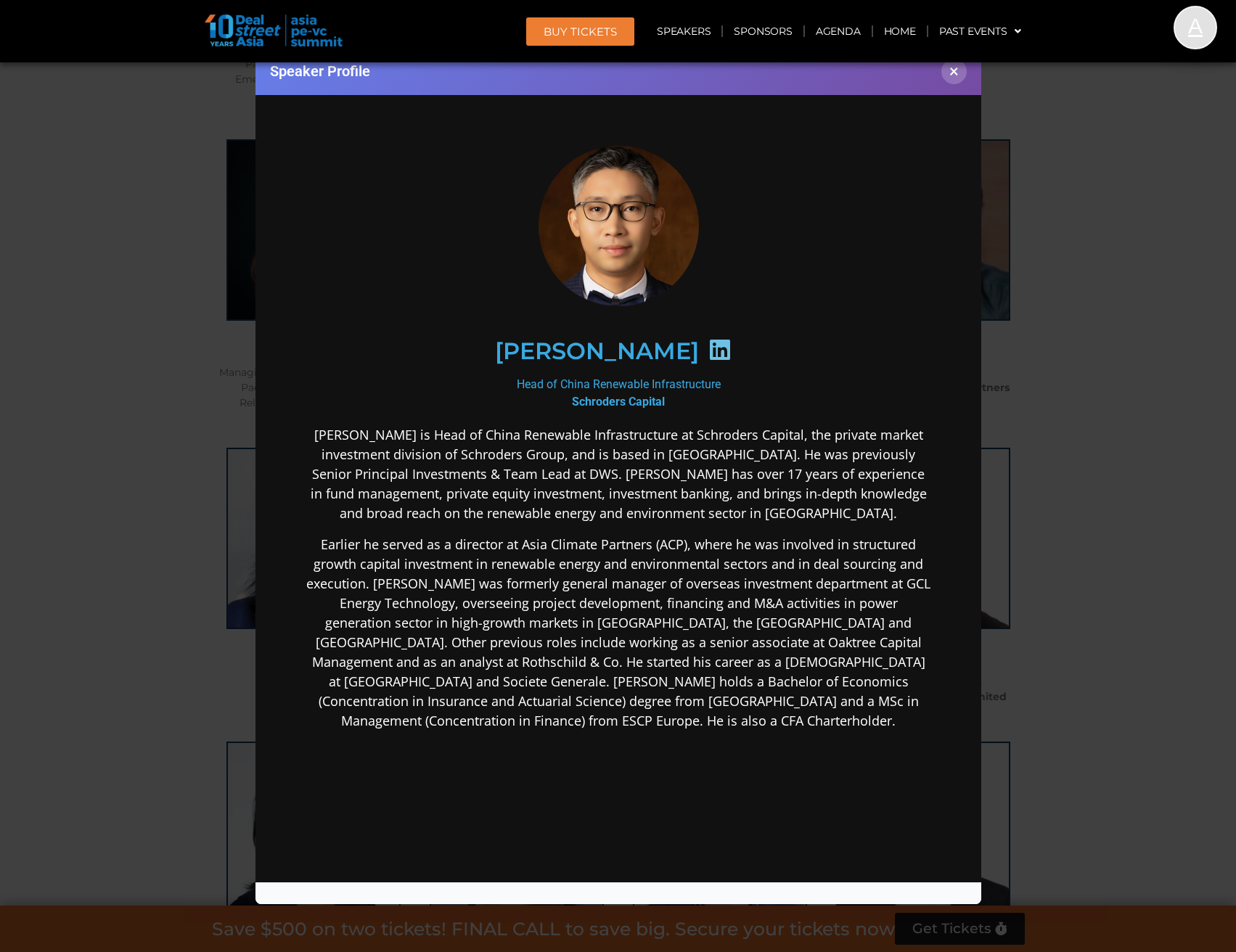
click at [708, 353] on icon at bounding box center [719, 349] width 23 height 23
drag, startPoint x: 958, startPoint y: 78, endPoint x: 898, endPoint y: 134, distance: 82.1
click at [957, 78] on button "×" at bounding box center [954, 71] width 25 height 25
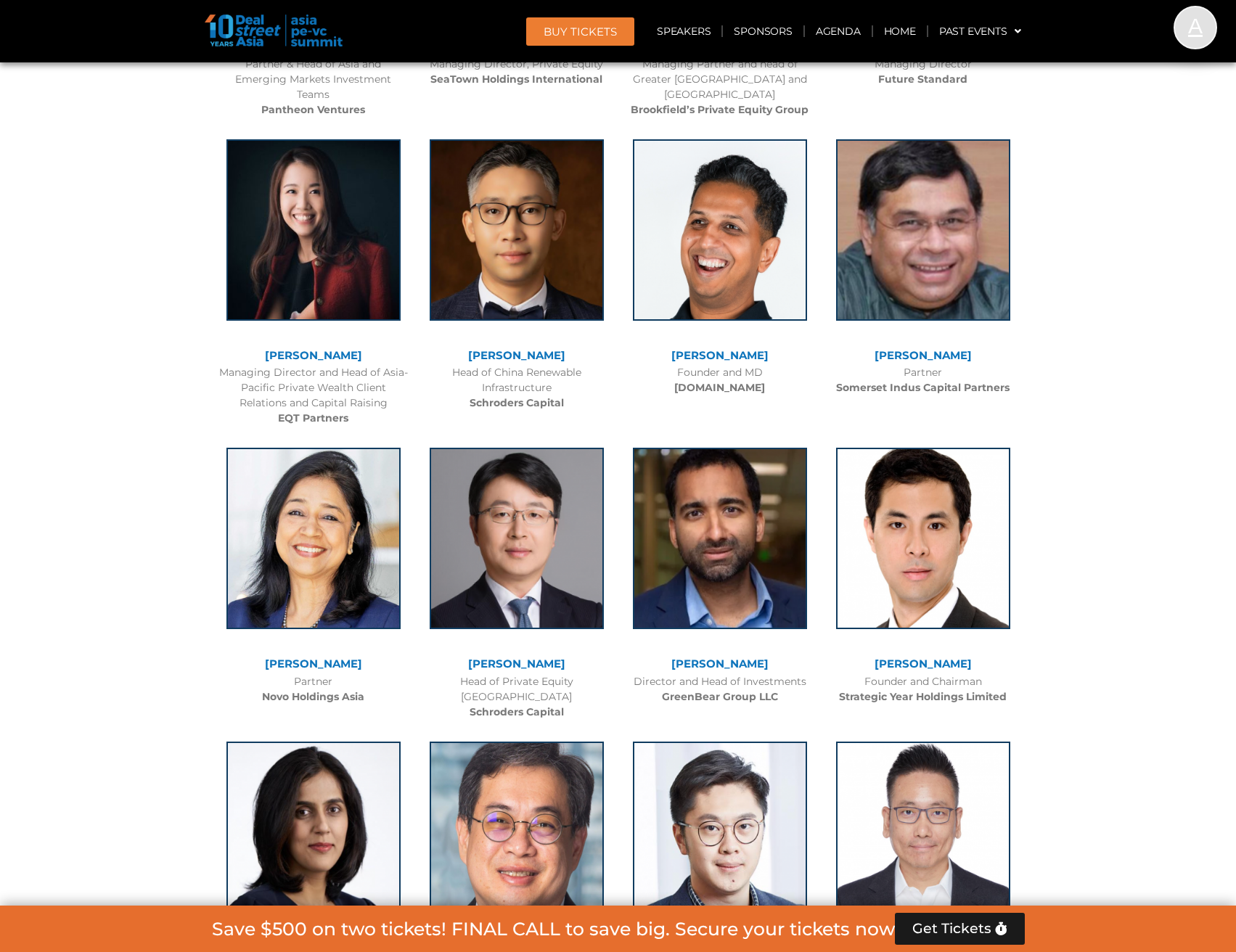
click at [722, 348] on link "[PERSON_NAME]" at bounding box center [720, 355] width 97 height 14
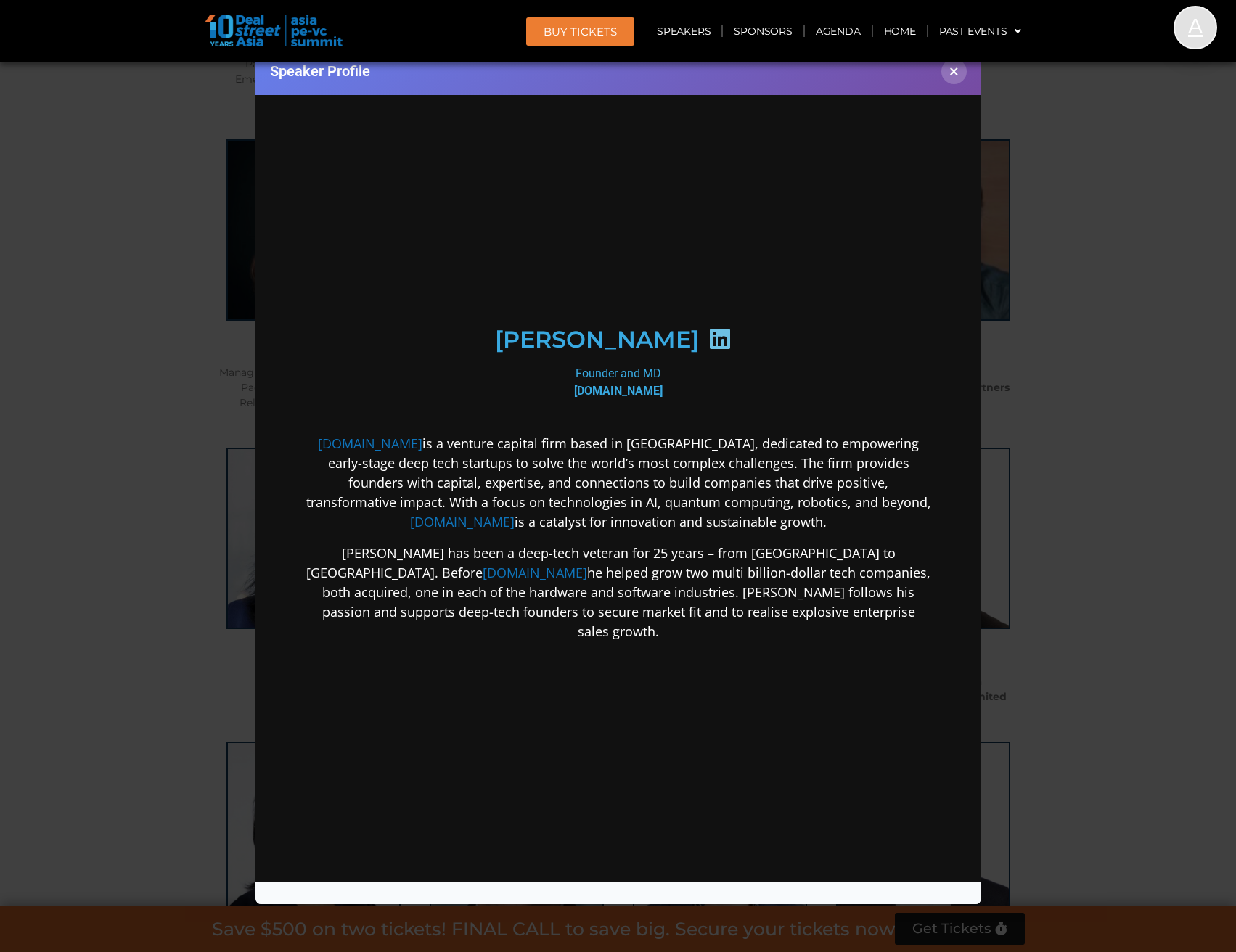
click at [708, 330] on icon at bounding box center [719, 338] width 23 height 23
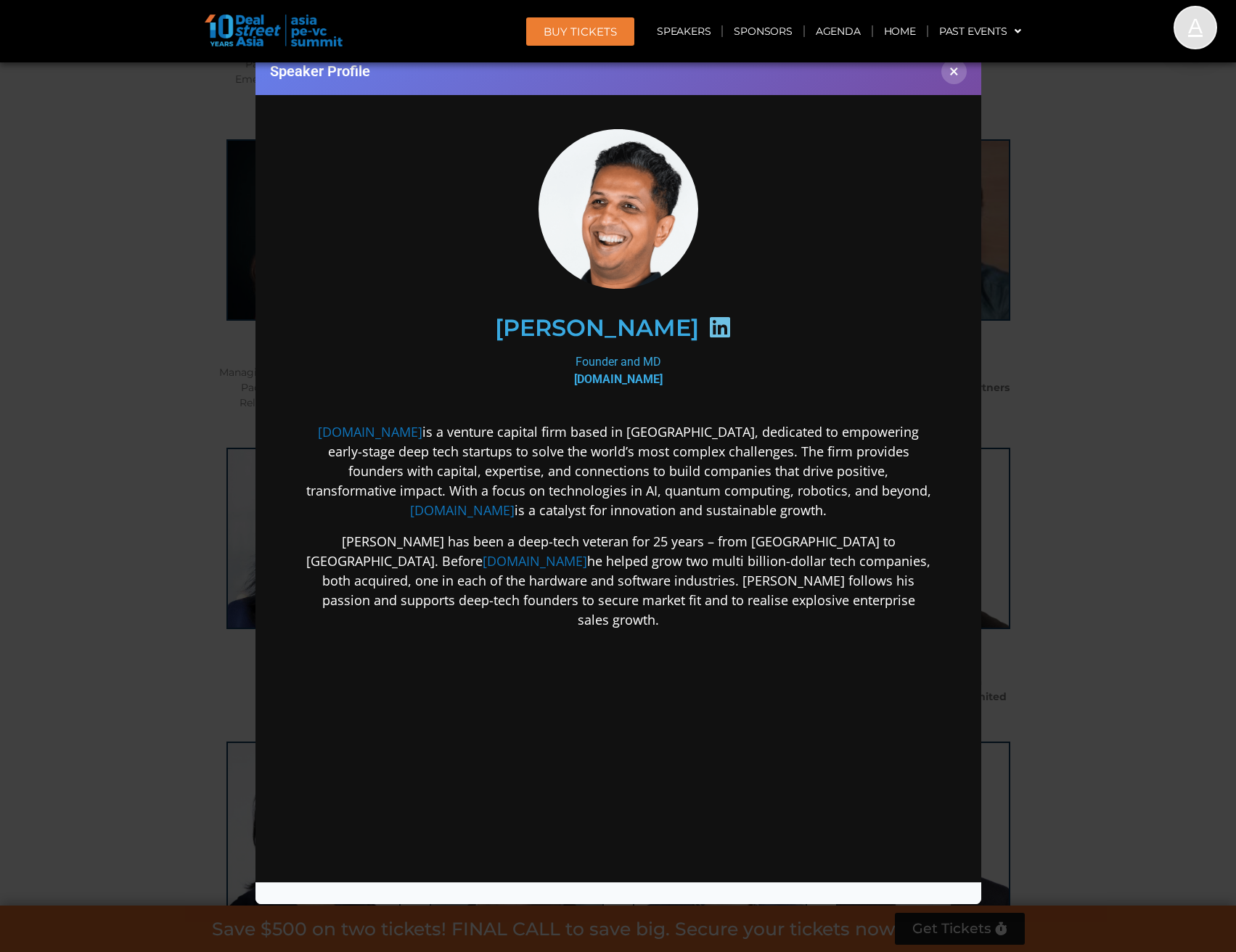
scroll to position [15, 0]
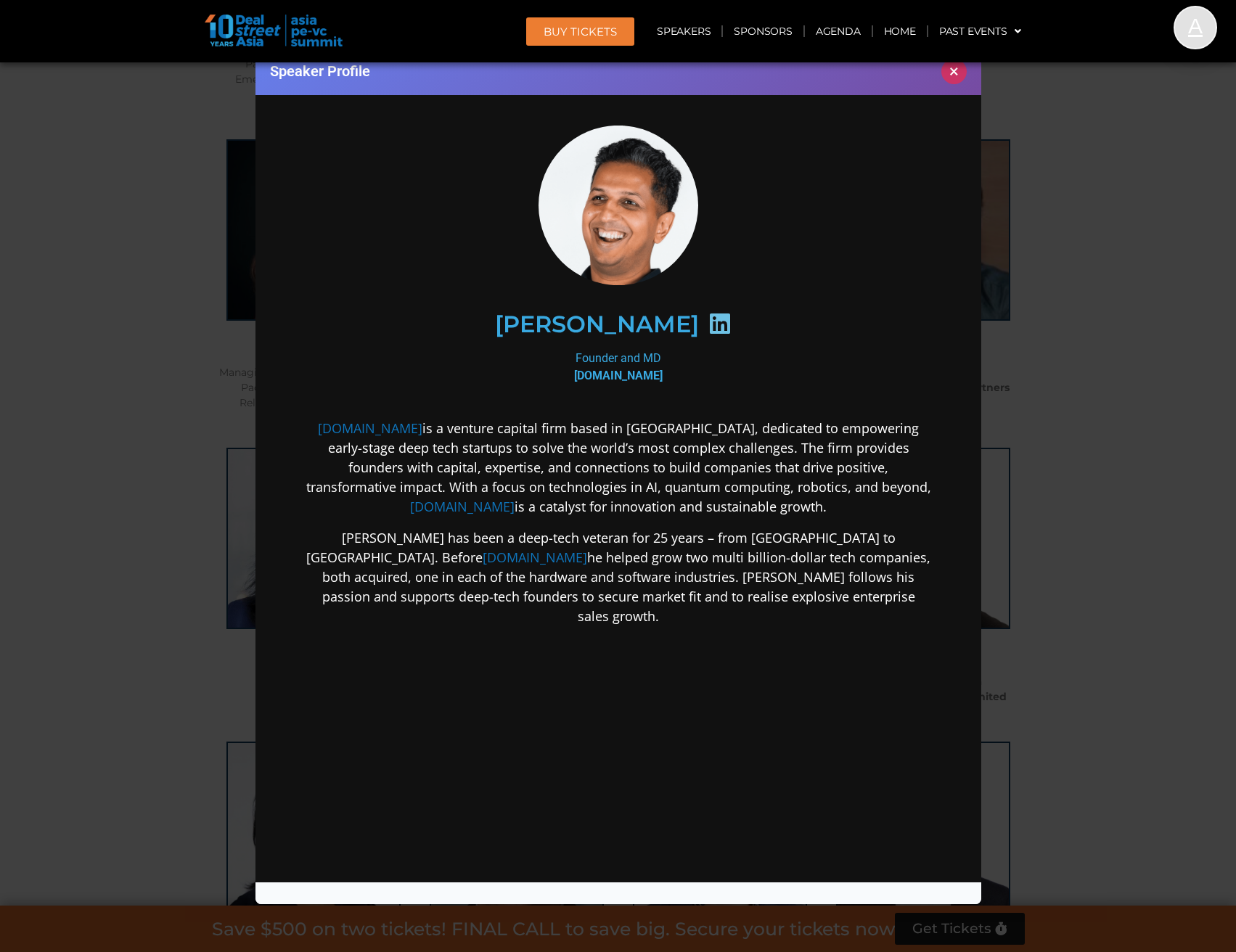
click at [947, 80] on button "×" at bounding box center [954, 71] width 25 height 25
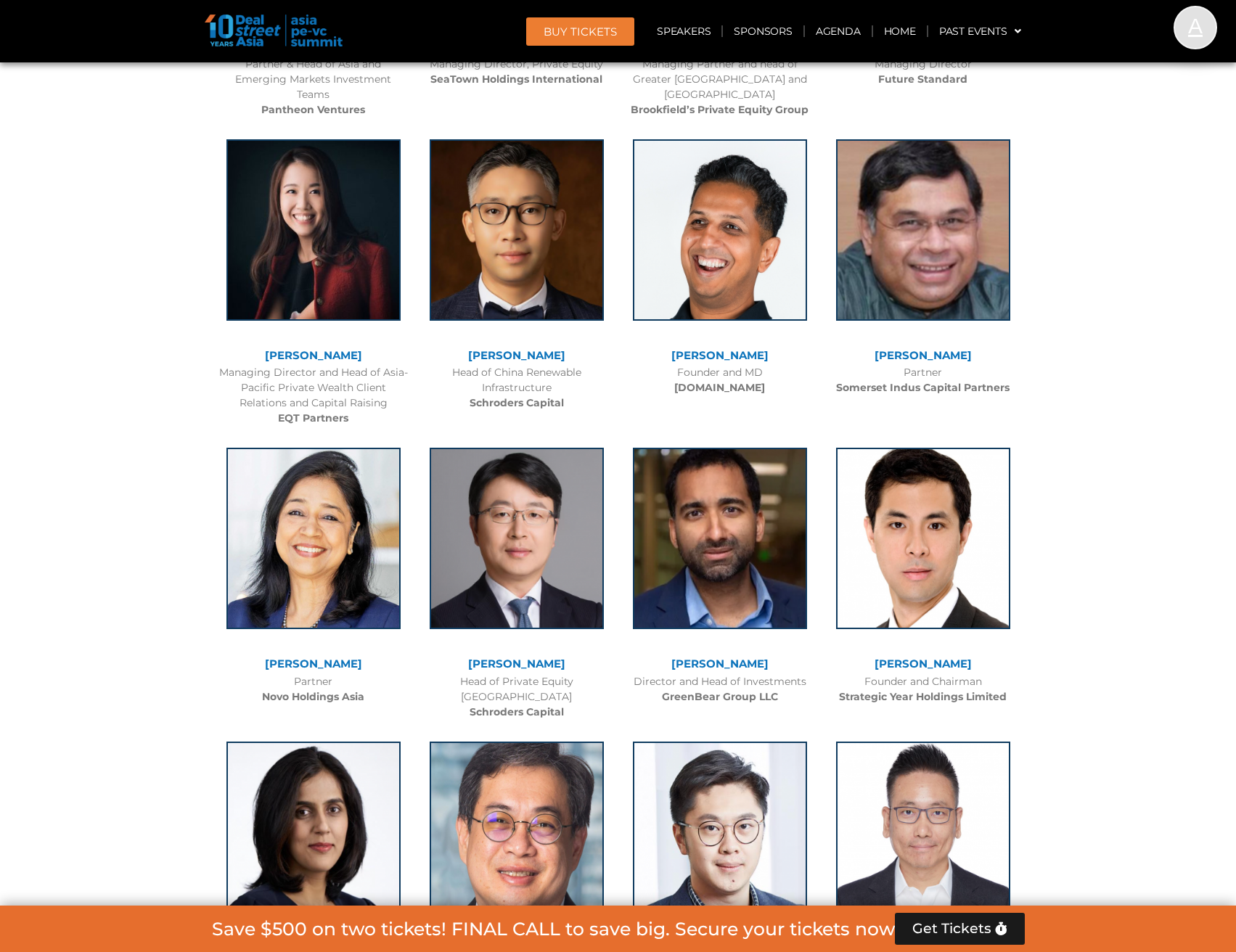
click at [953, 348] on link "[PERSON_NAME]" at bounding box center [923, 355] width 97 height 14
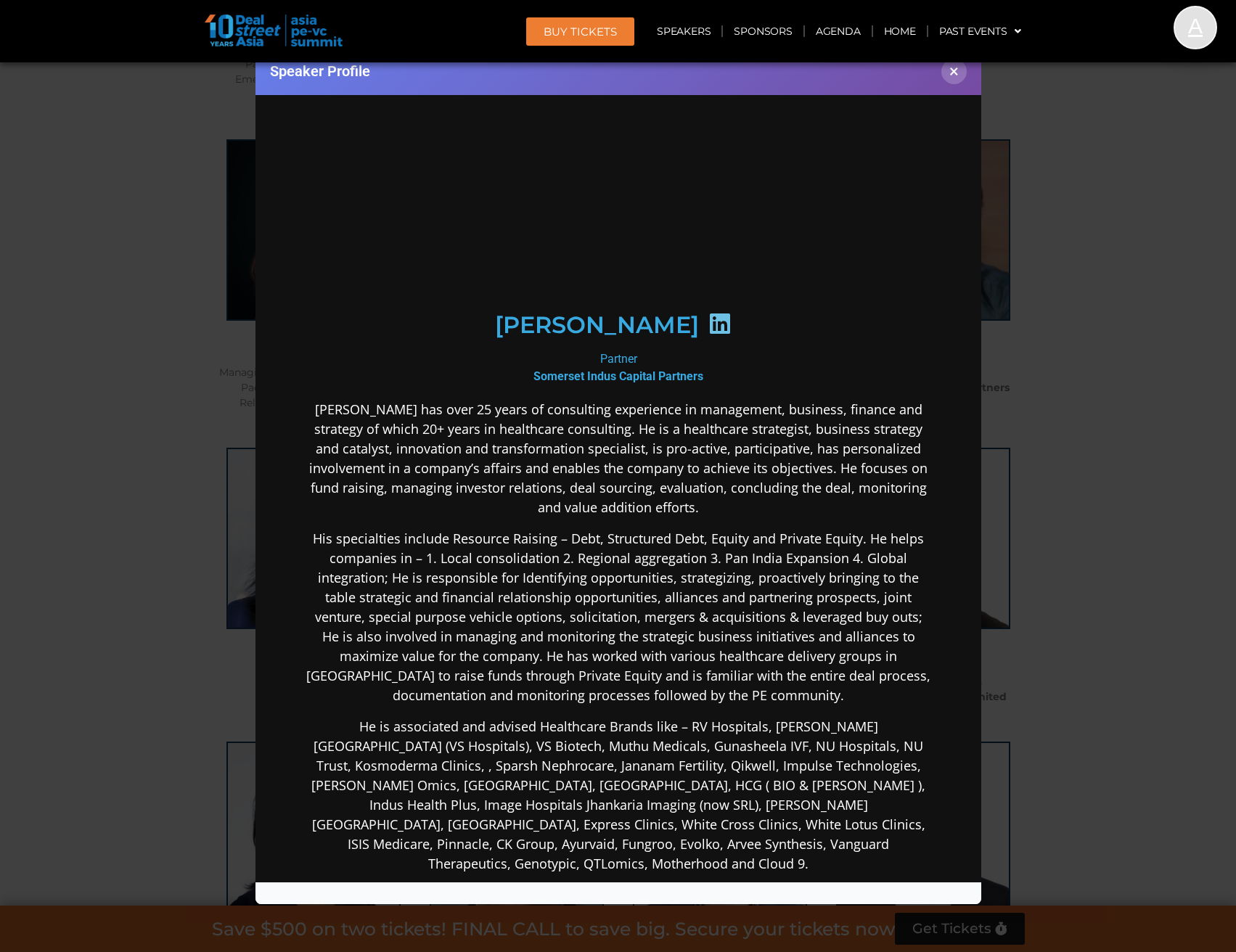
scroll to position [0, 0]
click at [711, 334] on div at bounding box center [719, 325] width 42 height 29
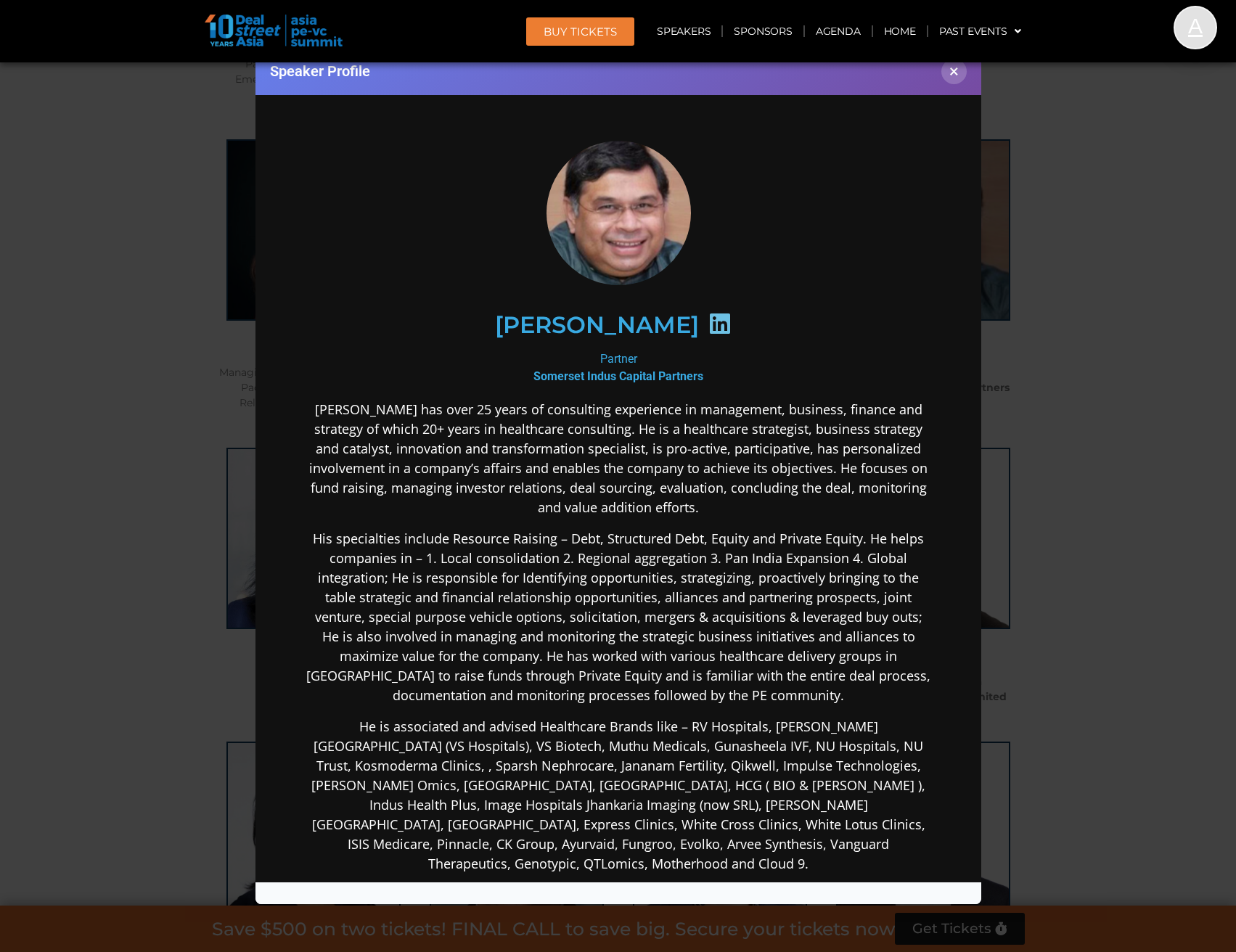
click at [708, 317] on icon at bounding box center [719, 323] width 23 height 23
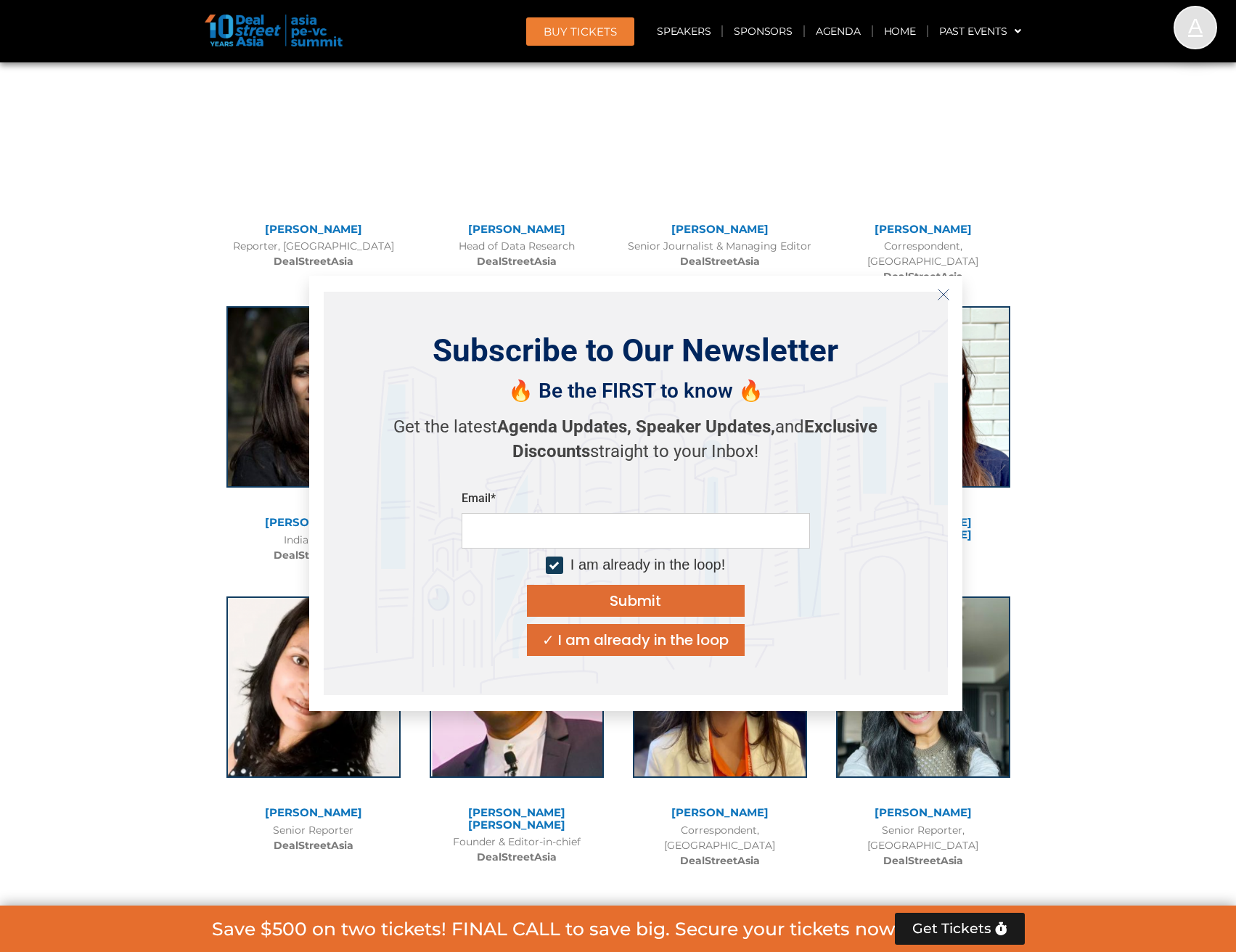
scroll to position [11029, 0]
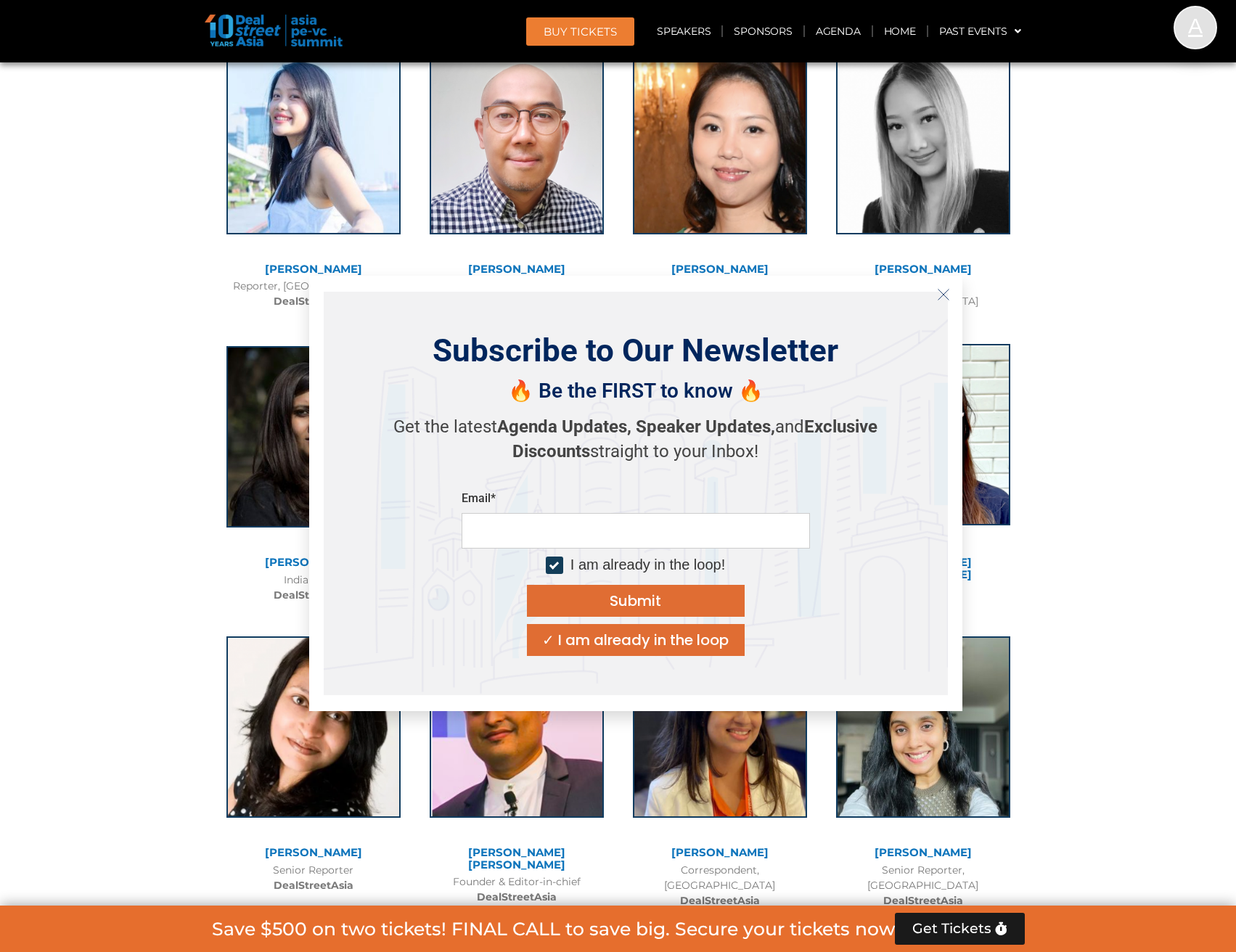
click at [943, 290] on icon "Close" at bounding box center [943, 294] width 13 height 13
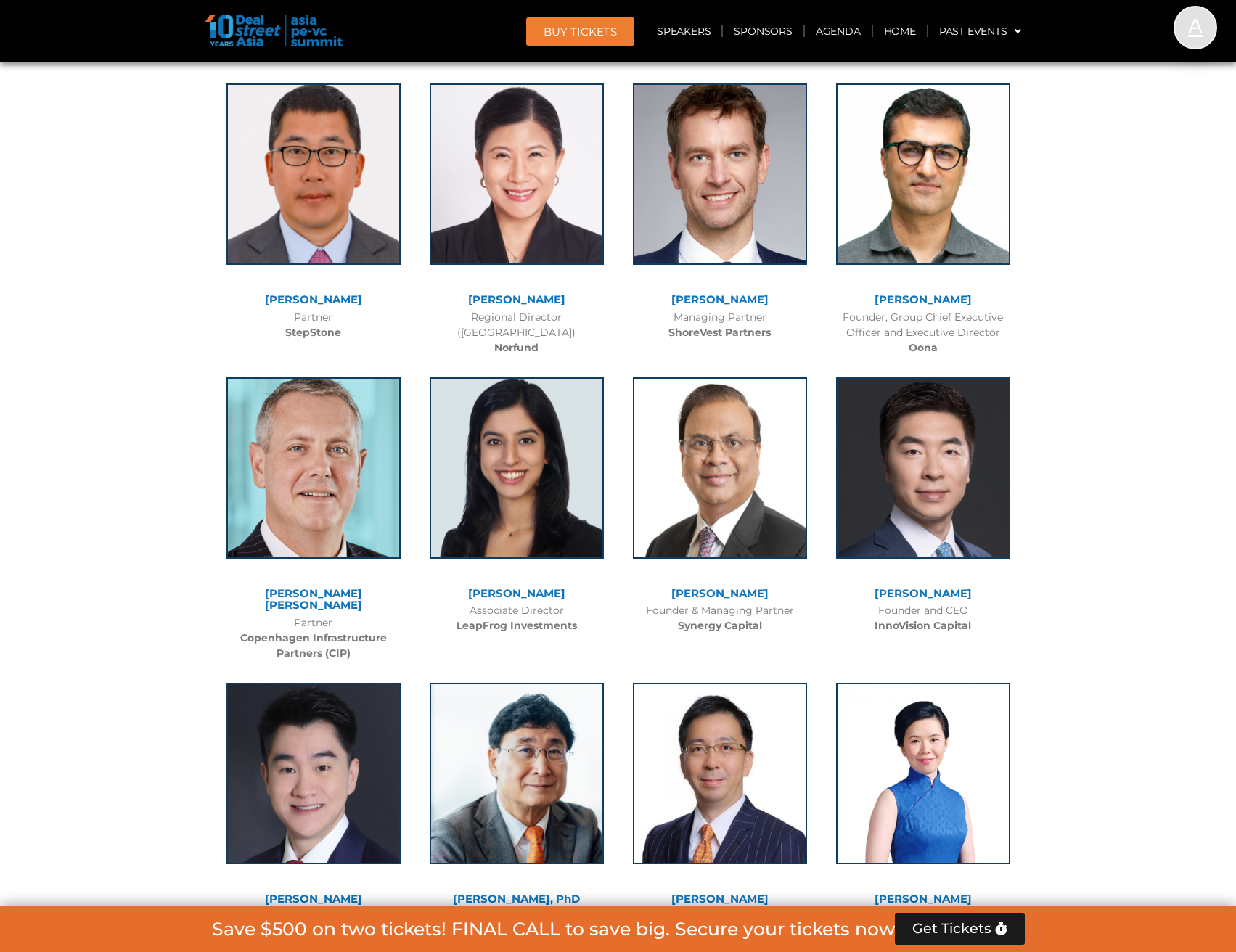
scroll to position [6654, 0]
